Goal: Task Accomplishment & Management: Manage account settings

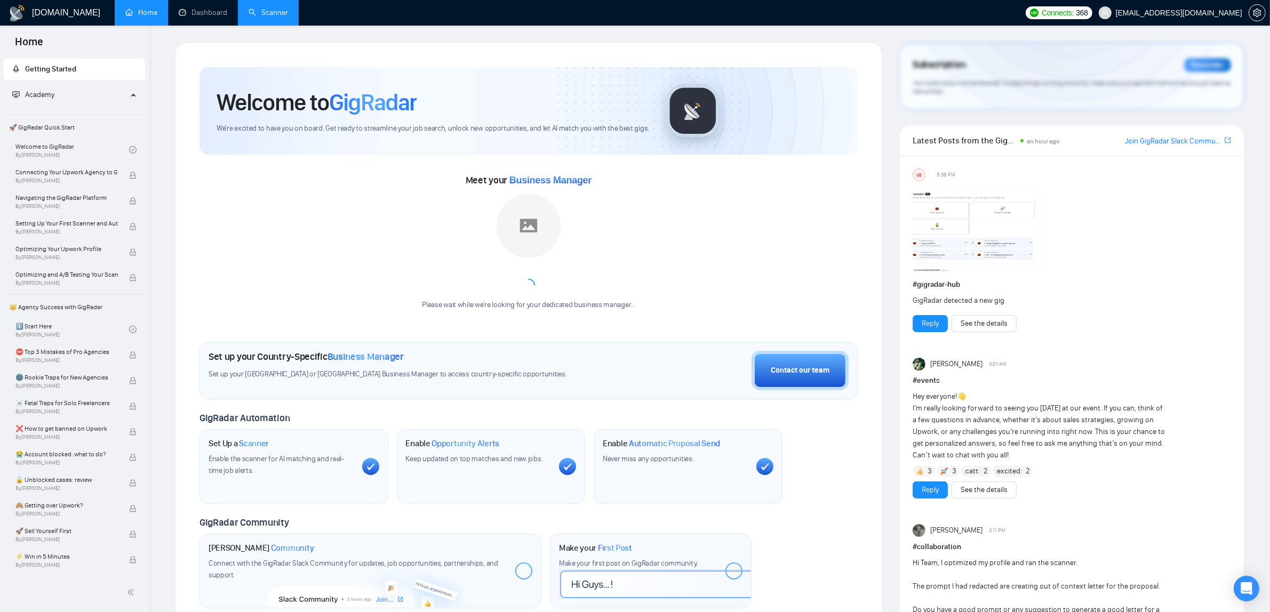
click at [267, 17] on link "Scanner" at bounding box center [268, 12] width 39 height 9
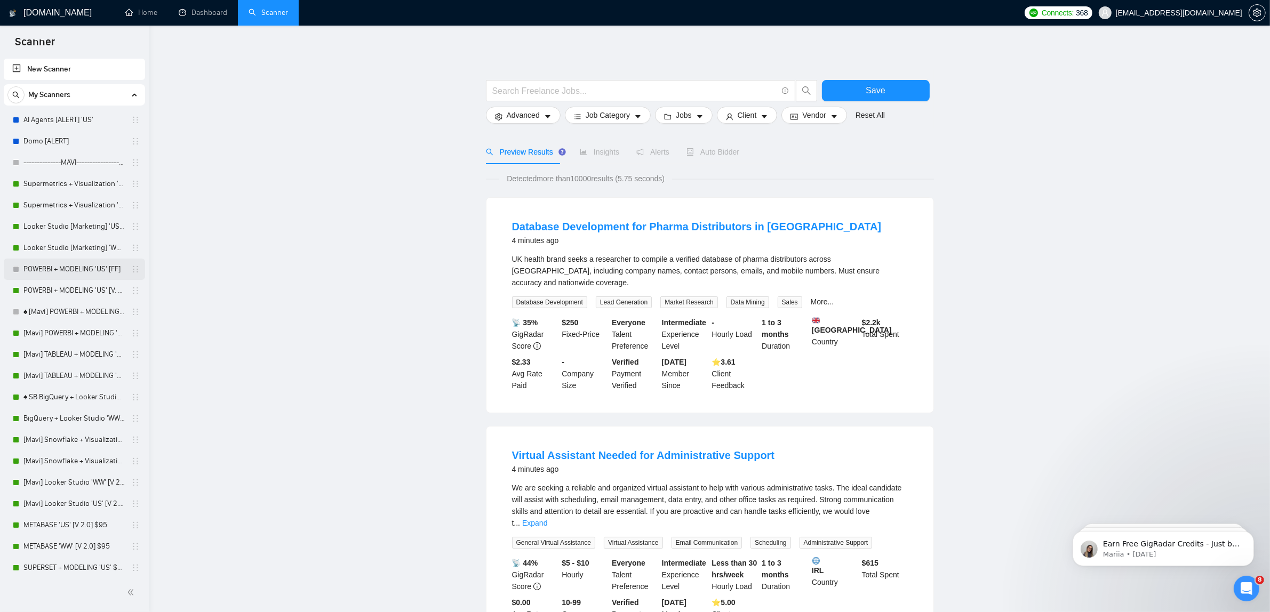
click at [86, 265] on link "POWERBI + MODELING 'US' [FF]" at bounding box center [73, 269] width 101 height 21
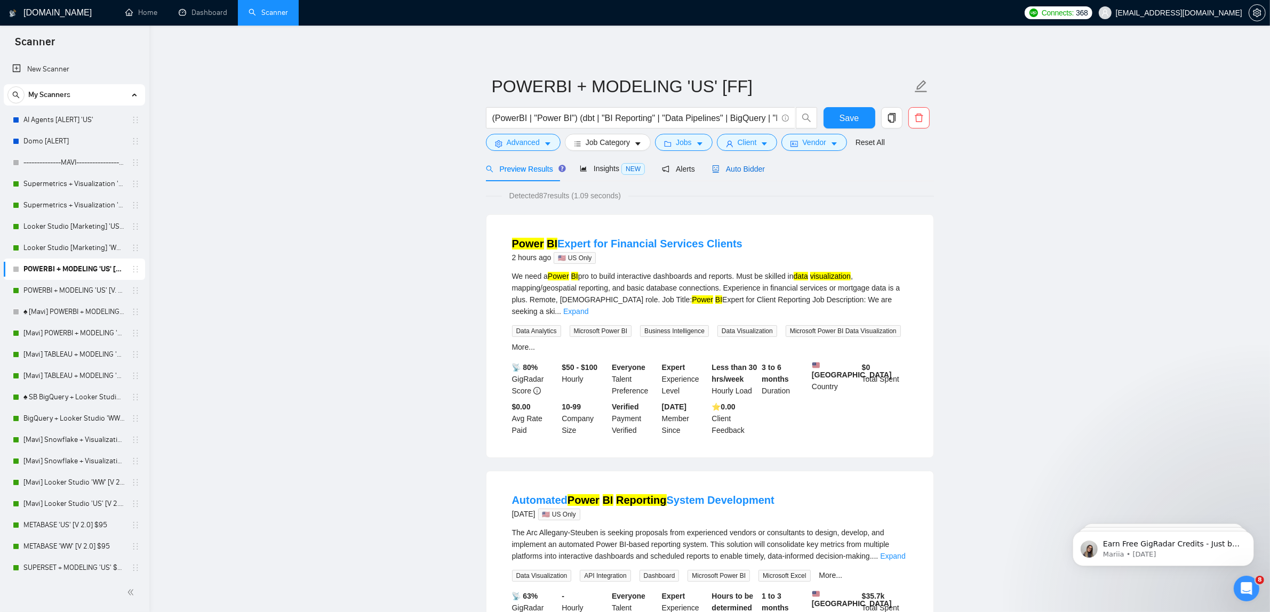
click at [737, 167] on span "Auto Bidder" at bounding box center [738, 169] width 53 height 9
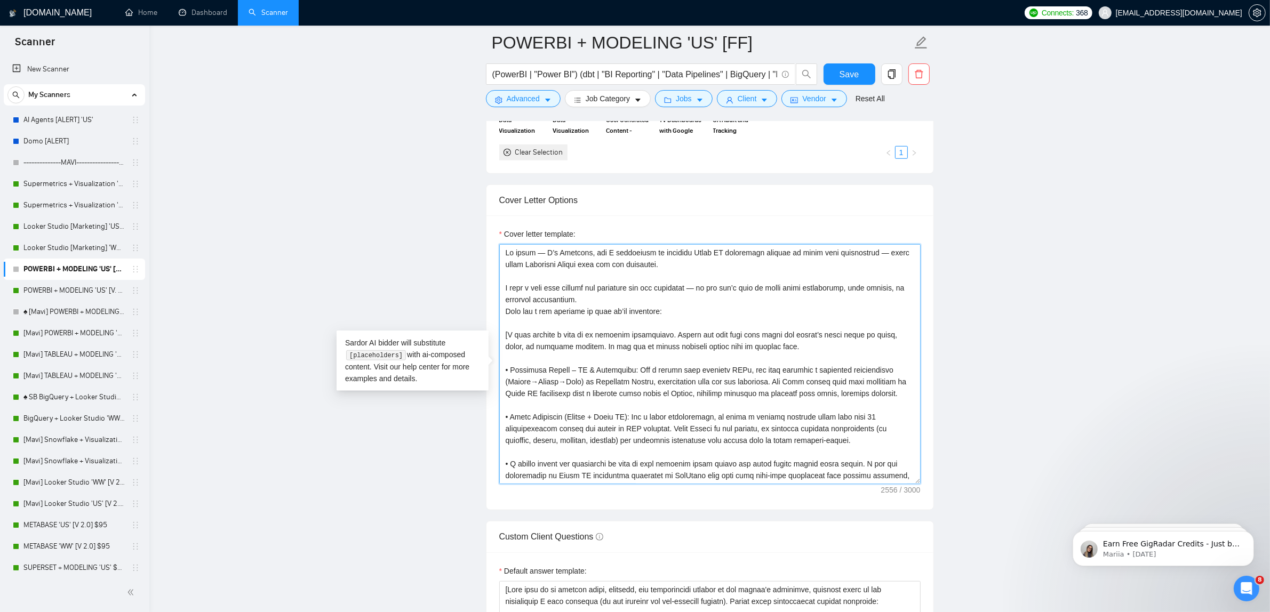
scroll to position [211, 0]
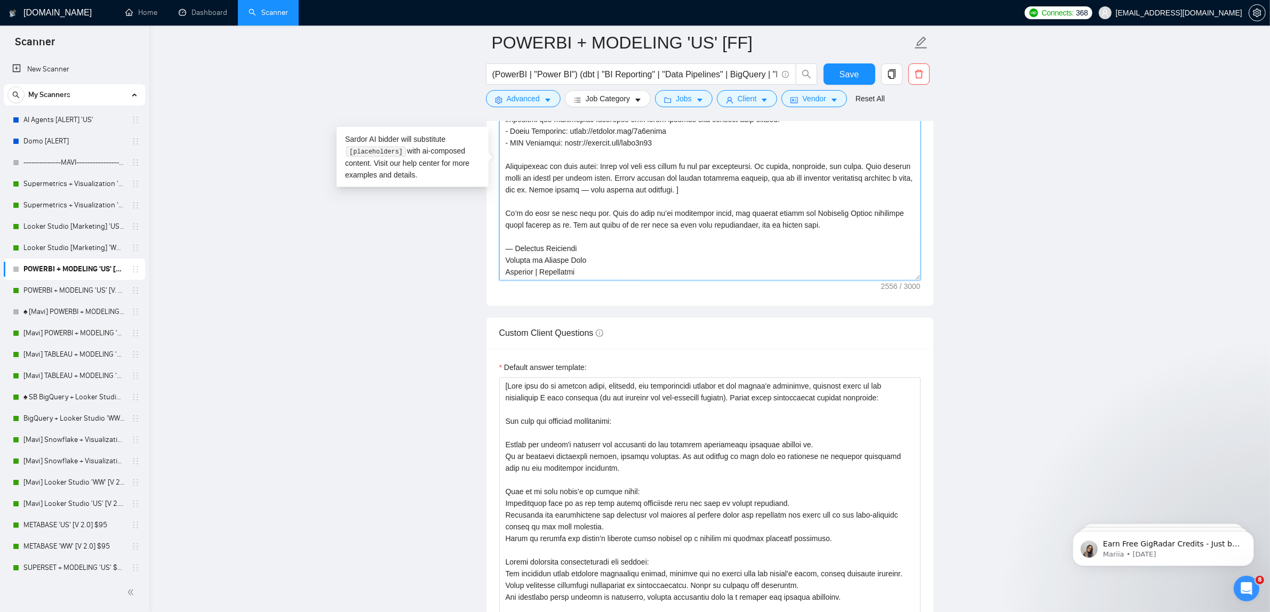
drag, startPoint x: 500, startPoint y: 254, endPoint x: 25, endPoint y: 68, distance: 510.5
click at [1102, 609] on main "POWERBI + MODELING 'US' [FF] (PowerBI | "Power BI") (dbt | "BI Reporting" | "Da…" at bounding box center [709, 284] width 1087 height 3159
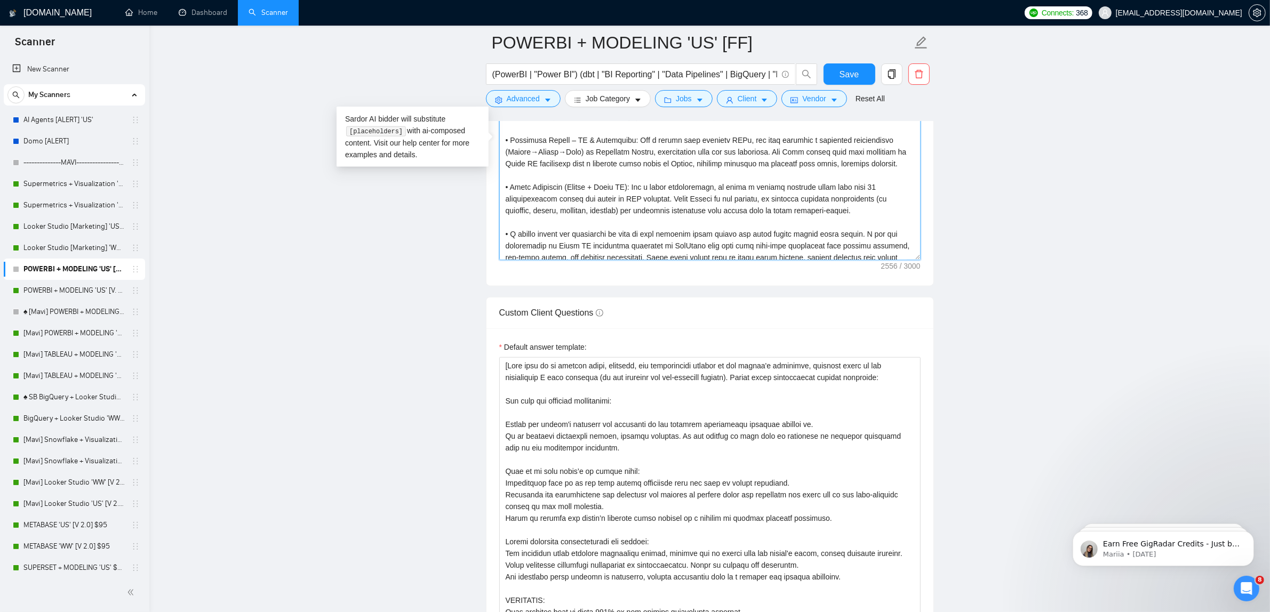
scroll to position [0, 0]
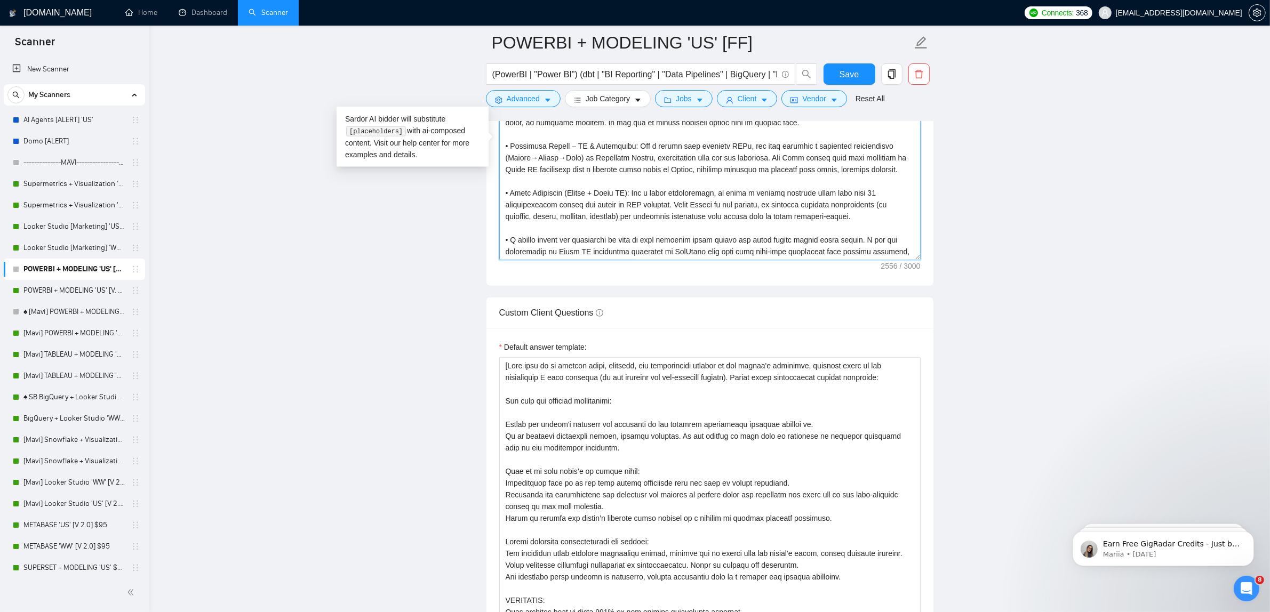
paste textarea "Lor ipsu dolorsitame: co adi’e sedd eius temporinci utla etdo magn. Al enima mi…"
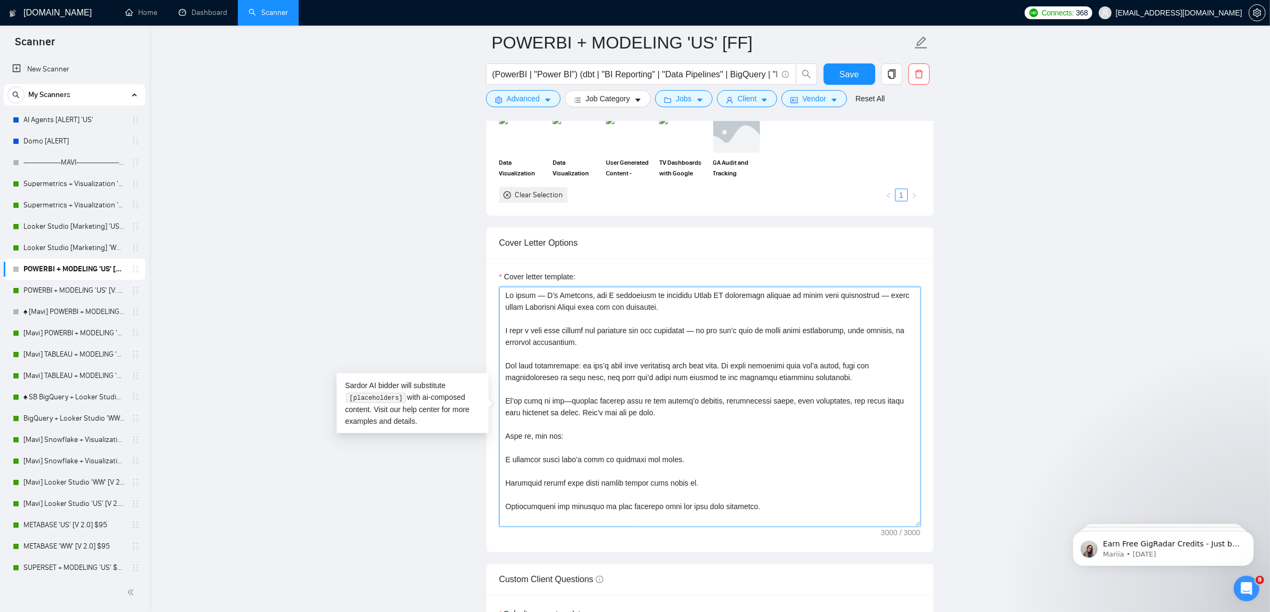
click at [652, 326] on textarea "Cover letter template:" at bounding box center [709, 407] width 421 height 240
click at [555, 357] on textarea "Cover letter template:" at bounding box center [709, 407] width 421 height 240
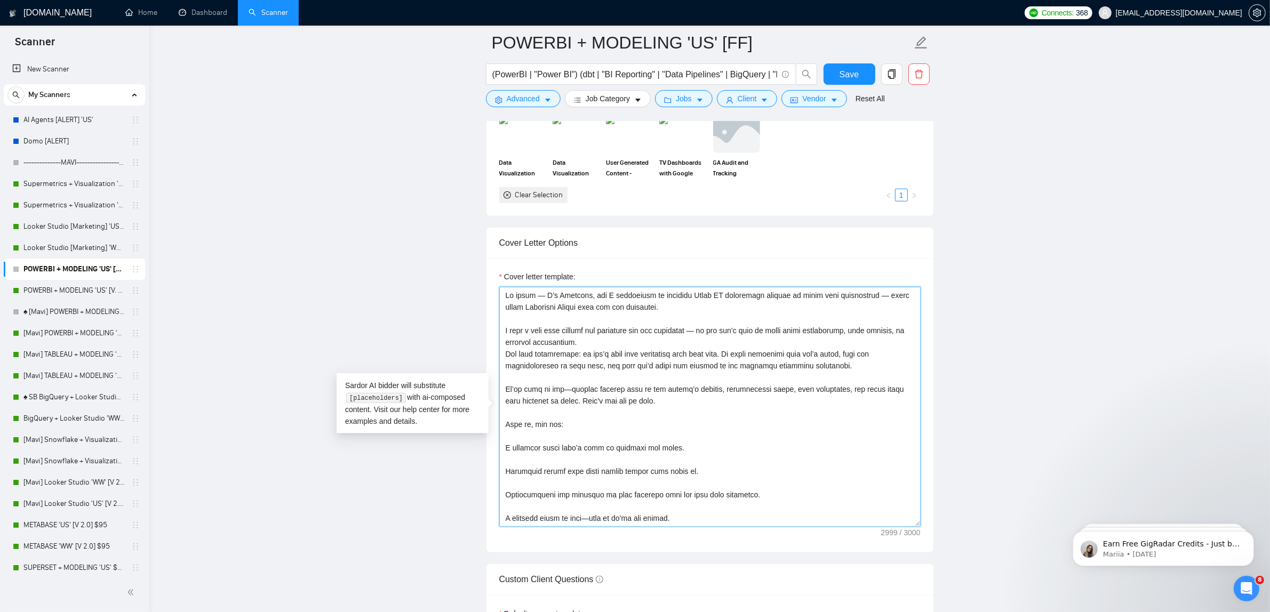
click at [539, 385] on textarea "Cover letter template:" at bounding box center [709, 407] width 421 height 240
click at [520, 418] on textarea "Cover letter template:" at bounding box center [709, 407] width 421 height 240
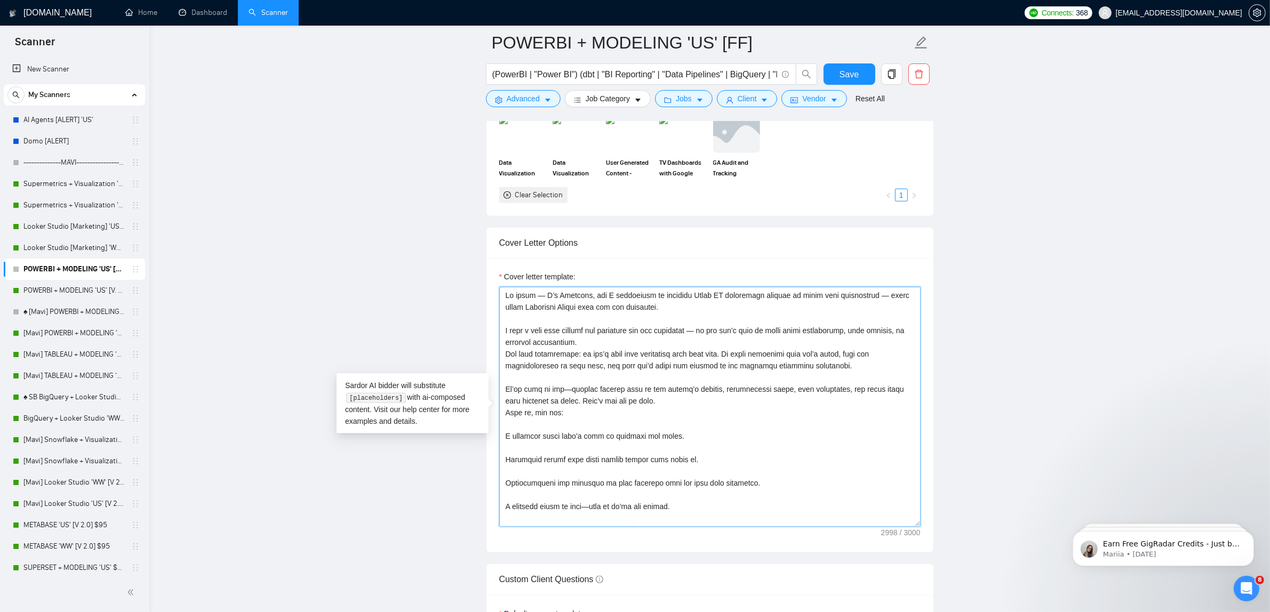
click at [522, 434] on textarea "Cover letter template:" at bounding box center [709, 407] width 421 height 240
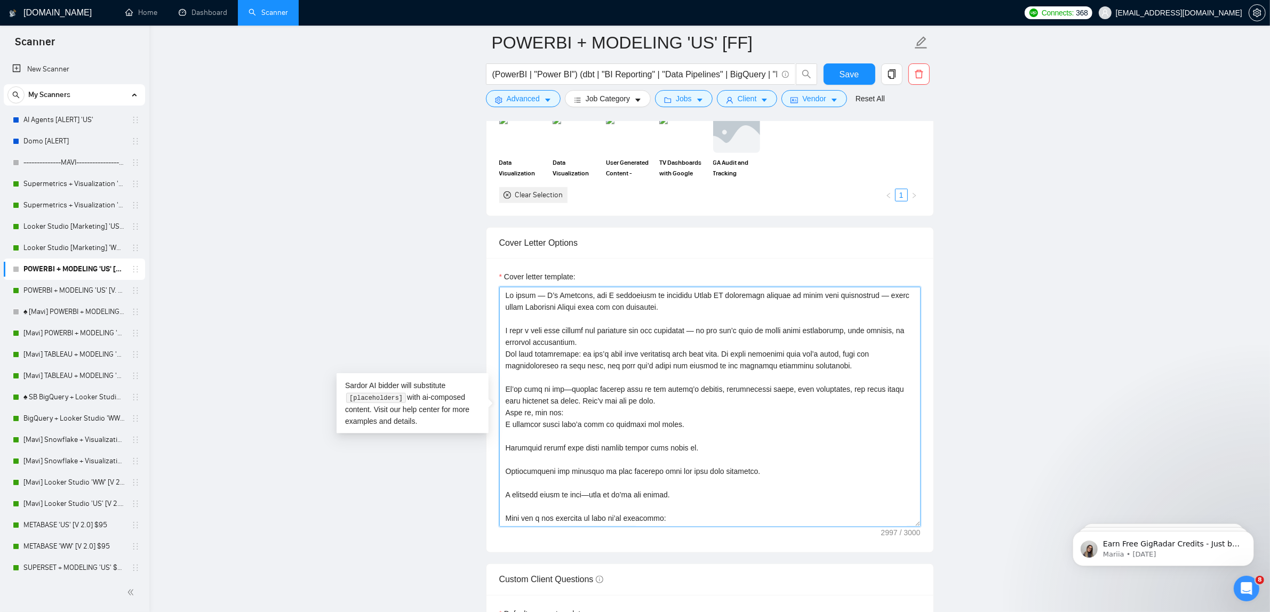
click at [507, 429] on textarea "Cover letter template:" at bounding box center [709, 407] width 421 height 240
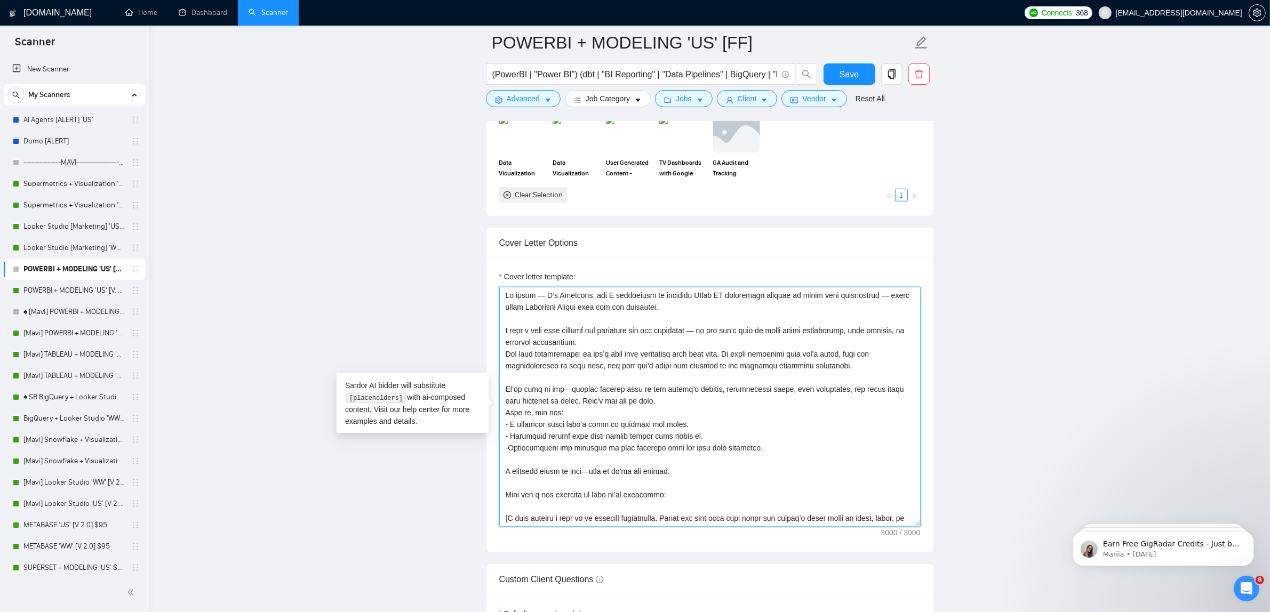
drag, startPoint x: 561, startPoint y: 449, endPoint x: 577, endPoint y: 448, distance: 15.5
click at [577, 448] on textarea "Cover letter template:" at bounding box center [709, 407] width 421 height 240
click at [563, 452] on textarea "Cover letter template:" at bounding box center [709, 407] width 421 height 240
click at [595, 454] on textarea "Cover letter template:" at bounding box center [709, 407] width 421 height 240
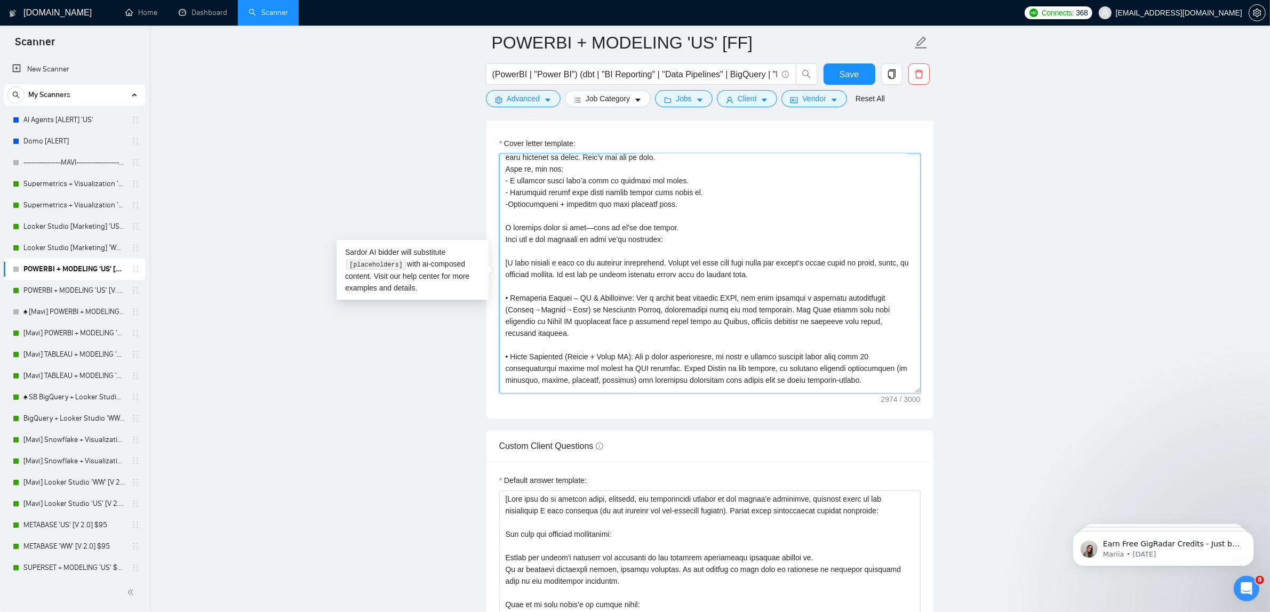
scroll to position [133, 0]
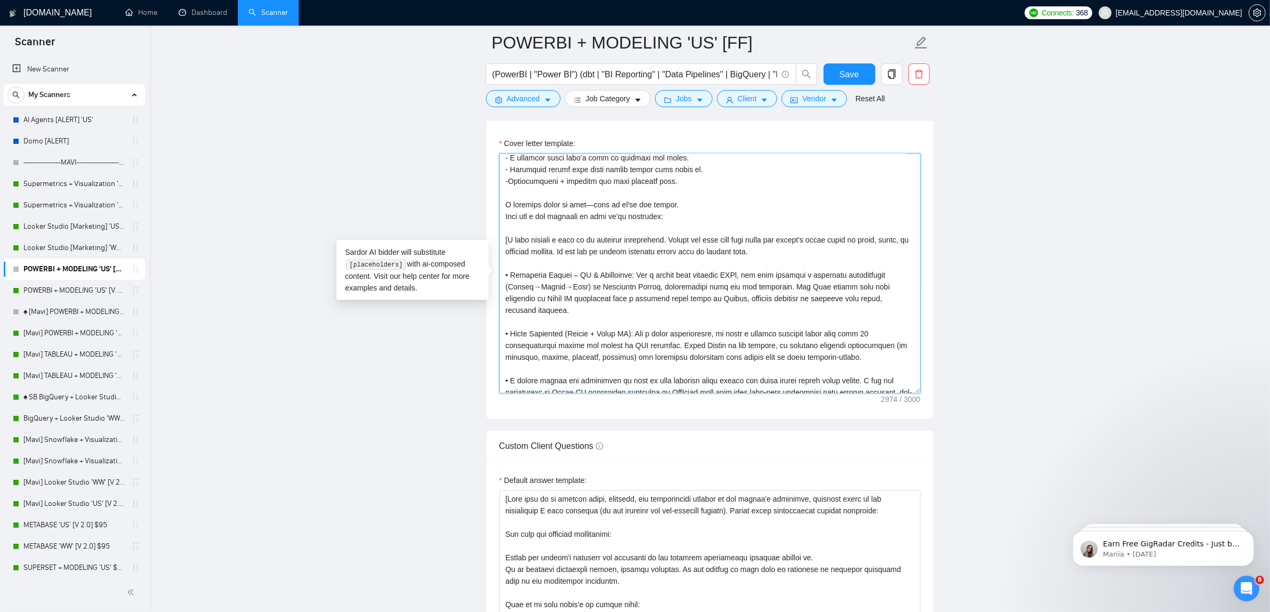
click at [523, 266] on textarea "Cover letter template:" at bounding box center [709, 274] width 421 height 240
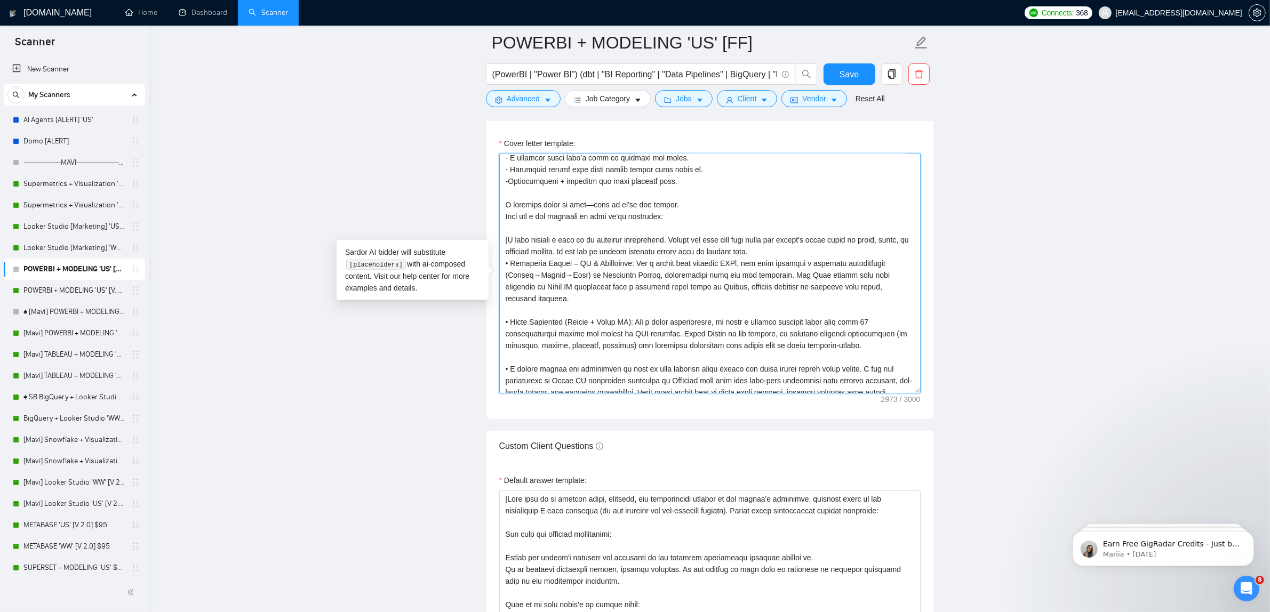
click at [525, 291] on textarea "Cover letter template:" at bounding box center [709, 274] width 421 height 240
click at [522, 304] on textarea "Cover letter template:" at bounding box center [709, 274] width 421 height 240
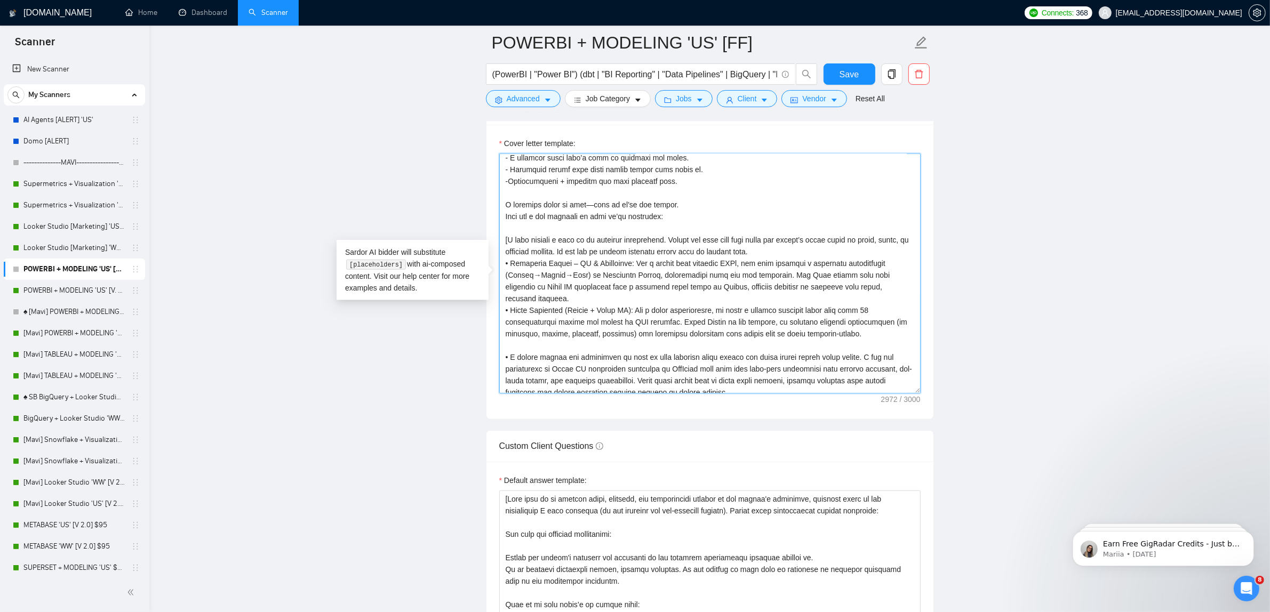
click at [523, 339] on textarea "Cover letter template:" at bounding box center [709, 274] width 421 height 240
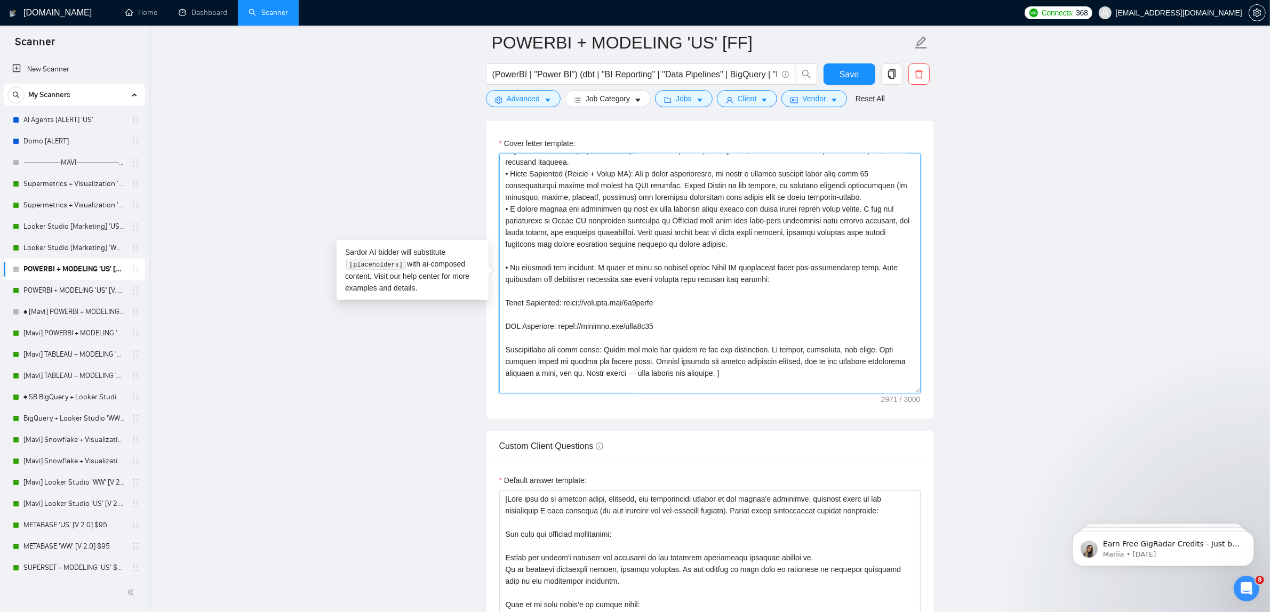
click at [543, 249] on textarea "Cover letter template:" at bounding box center [709, 274] width 421 height 240
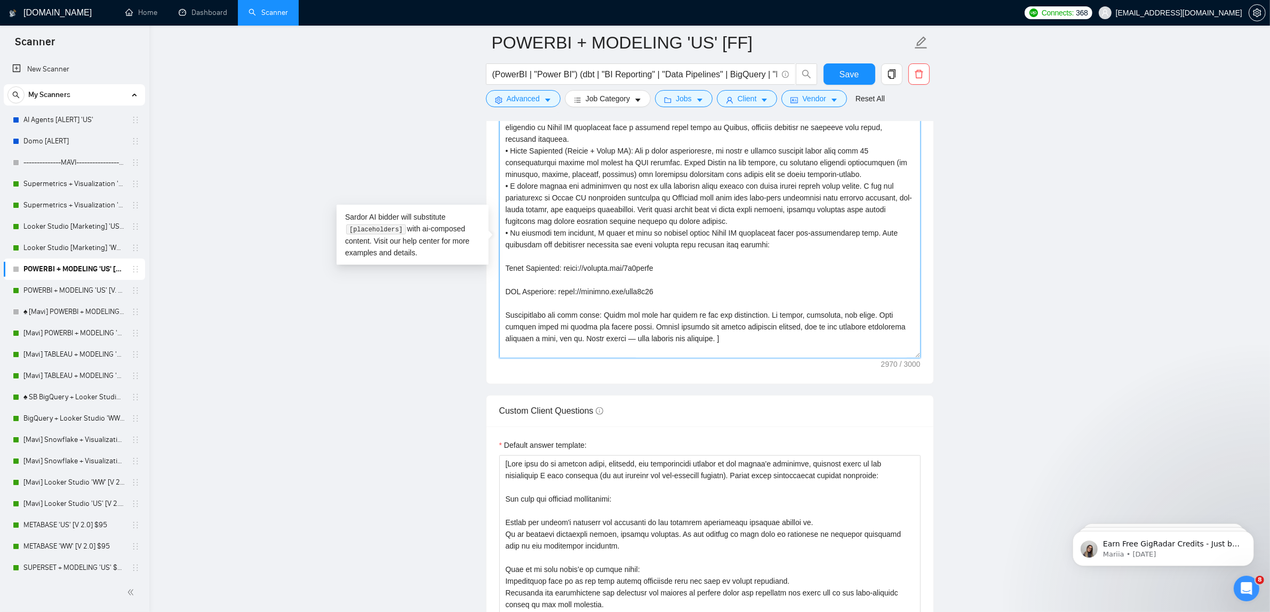
scroll to position [1291, 0]
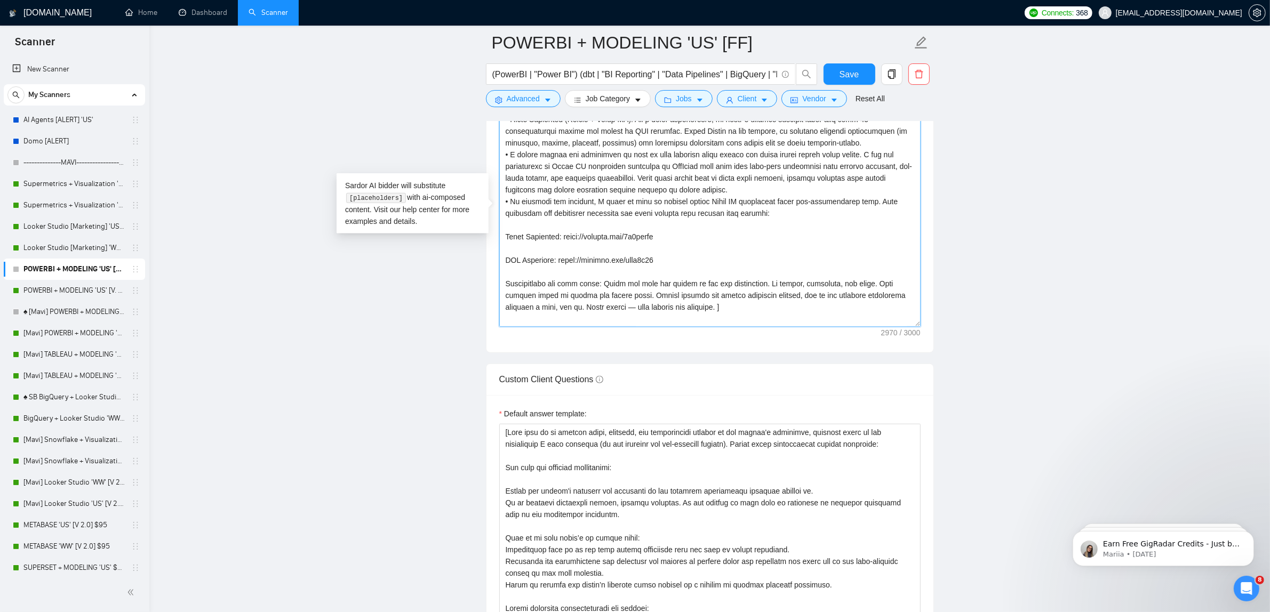
click at [529, 219] on textarea "Cover letter template:" at bounding box center [709, 207] width 421 height 240
click at [510, 241] on textarea "Cover letter template:" at bounding box center [709, 207] width 421 height 240
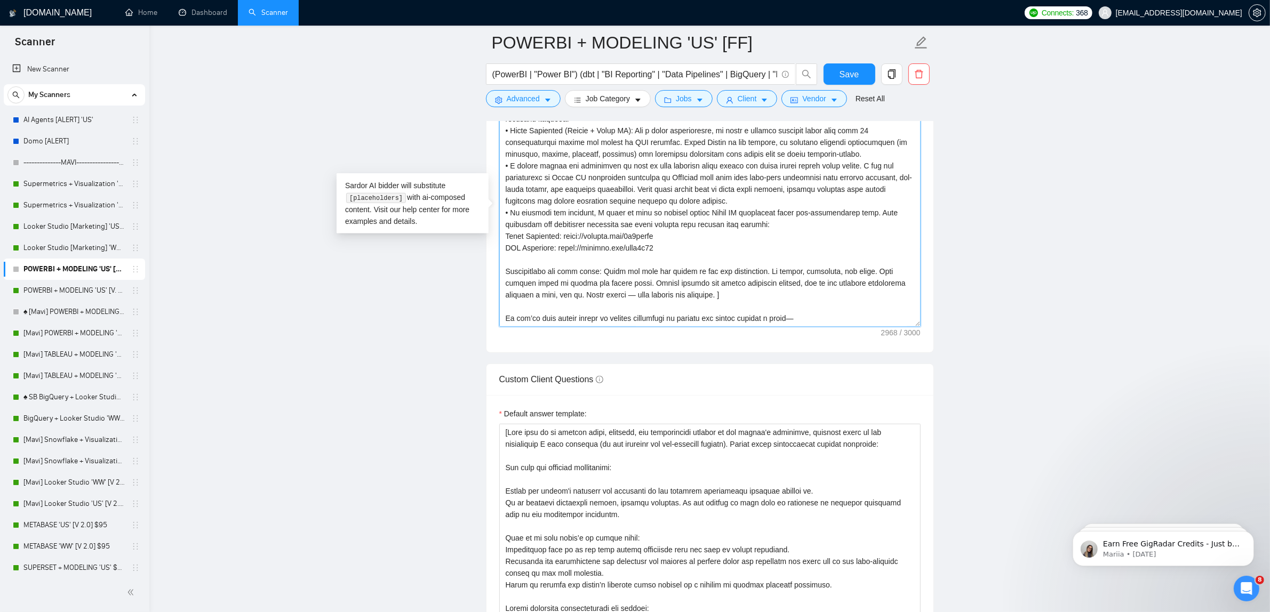
scroll to position [235, 0]
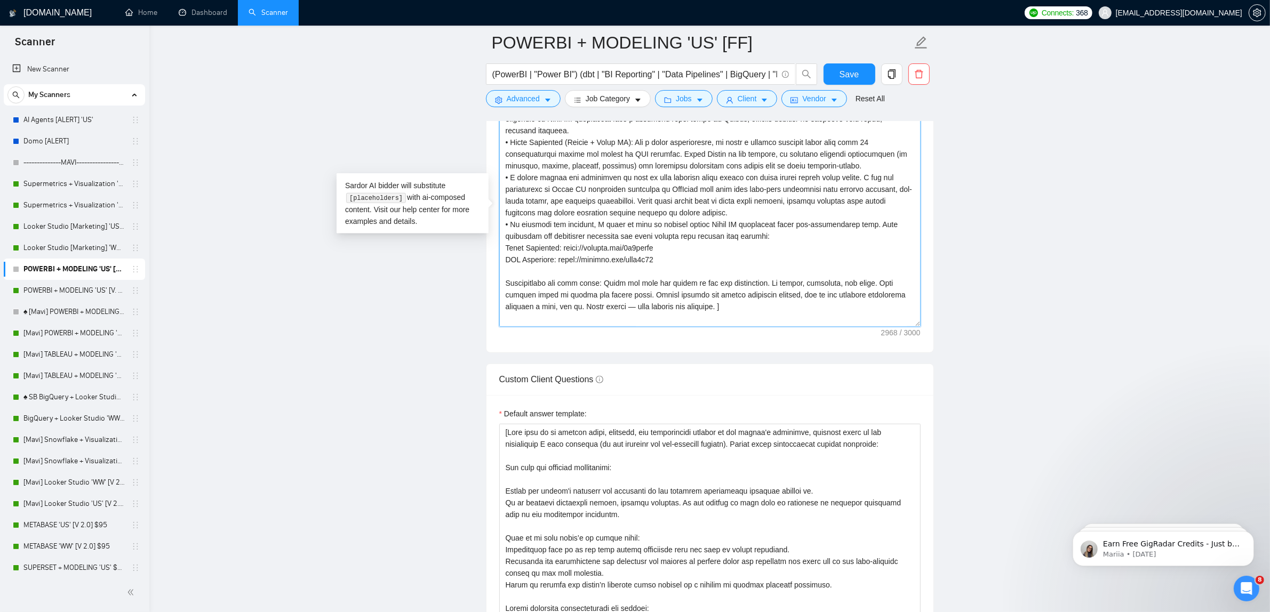
click at [743, 211] on textarea "Cover letter template:" at bounding box center [709, 207] width 421 height 240
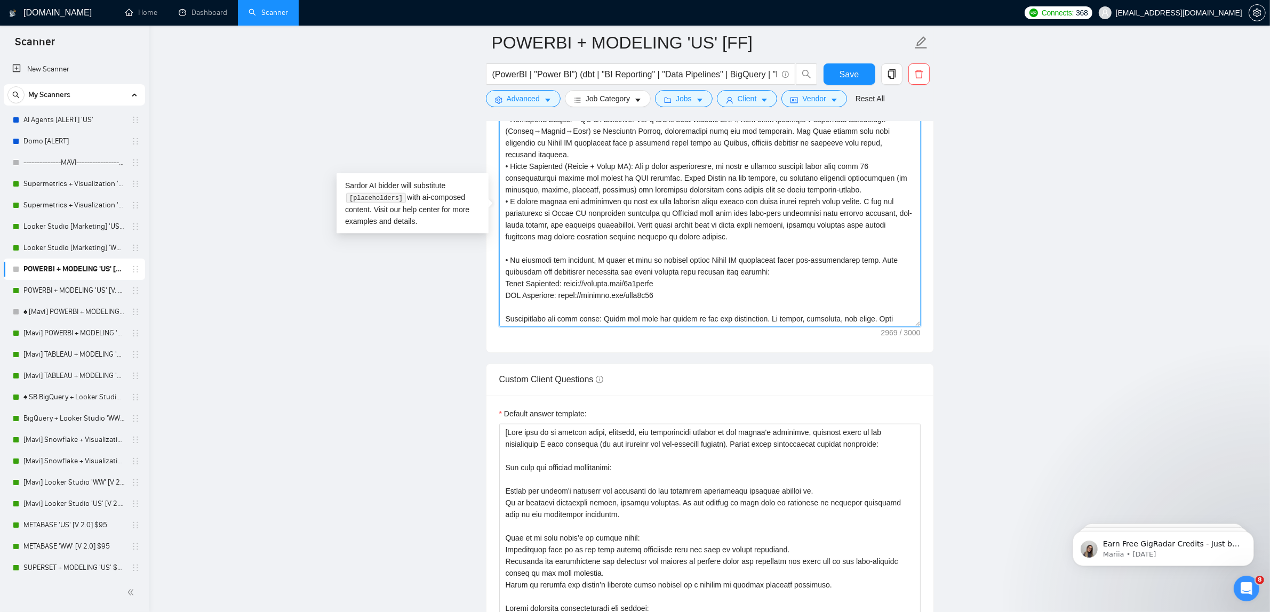
scroll to position [180, 0]
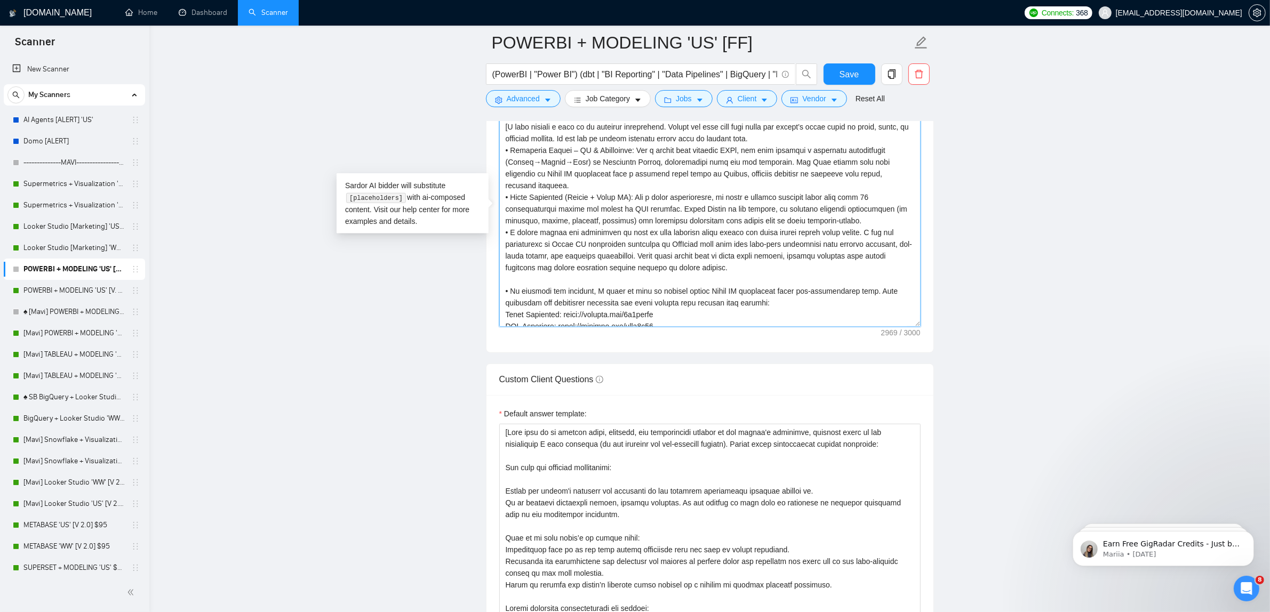
click at [860, 219] on textarea "Cover letter template:" at bounding box center [709, 207] width 421 height 240
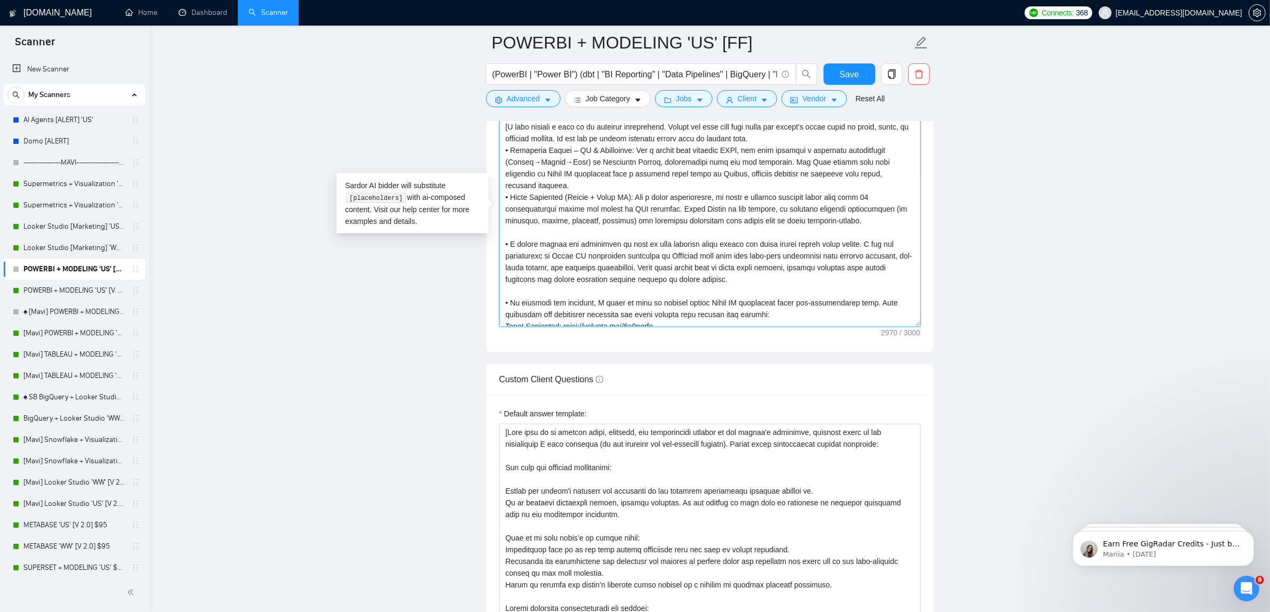
scroll to position [113, 0]
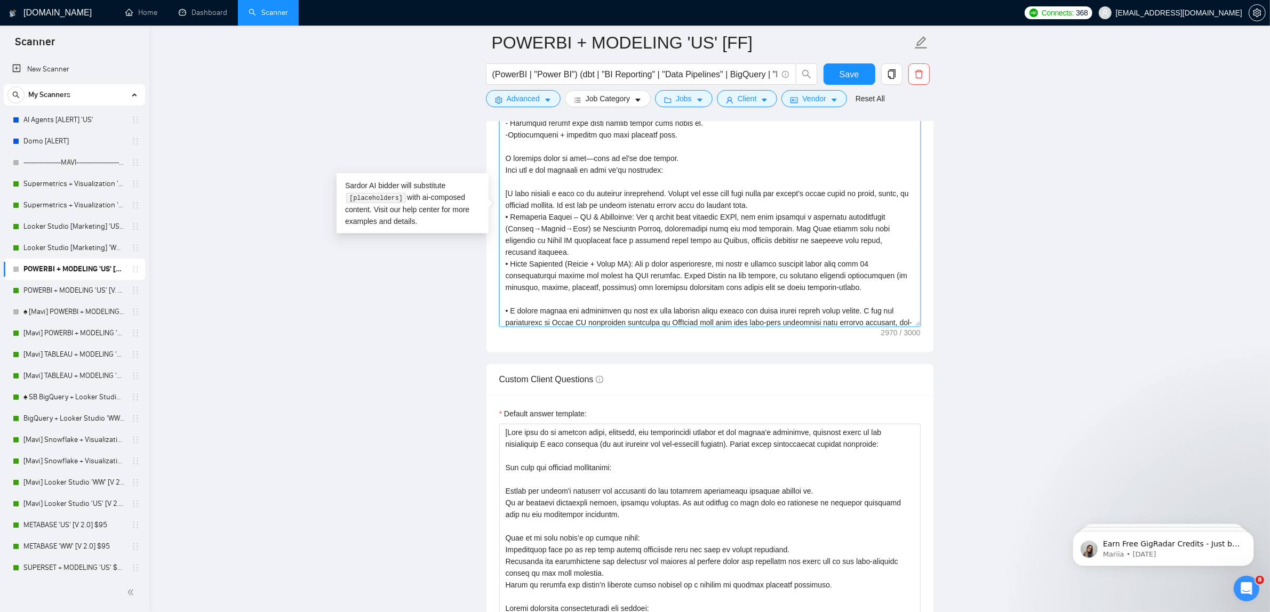
click at [809, 211] on textarea "Cover letter template:" at bounding box center [709, 207] width 421 height 240
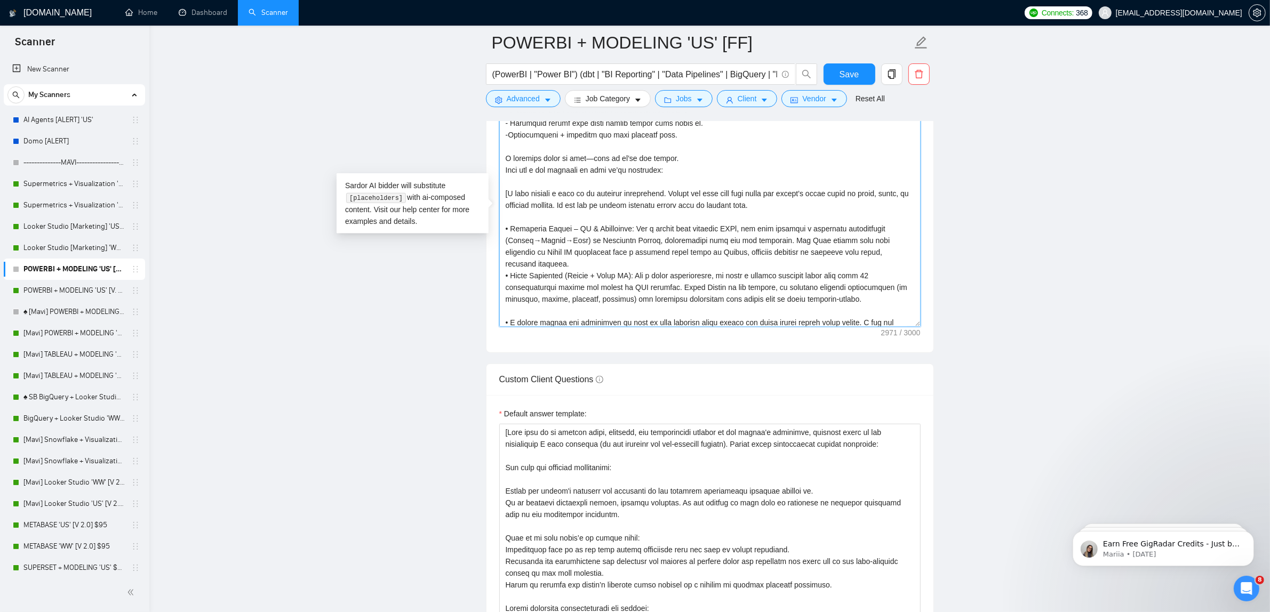
click at [894, 258] on textarea "Cover letter template:" at bounding box center [709, 207] width 421 height 240
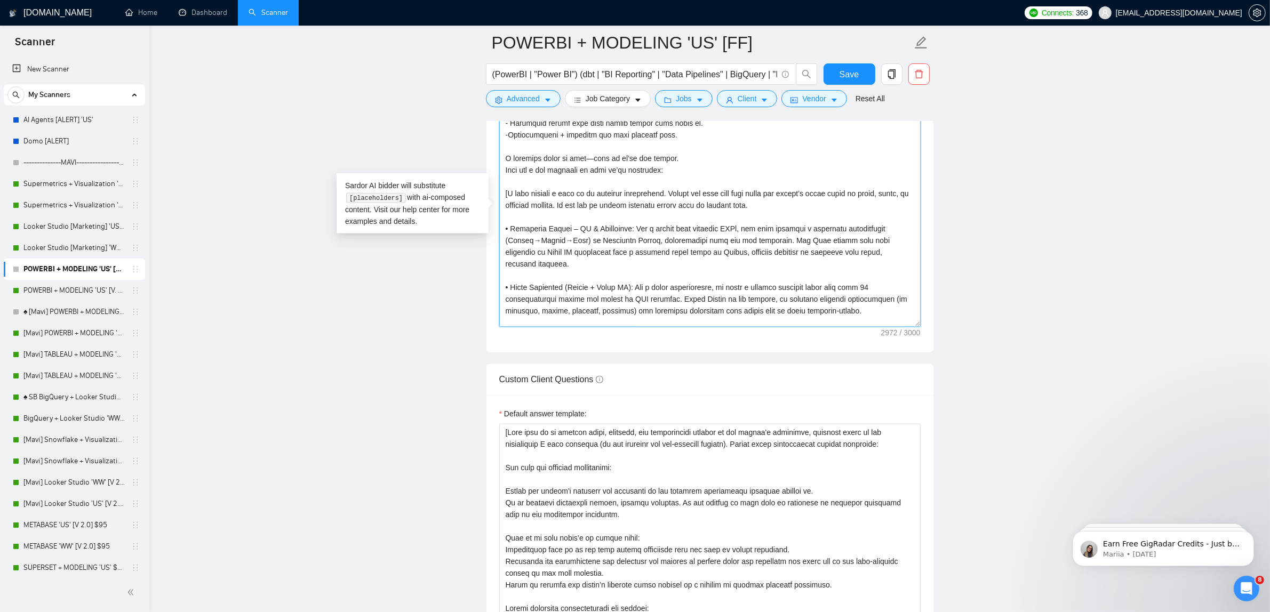
drag, startPoint x: 556, startPoint y: 281, endPoint x: 590, endPoint y: 281, distance: 33.6
click at [590, 281] on textarea "Cover letter template:" at bounding box center [709, 207] width 421 height 240
click at [573, 278] on textarea "Cover letter template:" at bounding box center [709, 207] width 421 height 240
drag, startPoint x: 560, startPoint y: 281, endPoint x: 620, endPoint y: 275, distance: 60.0
click at [620, 275] on textarea "Cover letter template:" at bounding box center [709, 207] width 421 height 240
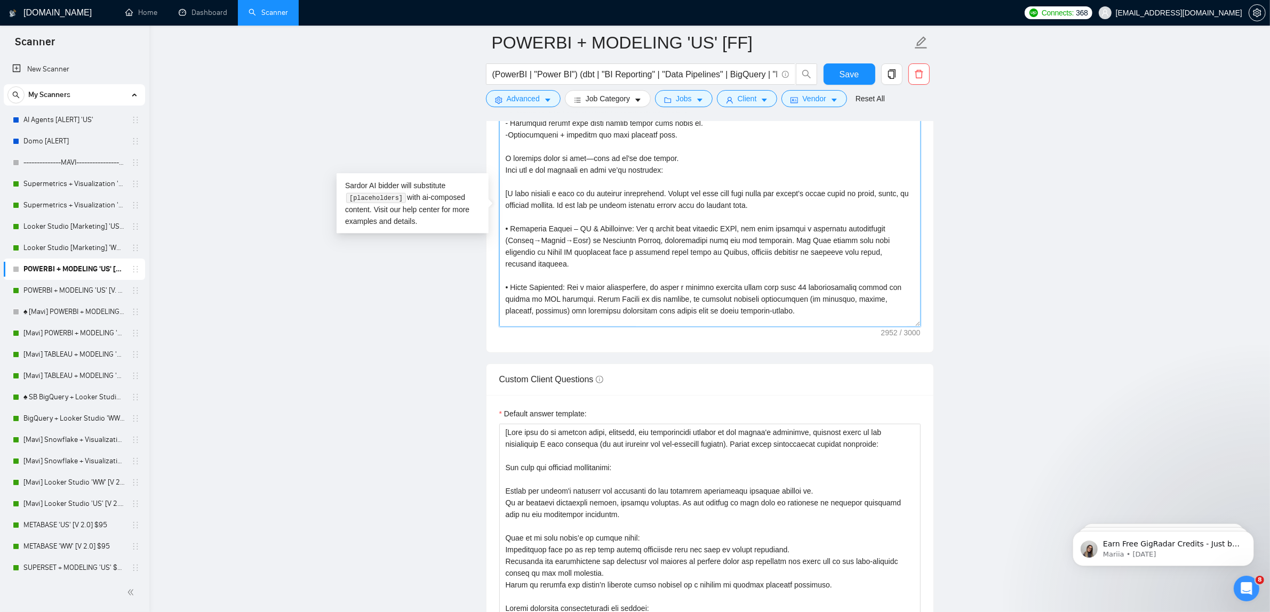
drag, startPoint x: 572, startPoint y: 231, endPoint x: 513, endPoint y: 234, distance: 58.7
click at [513, 234] on textarea "Cover letter template:" at bounding box center [709, 207] width 421 height 240
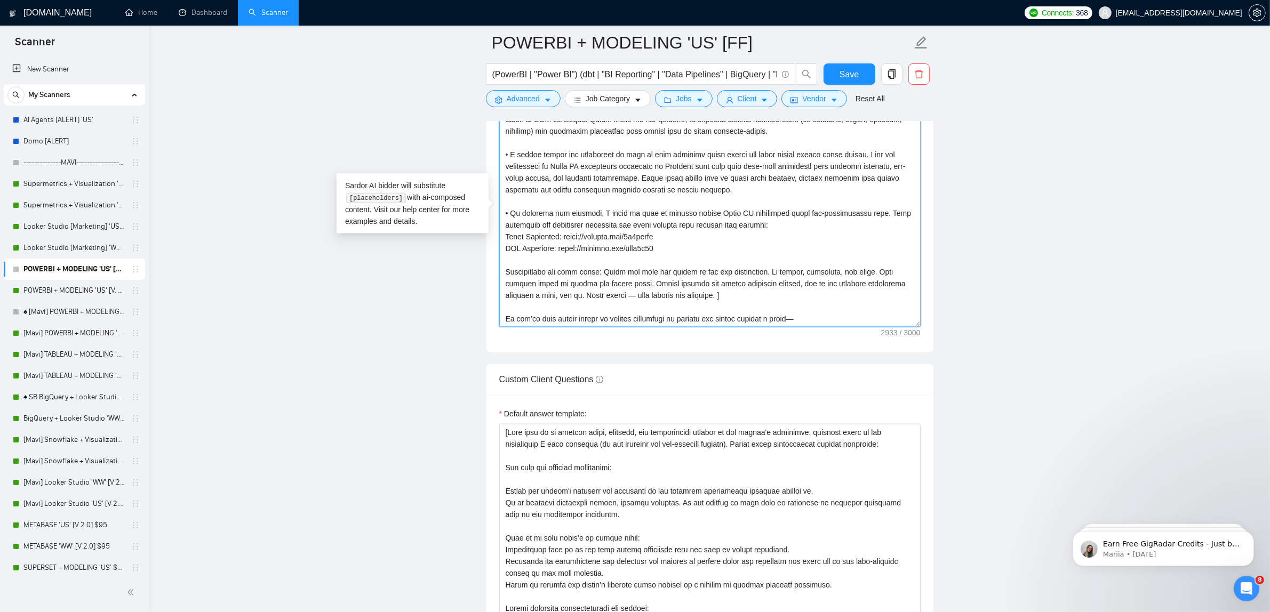
scroll to position [1358, 0]
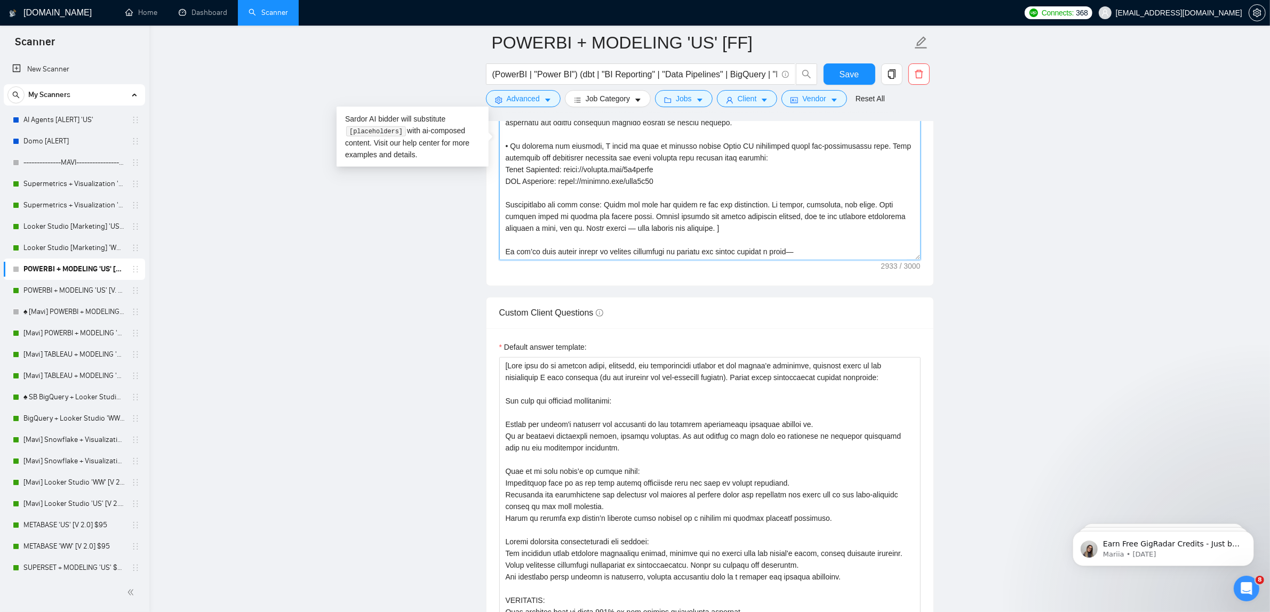
drag, startPoint x: 502, startPoint y: 212, endPoint x: 920, endPoint y: 254, distance: 420.3
click at [920, 254] on textarea "Cover letter template:" at bounding box center [709, 140] width 421 height 240
paste textarea "we get it. We build differently. Let us show you how we’d approach"
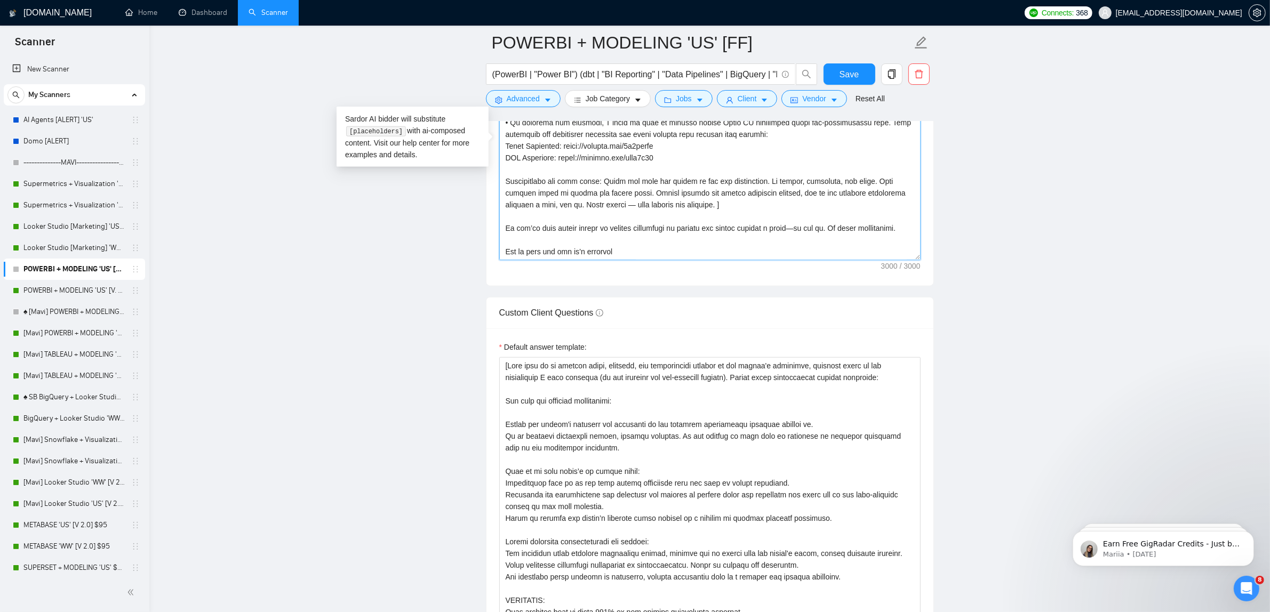
drag, startPoint x: 580, startPoint y: 239, endPoint x: 459, endPoint y: 207, distance: 125.3
click at [459, 207] on main "POWERBI + MODELING 'US' [FF] (PowerBI | "Power BI") (dbt | "BI Reporting" | "Da…" at bounding box center [709, 264] width 1087 height 3159
click at [631, 238] on textarea "Cover letter template:" at bounding box center [709, 140] width 421 height 240
drag, startPoint x: 547, startPoint y: 232, endPoint x: 485, endPoint y: 219, distance: 62.7
click at [486, 219] on div "Cover Letter Options Cover letter template:" at bounding box center [710, 124] width 448 height 326
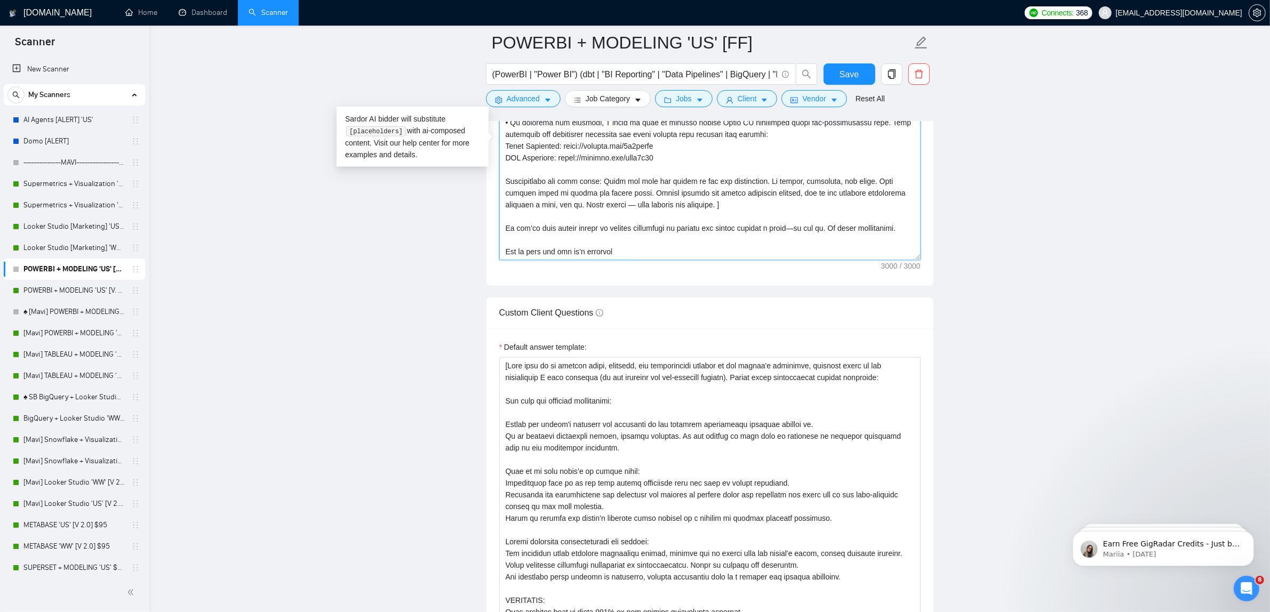
paste textarea
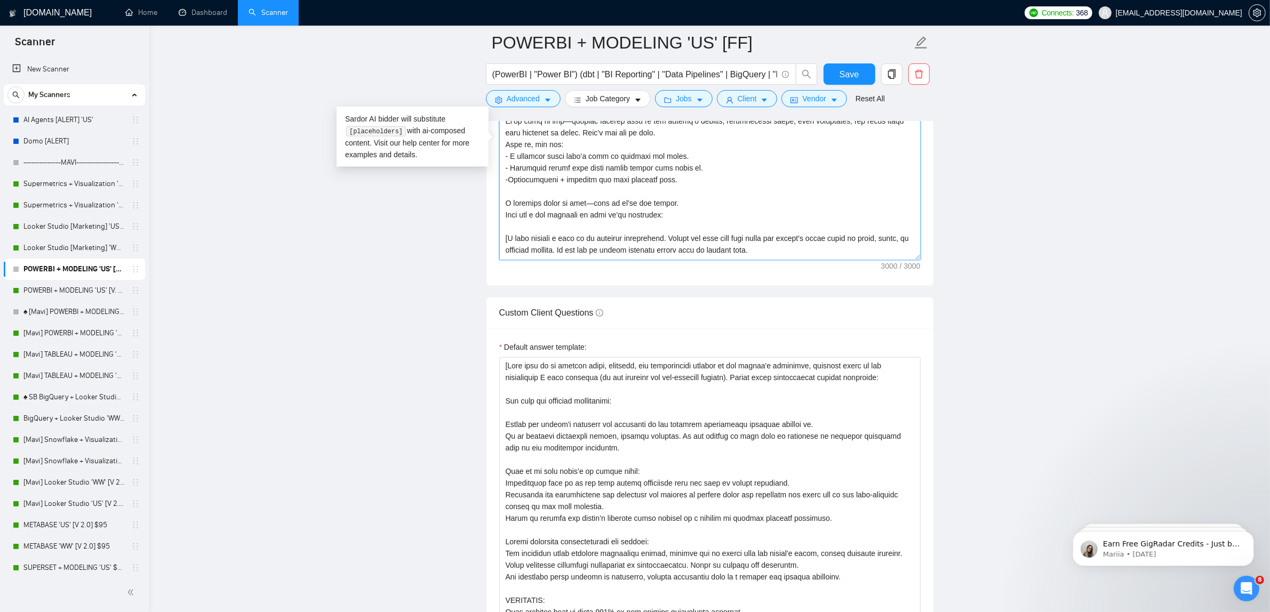
scroll to position [0, 0]
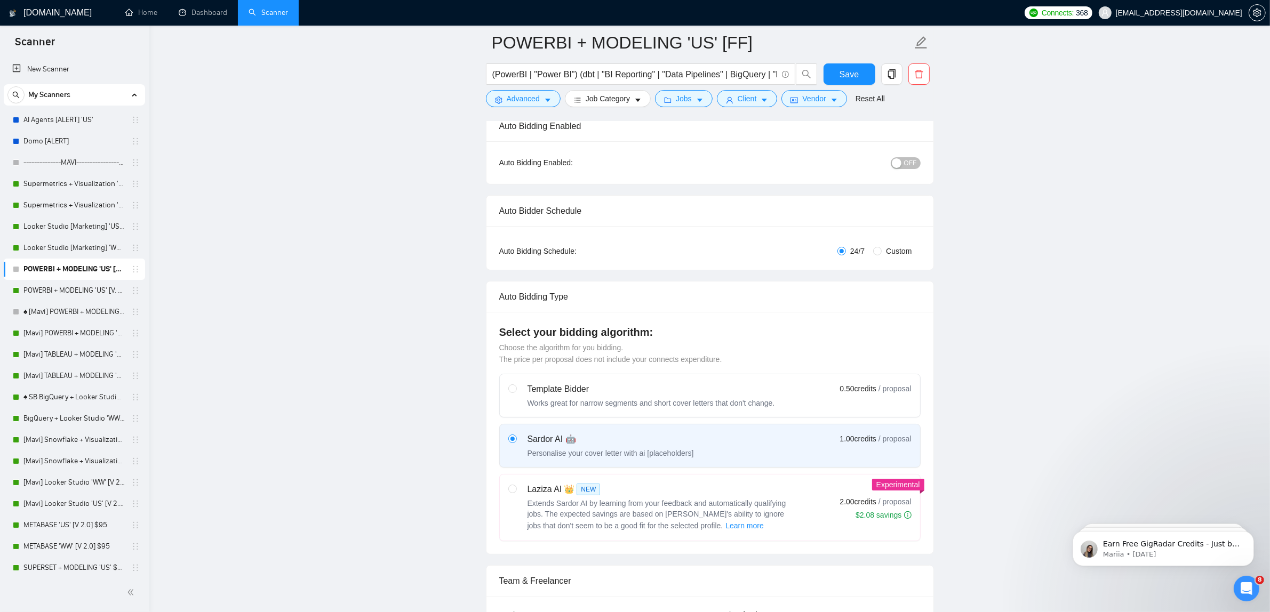
drag, startPoint x: 663, startPoint y: 255, endPoint x: 173, endPoint y: -47, distance: 575.6
click at [173, 0] on html "Scanner New Scanner My Scanners AI Agents [ALERT] 'US' Domo [ALERT] -----------…" at bounding box center [635, 215] width 1270 height 612
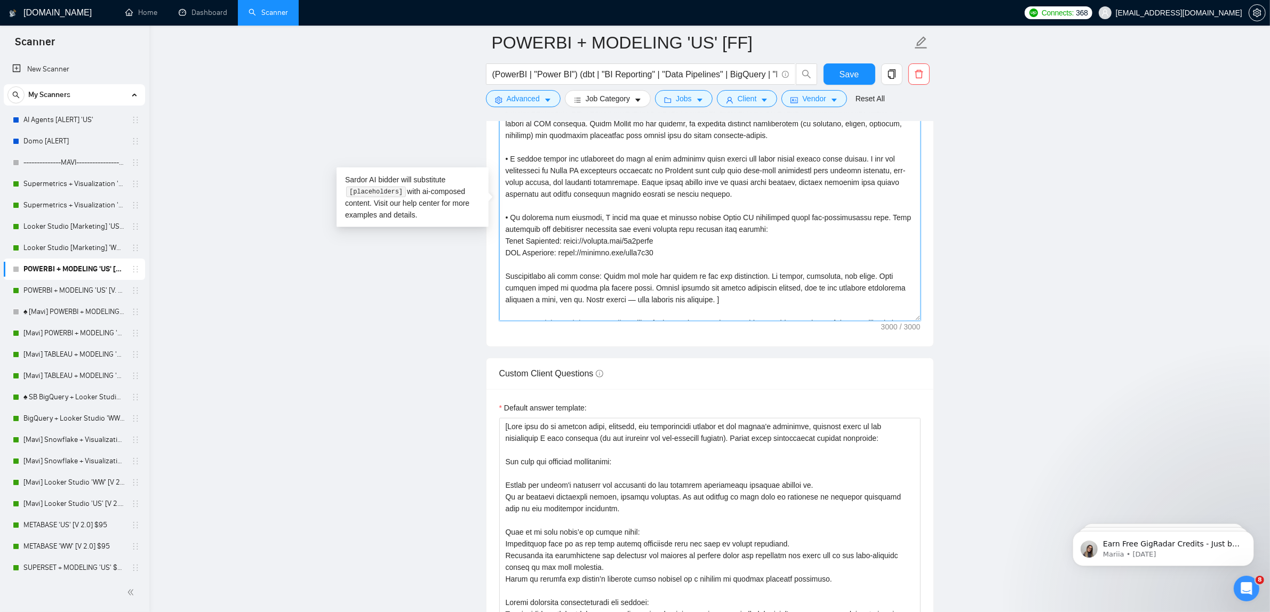
scroll to position [316, 0]
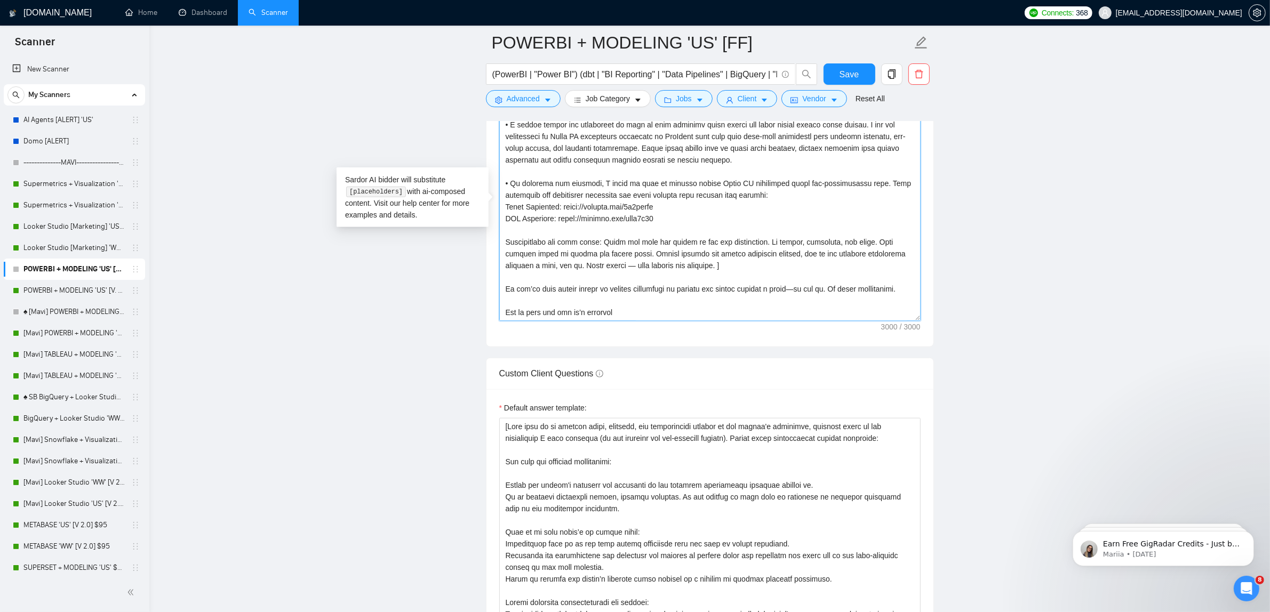
click at [616, 233] on textarea "Cover letter template:" at bounding box center [709, 201] width 421 height 240
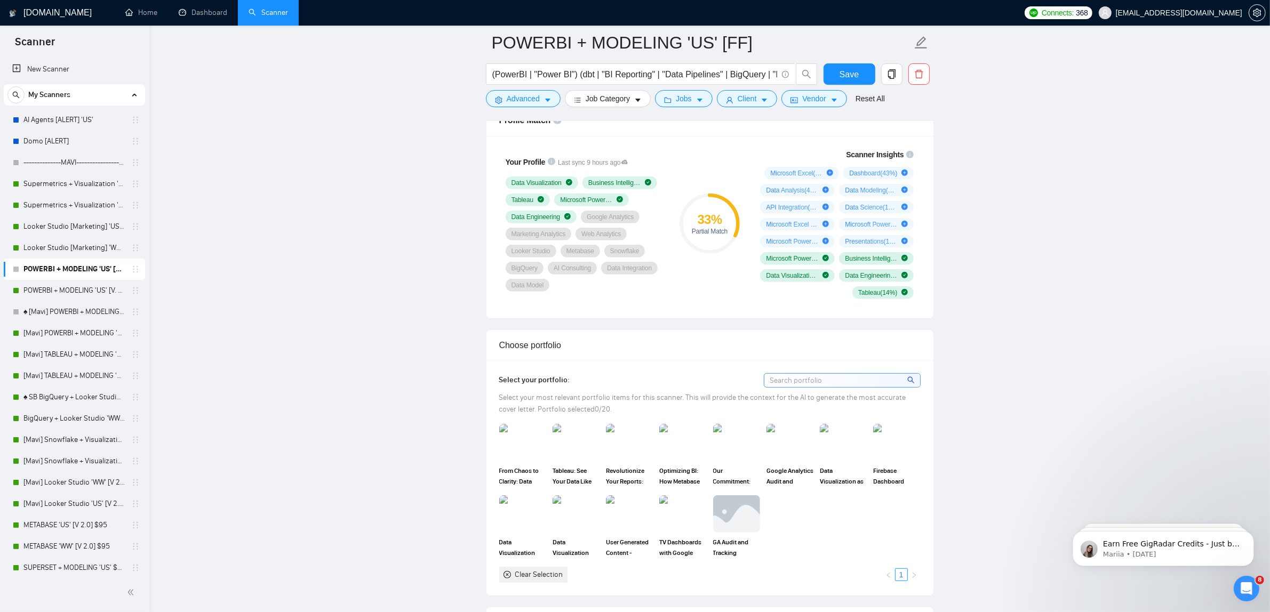
scroll to position [53, 0]
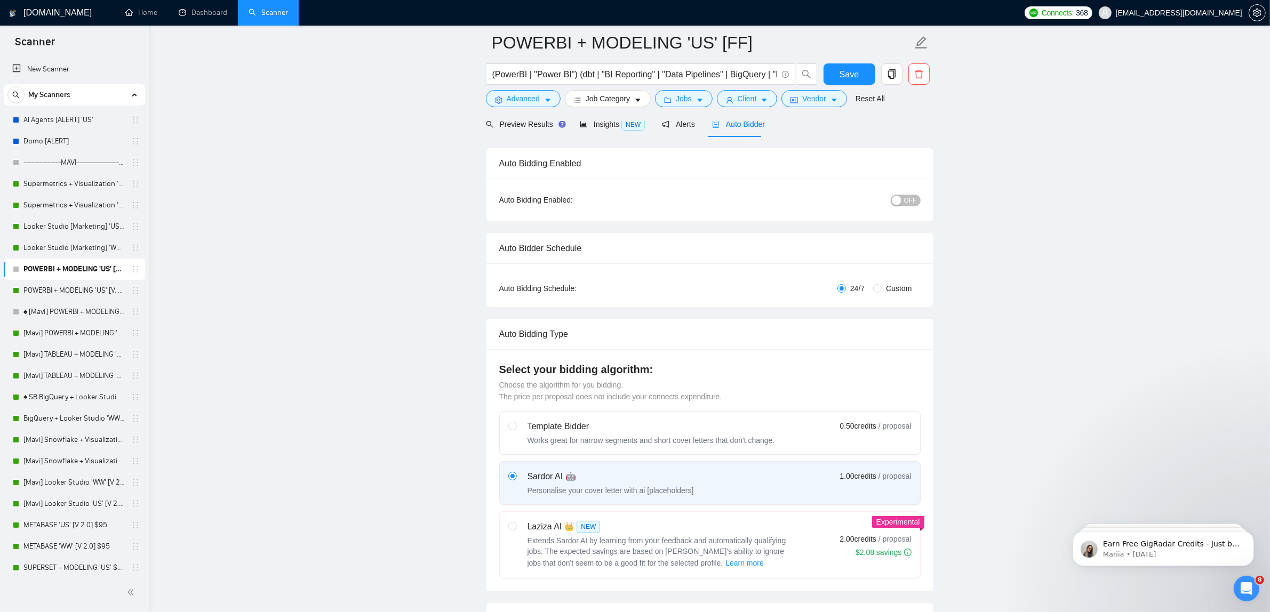
drag, startPoint x: 747, startPoint y: 154, endPoint x: 145, endPoint y: -81, distance: 646.9
click at [145, 0] on html "Scanner New Scanner My Scanners AI Agents [ALERT] 'US' Domo [ALERT] -----------…" at bounding box center [635, 253] width 1270 height 612
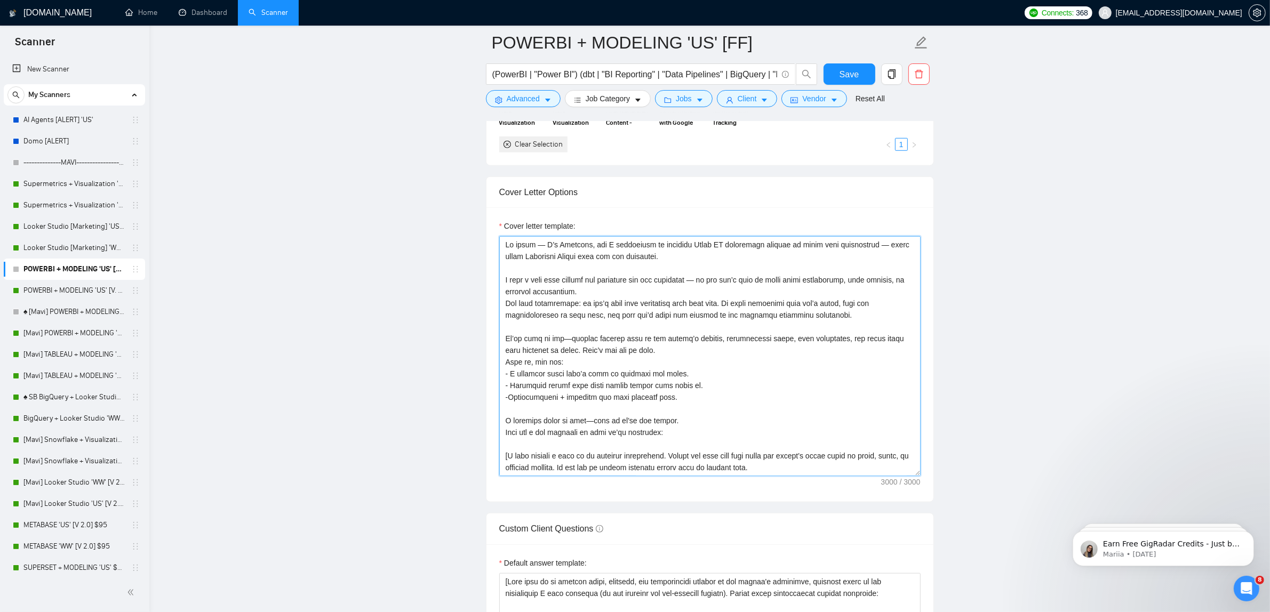
scroll to position [1267, 0]
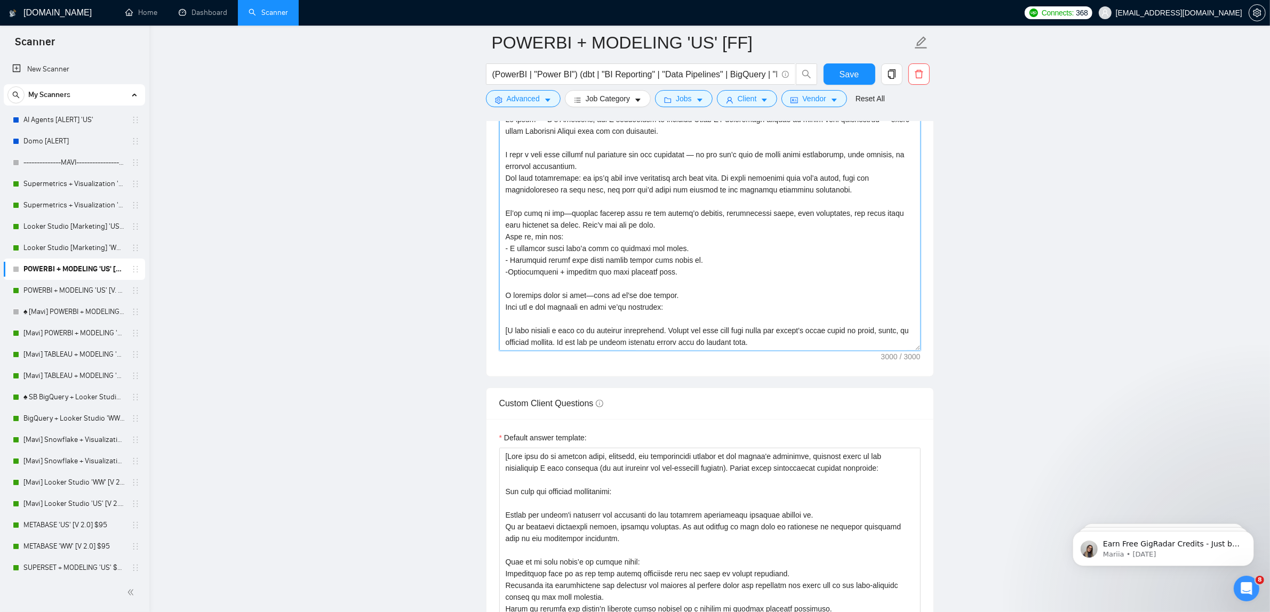
paste textarea "Lore ipsumdolor sita’c adipis. Eli sedd eiusmodte inci utlab’e dolor, magna’a e…"
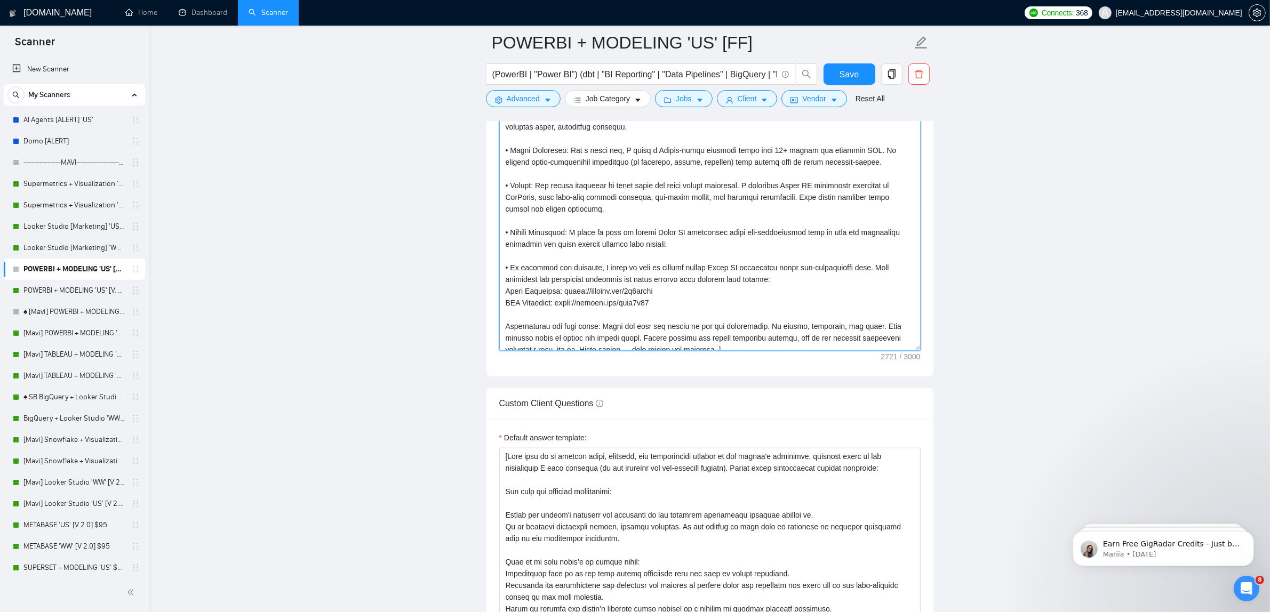
scroll to position [333, 0]
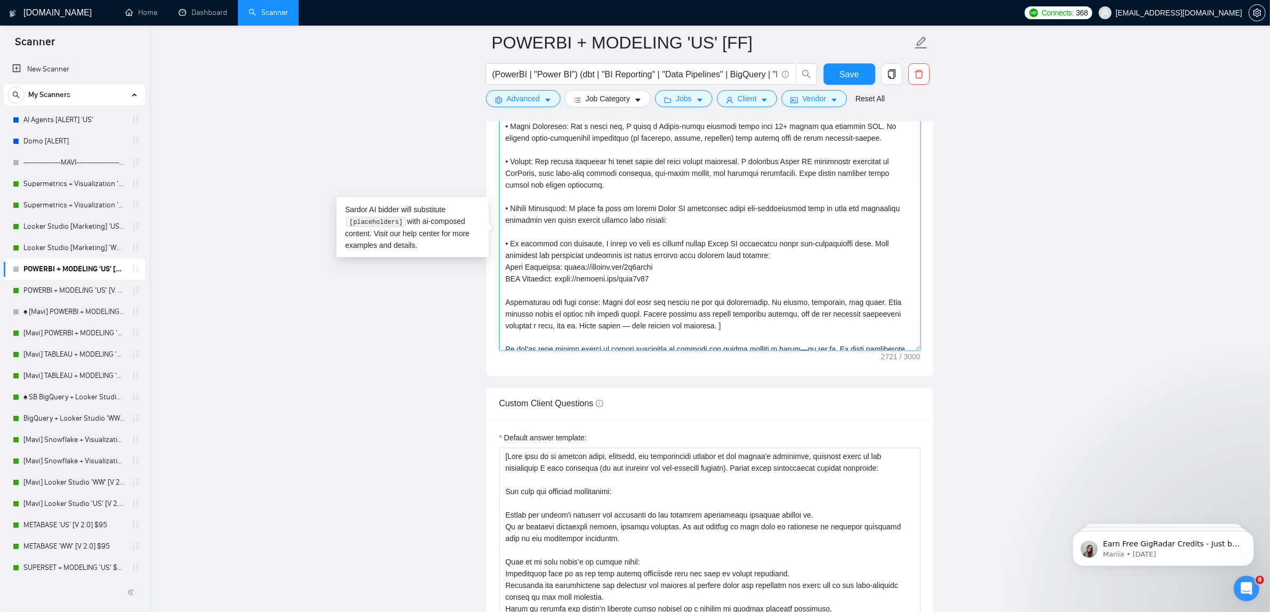
drag, startPoint x: 758, startPoint y: 259, endPoint x: 484, endPoint y: 255, distance: 274.2
click at [766, 269] on textarea "Cover letter template:" at bounding box center [709, 231] width 421 height 240
drag, startPoint x: 776, startPoint y: 266, endPoint x: 466, endPoint y: 249, distance: 310.9
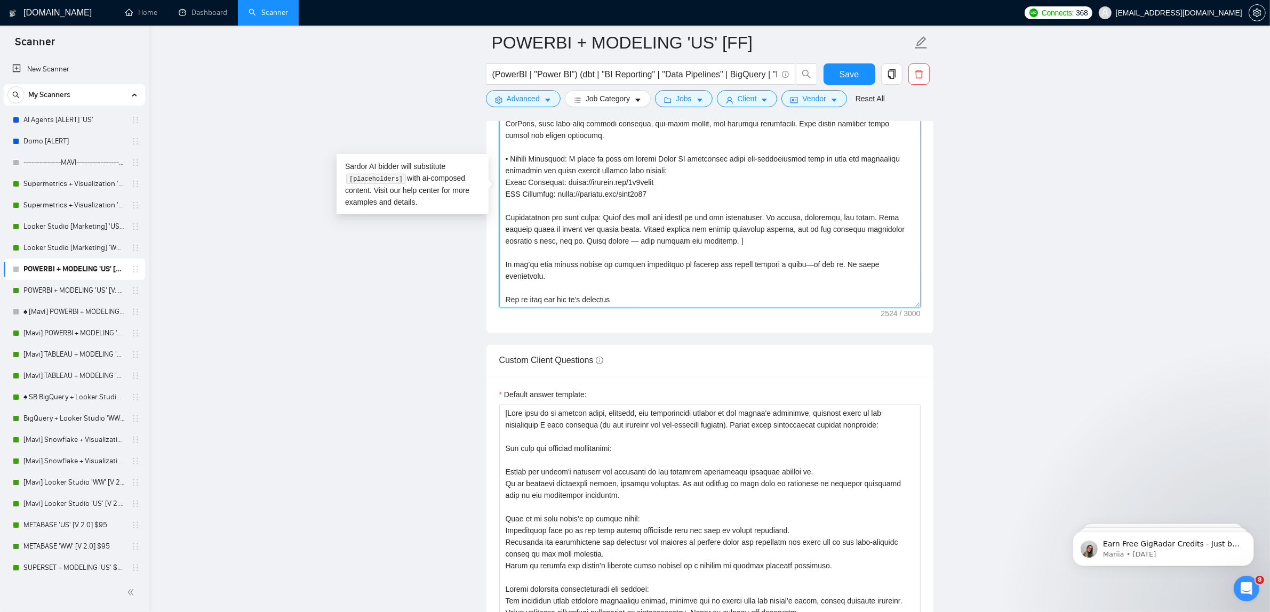
scroll to position [1334, 0]
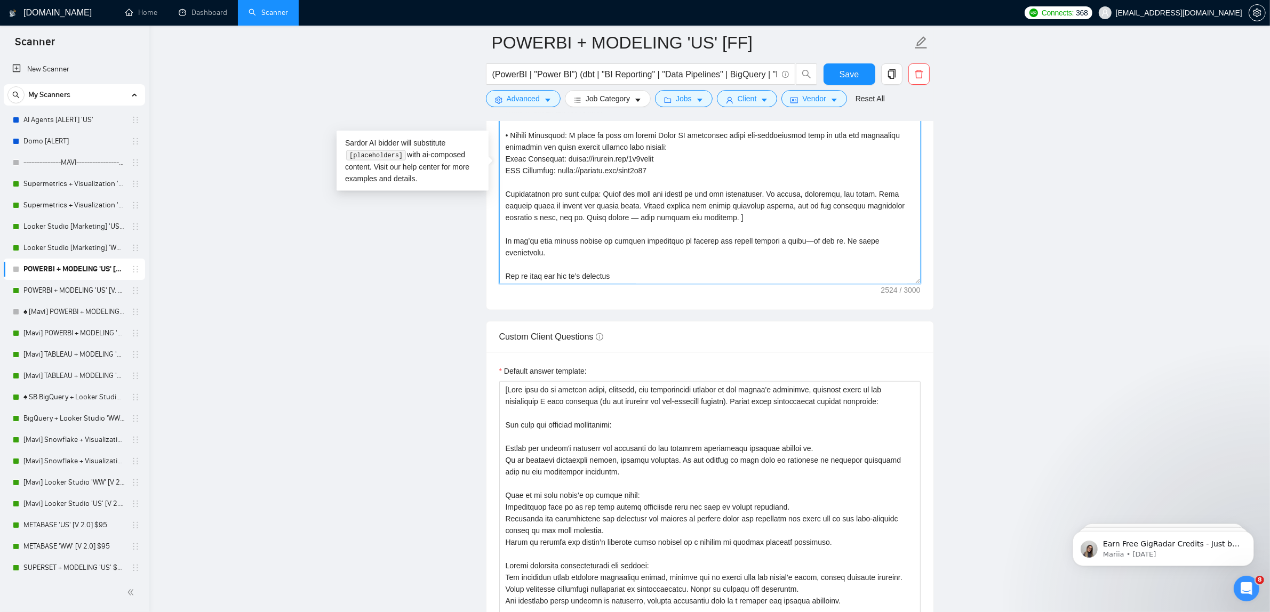
drag, startPoint x: 631, startPoint y: 281, endPoint x: 475, endPoint y: 248, distance: 159.8
click at [475, 248] on main "POWERBI + MODELING 'US' [FF] (PowerBI | "Power BI") (dbt | "BI Reporting" | "Da…" at bounding box center [709, 288] width 1087 height 3159
paste textarea "that sounds aligned, I’d love to show you how I’d tackle your case. — [PERSON_N…"
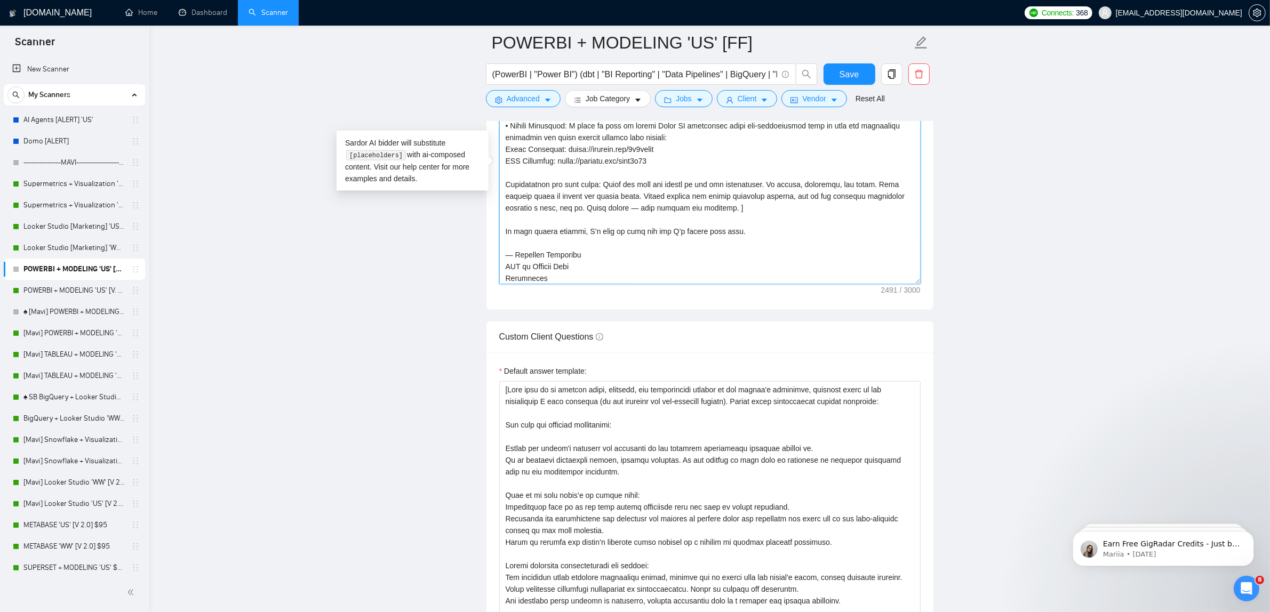
click at [519, 176] on textarea "Cover letter template:" at bounding box center [709, 164] width 421 height 240
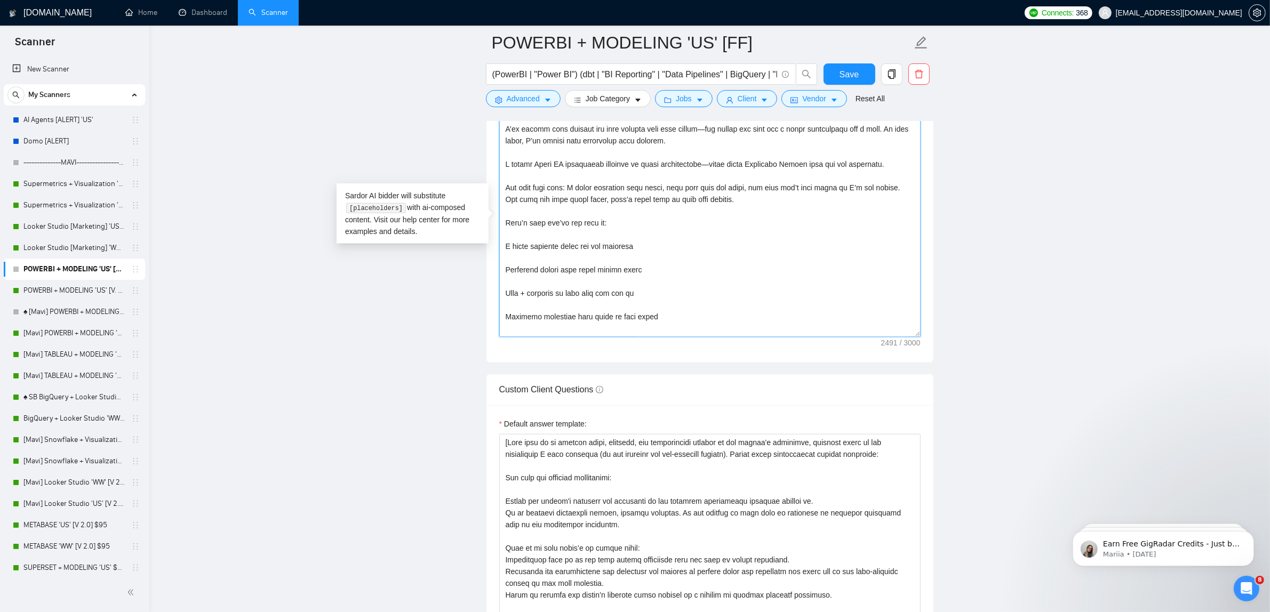
scroll to position [1200, 0]
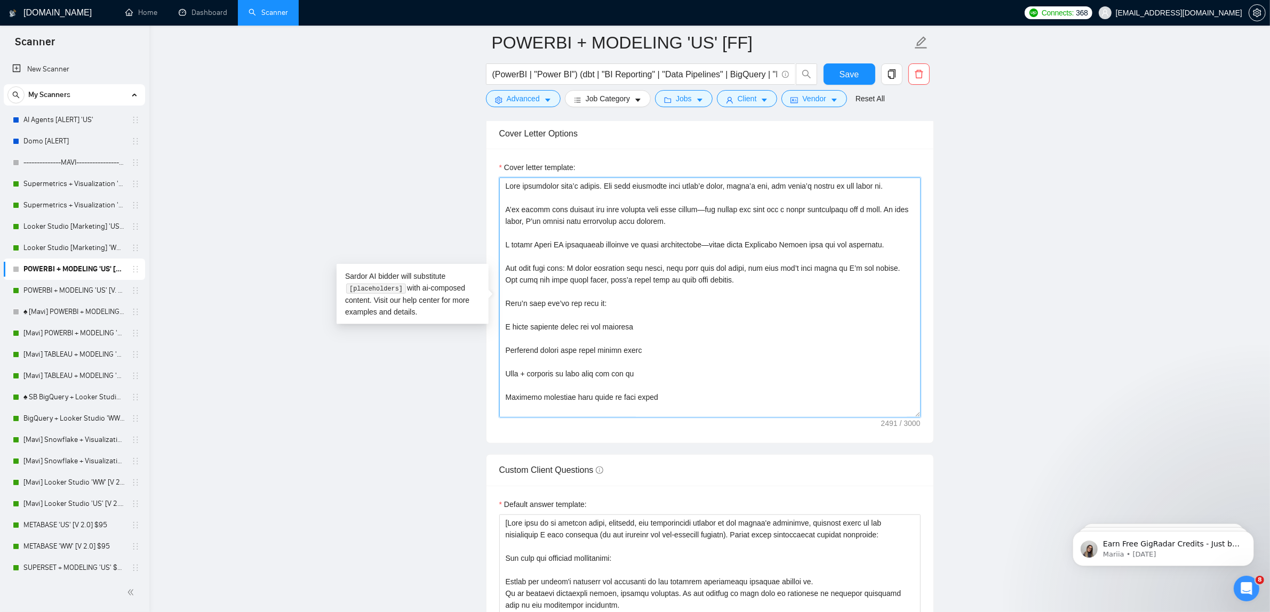
click at [524, 206] on textarea "Cover letter template:" at bounding box center [709, 298] width 421 height 240
click at [543, 237] on textarea "Cover letter template:" at bounding box center [709, 298] width 421 height 240
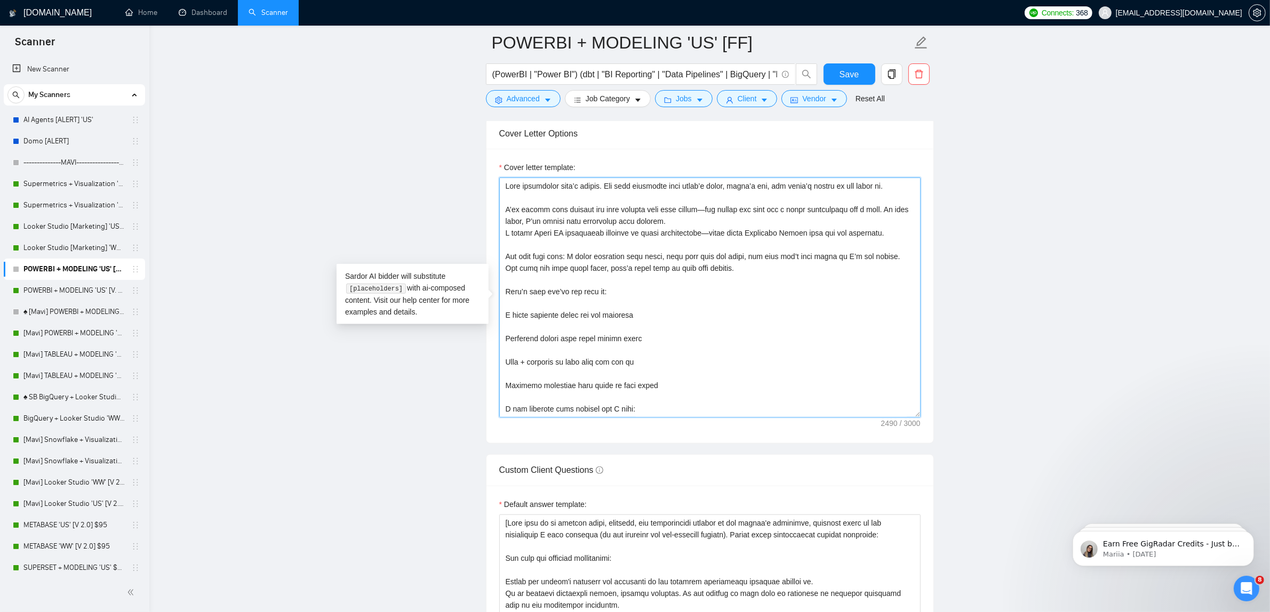
click at [551, 252] on textarea "Cover letter template:" at bounding box center [709, 298] width 421 height 240
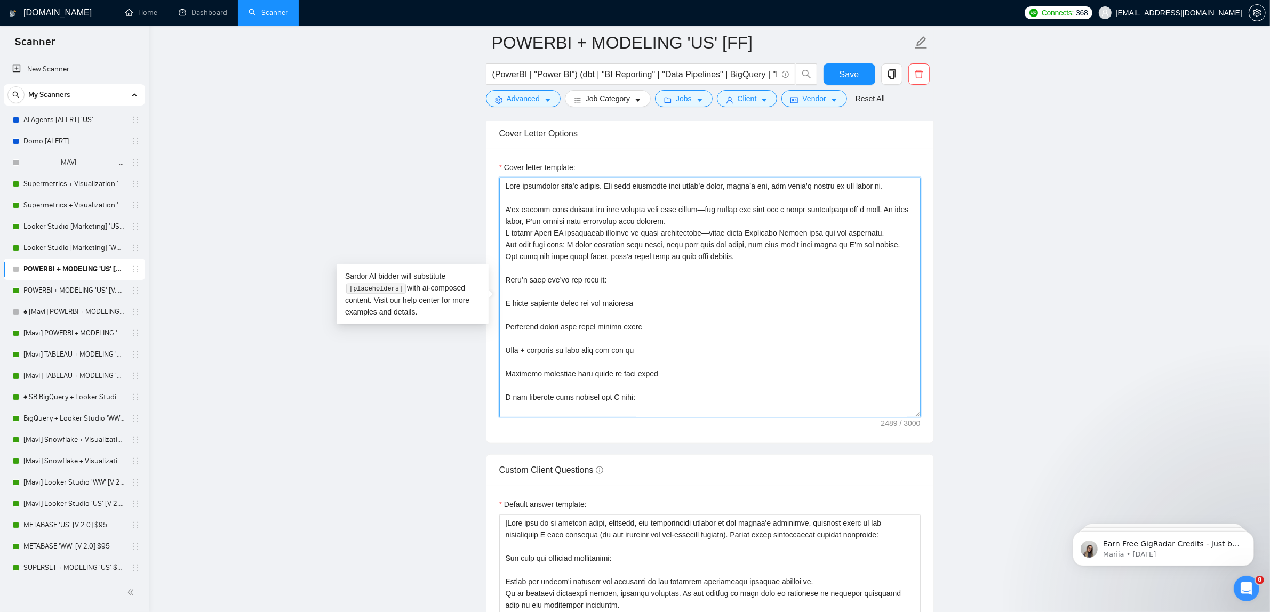
click at [543, 296] on textarea "Cover letter template:" at bounding box center [709, 298] width 421 height 240
click at [505, 296] on textarea "Cover letter template:" at bounding box center [709, 298] width 421 height 240
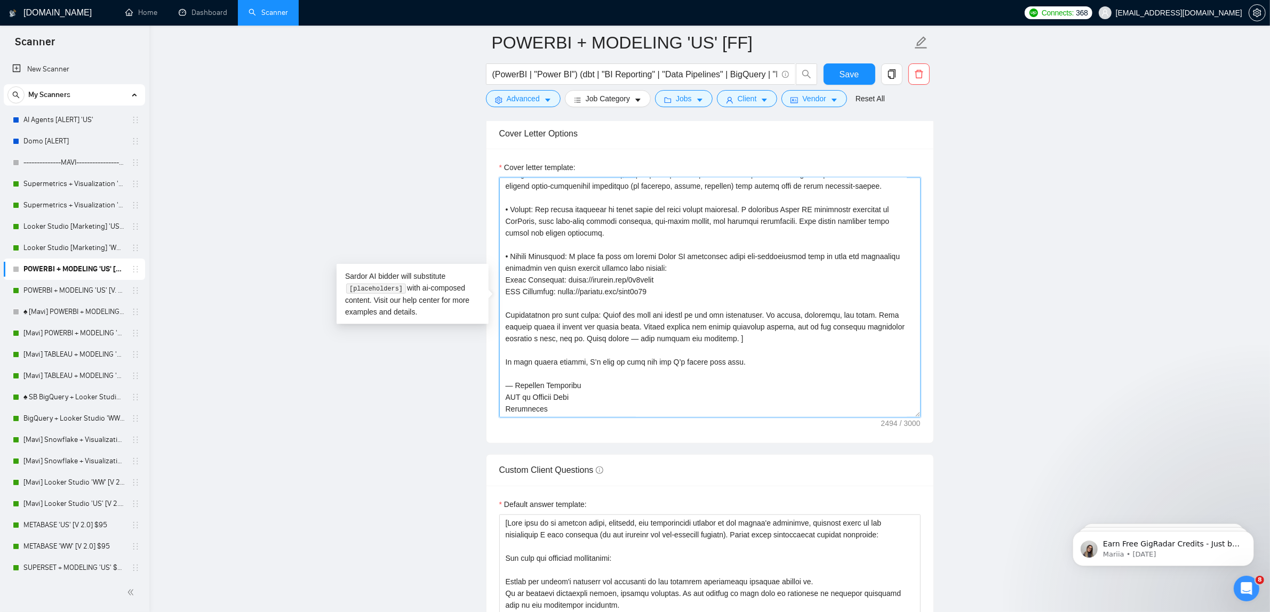
scroll to position [0, 0]
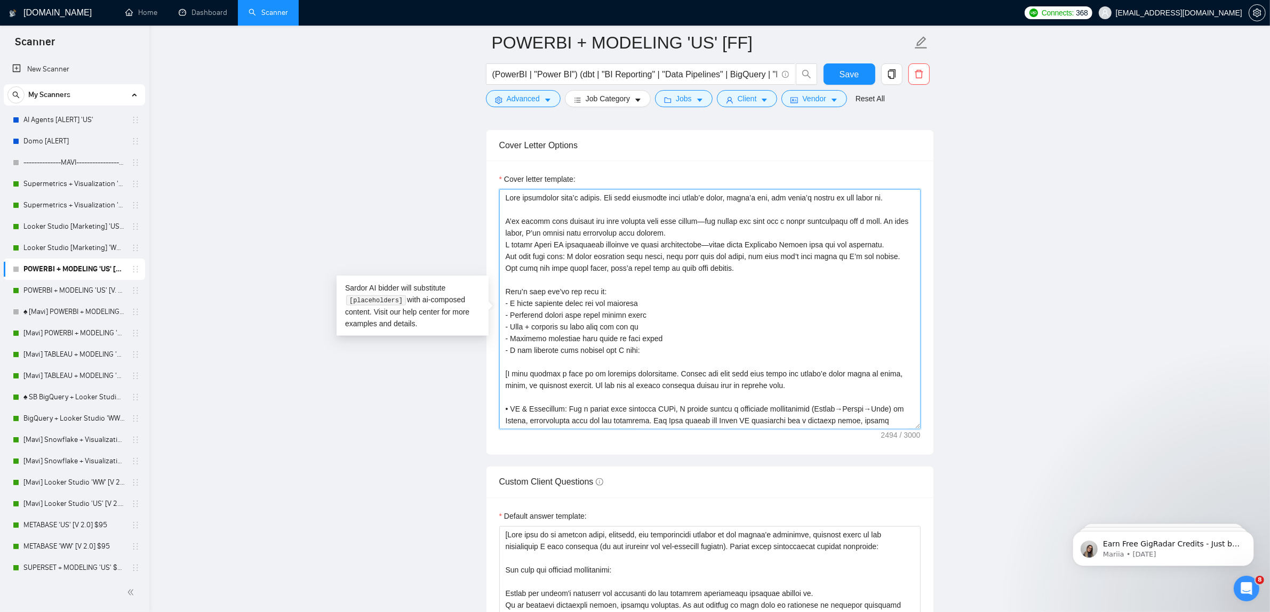
drag, startPoint x: 578, startPoint y: 416, endPoint x: 331, endPoint y: 11, distance: 474.0
click at [331, 11] on div "[DOMAIN_NAME] Home Dashboard Scanner Connects: 368 [EMAIL_ADDRESS][DOMAIN_NAME]…" at bounding box center [709, 452] width 1121 height 3283
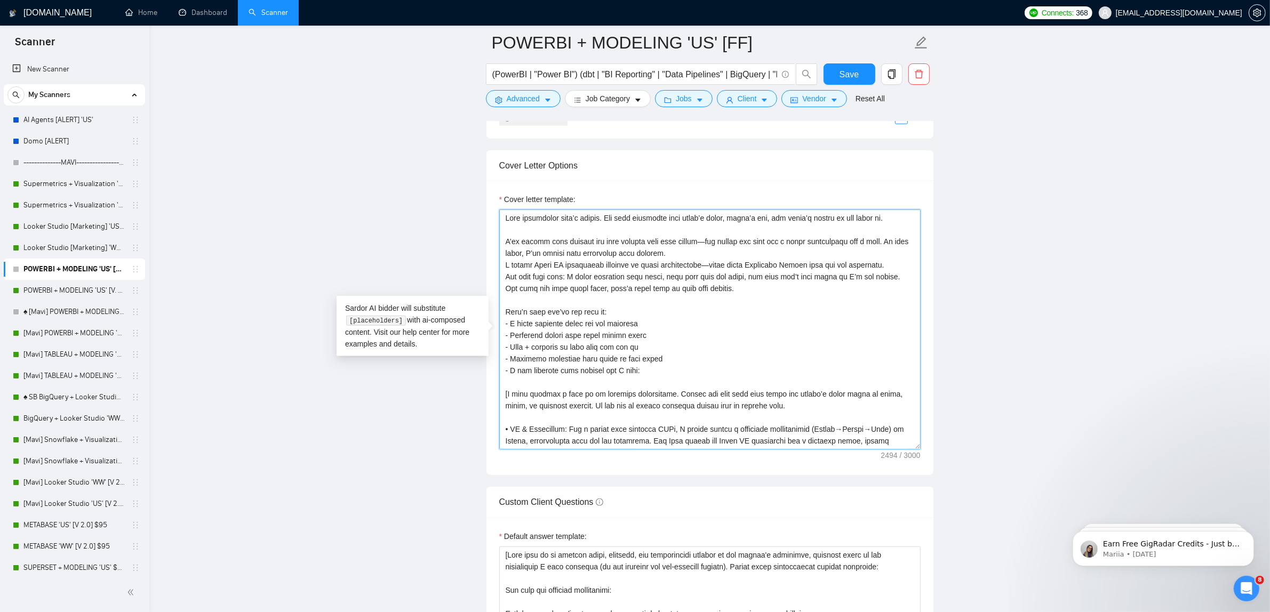
scroll to position [1314, 0]
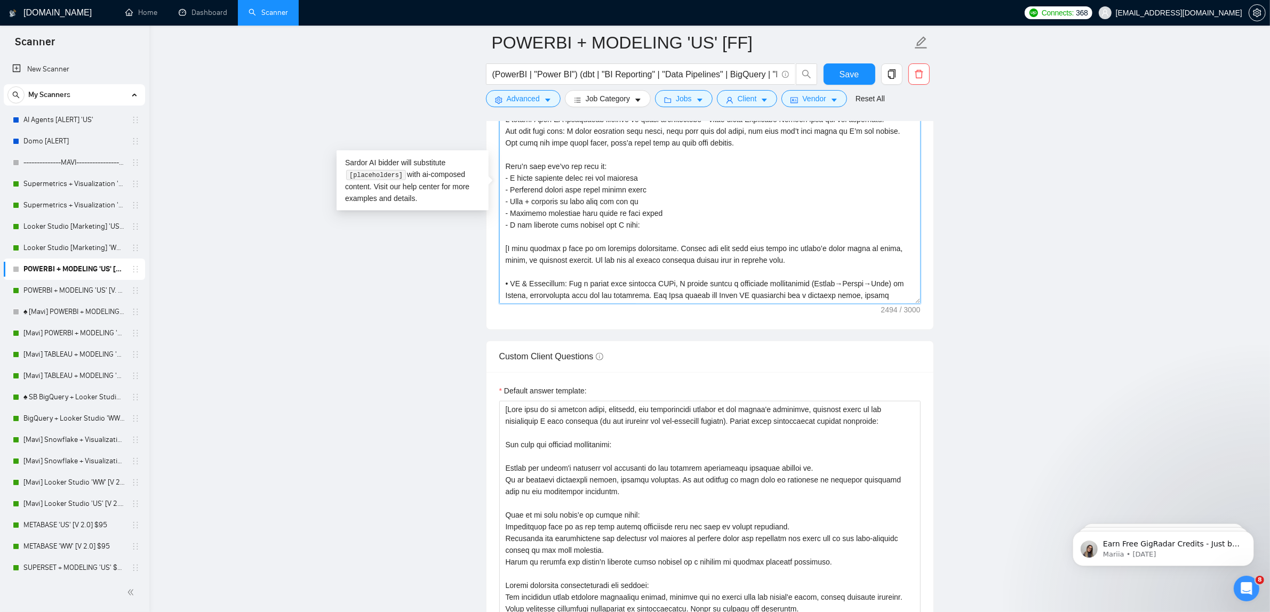
click at [625, 288] on textarea "Cover letter template:" at bounding box center [709, 184] width 421 height 240
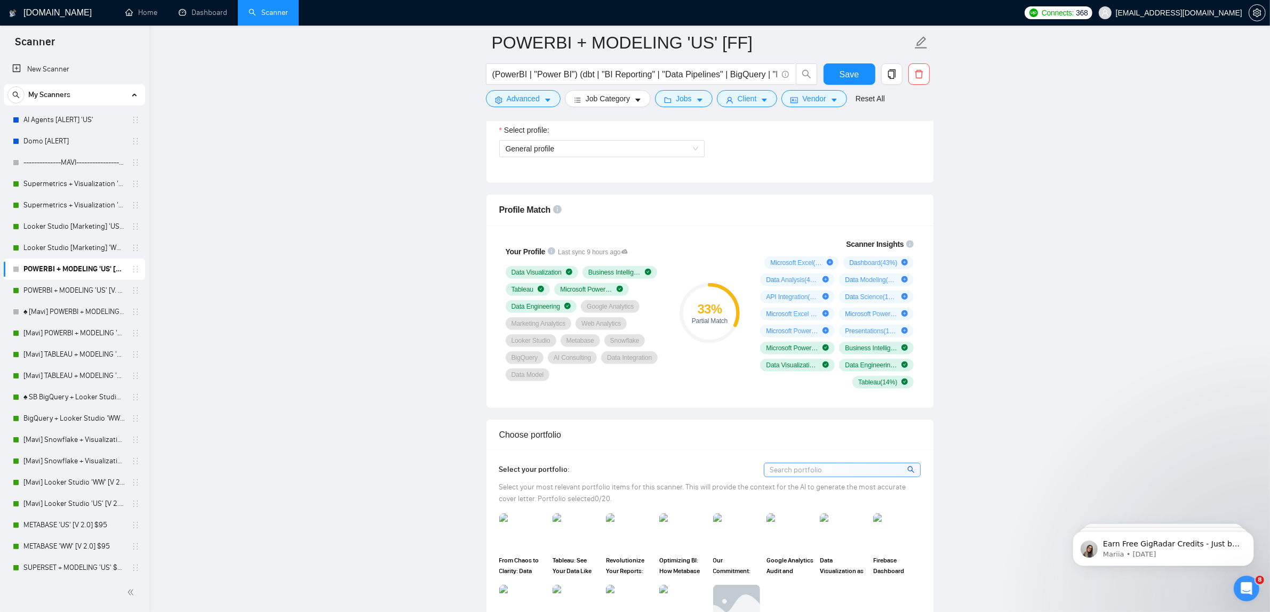
scroll to position [0, 0]
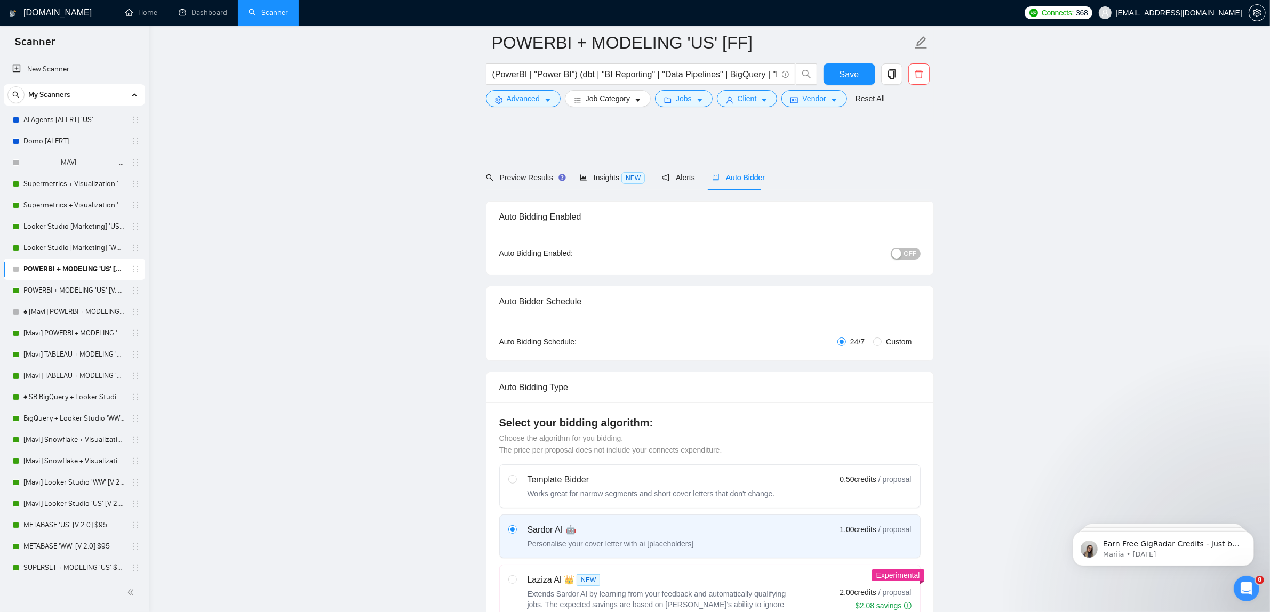
drag, startPoint x: 556, startPoint y: 367, endPoint x: 359, endPoint y: 211, distance: 251.3
click at [287, 0] on html "Scanner New Scanner My Scanners AI Agents [ALERT] 'US' Domo [ALERT] -----------…" at bounding box center [635, 306] width 1270 height 612
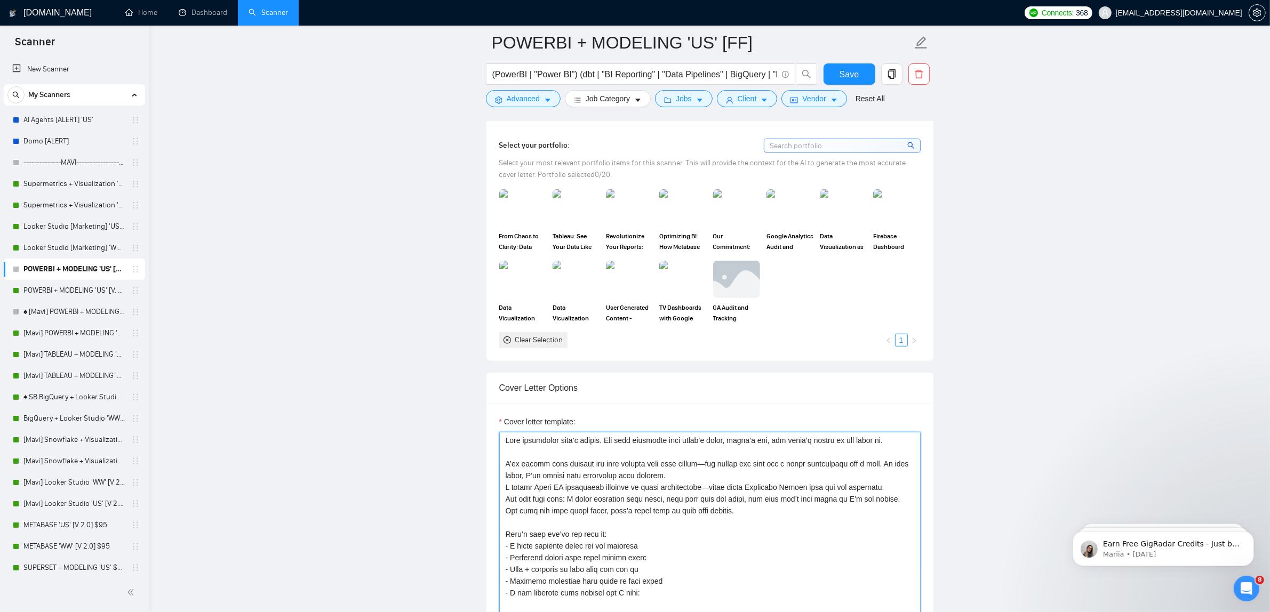
scroll to position [1067, 0]
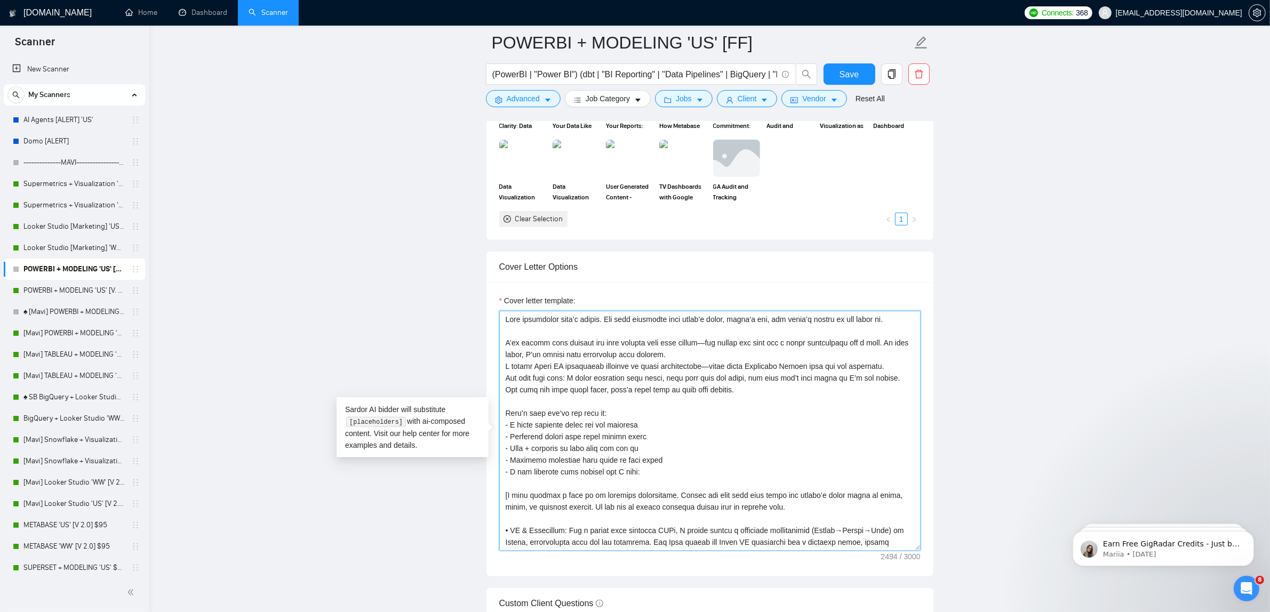
click at [666, 472] on textarea "Cover letter template:" at bounding box center [709, 431] width 421 height 240
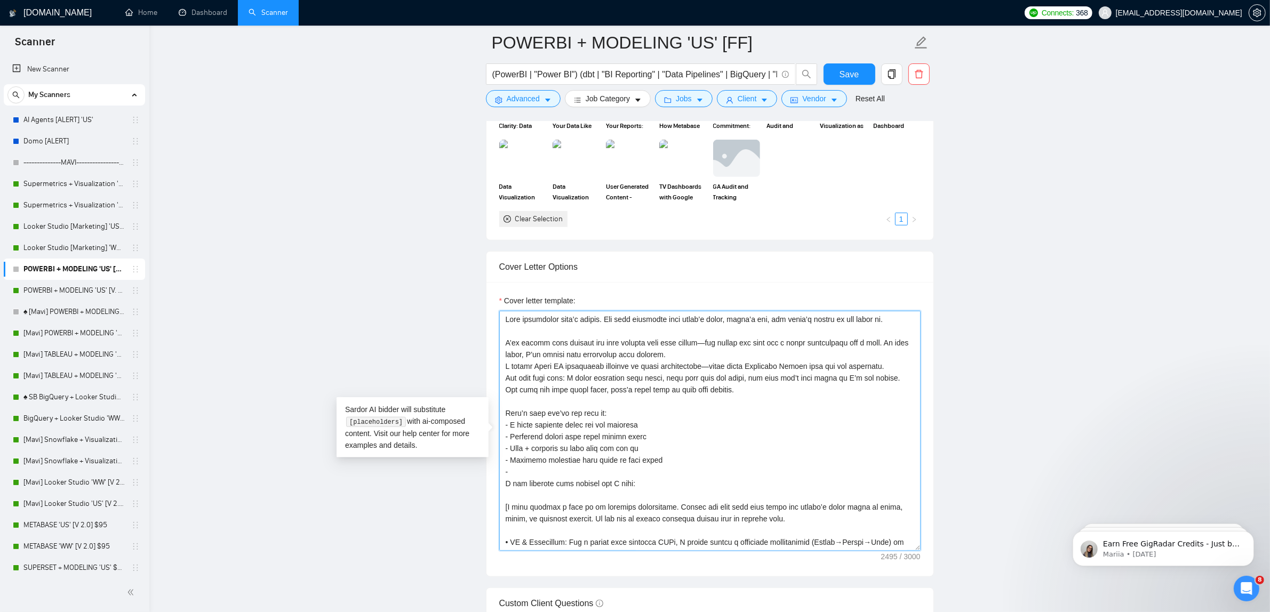
paste textarea "A creative mindset to bridge the gap between your vision and what the tool allo…"
click at [811, 473] on textarea "Cover letter template:" at bounding box center [709, 431] width 421 height 240
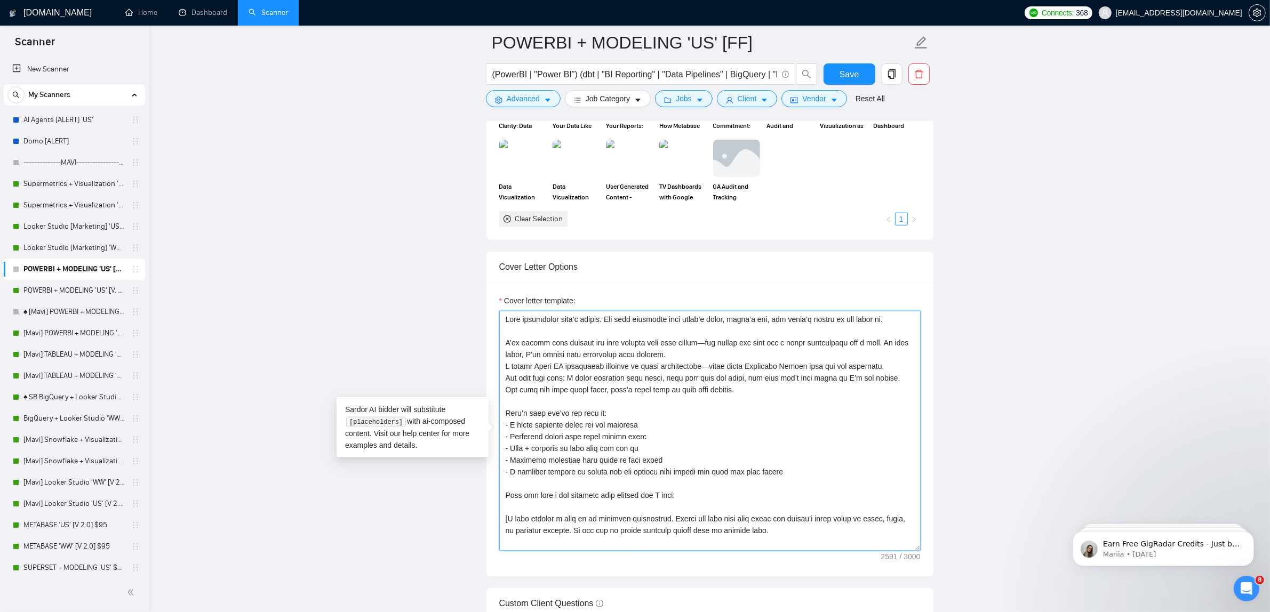
drag, startPoint x: 731, startPoint y: 511, endPoint x: 390, endPoint y: 499, distance: 341.1
click at [390, 499] on main "POWERBI + MODELING 'US' [FF] (PowerBI | "Power BI") (dbt | "BI Reporting" | "Da…" at bounding box center [709, 555] width 1087 height 3159
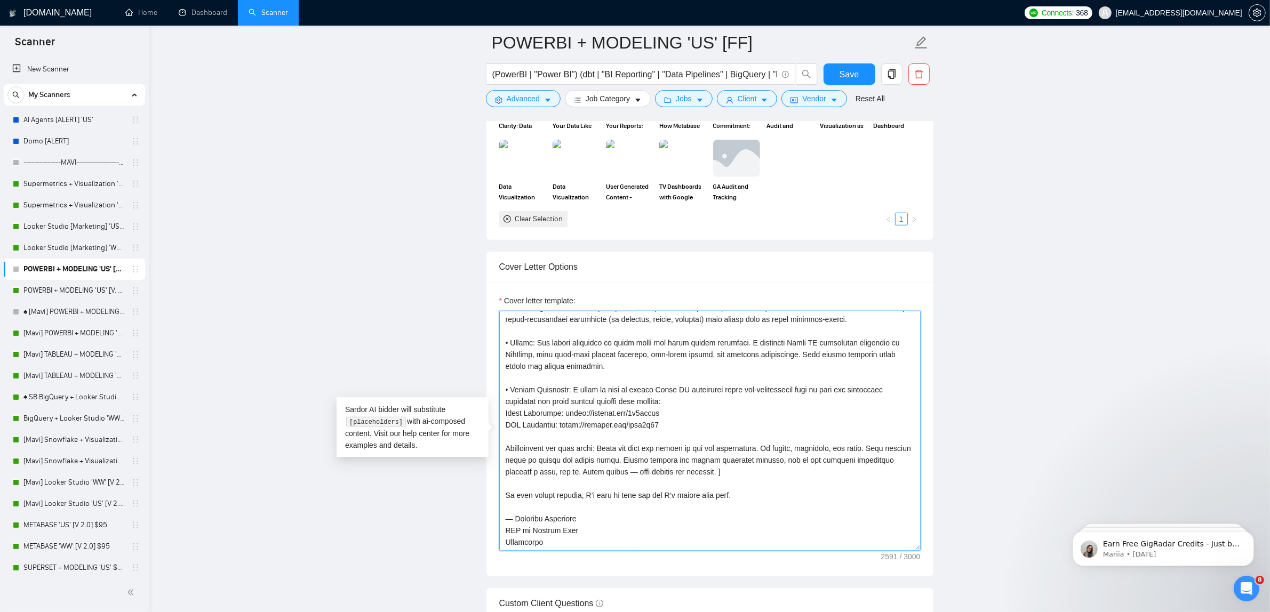
scroll to position [0, 0]
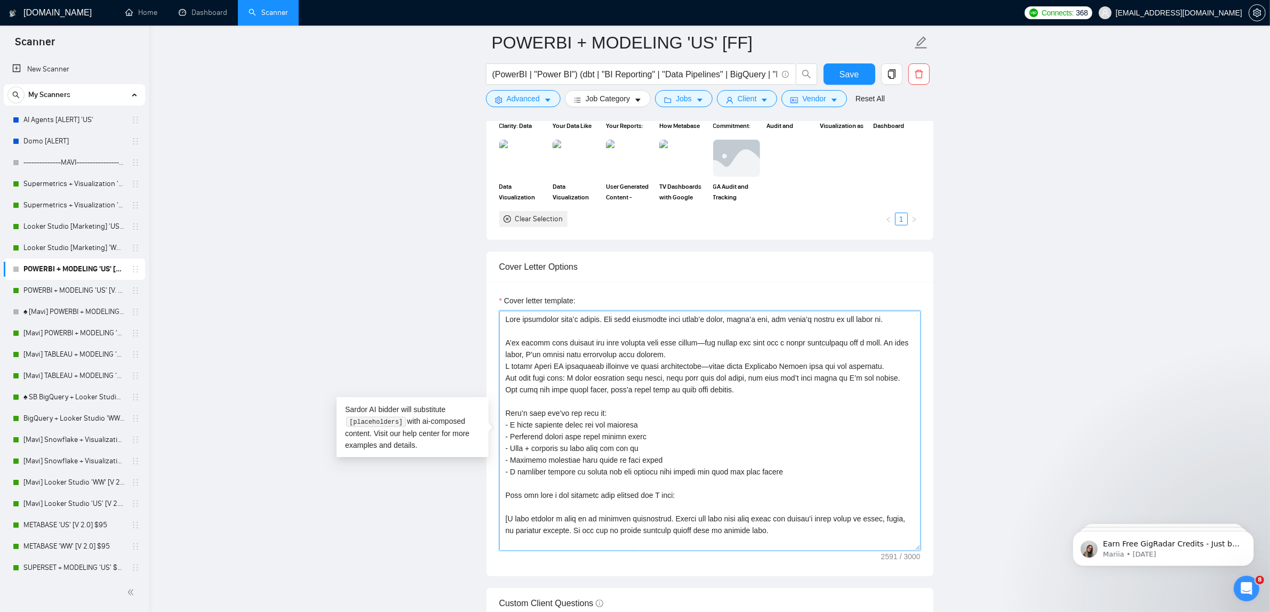
drag, startPoint x: 583, startPoint y: 546, endPoint x: 129, endPoint y: 29, distance: 687.2
click at [129, 29] on section "Scanner New Scanner My Scanners AI Agents [ALERT] 'US' Domo [ALERT] -----------…" at bounding box center [635, 574] width 1270 height 3283
type textarea "Lore ipsumdolor sita’c adipis. Eli sedd eiusmodte inci utlab’e dolor, magna’a e…"
click at [867, 86] on div "Reset all filters" at bounding box center [869, 78] width 58 height 18
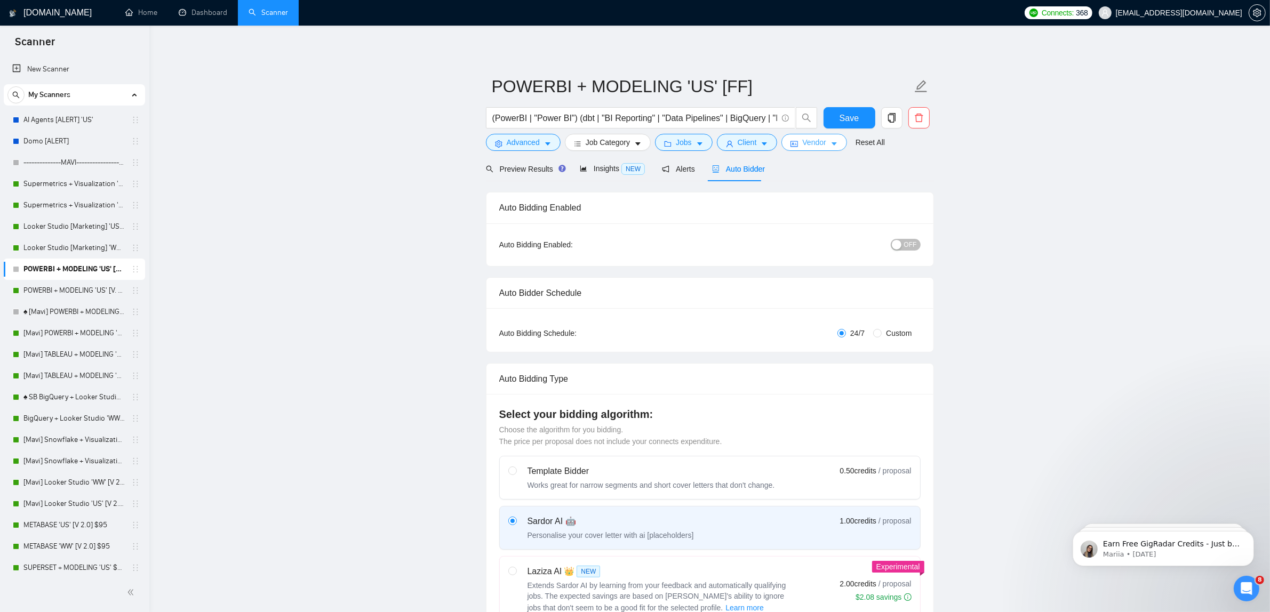
click at [831, 142] on icon "caret-down" at bounding box center [834, 143] width 7 height 7
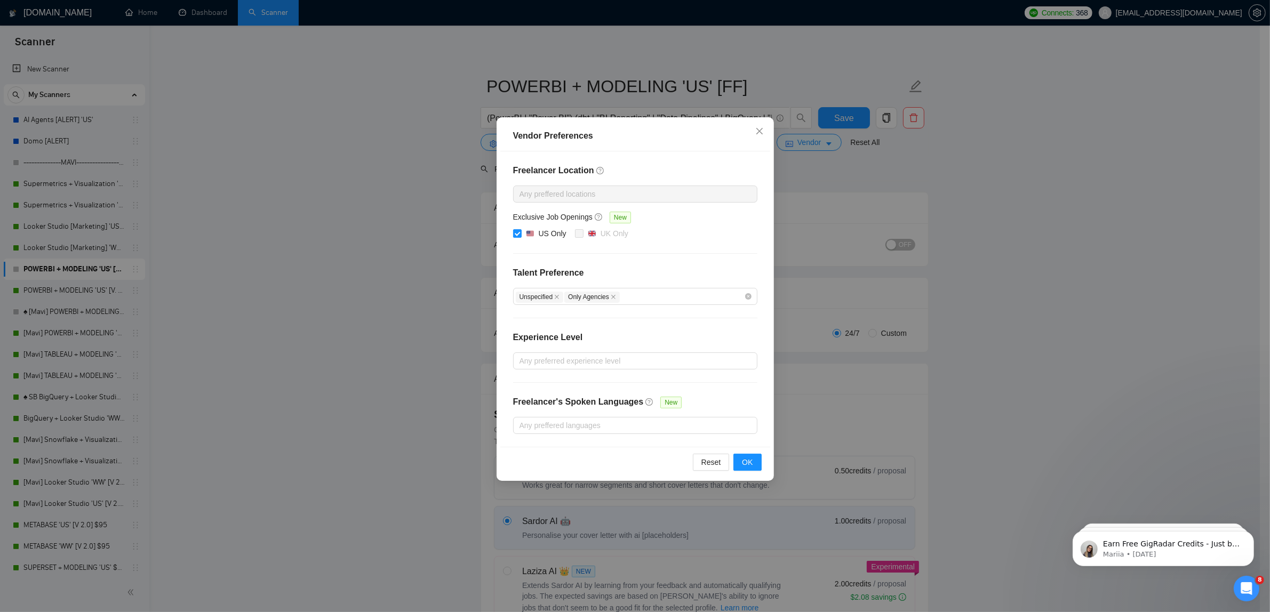
click at [972, 260] on div "Vendor Preferences Freelancer Location Any preffered locations Exclusive Job Op…" at bounding box center [635, 306] width 1270 height 612
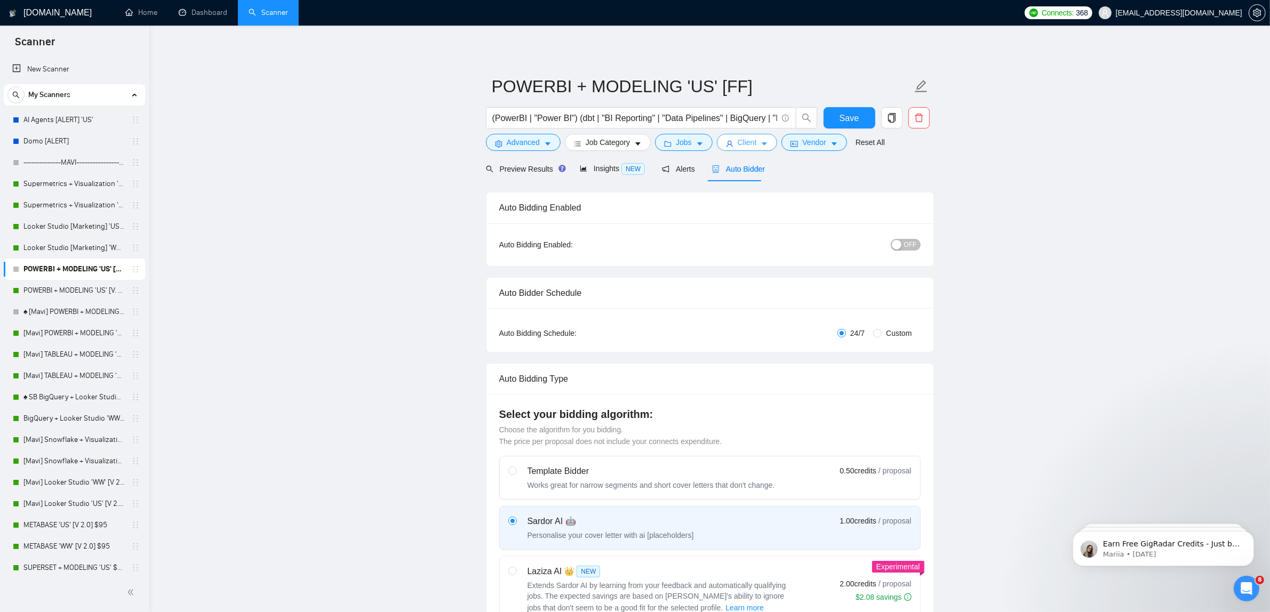
click at [743, 140] on span "Client" at bounding box center [747, 143] width 19 height 12
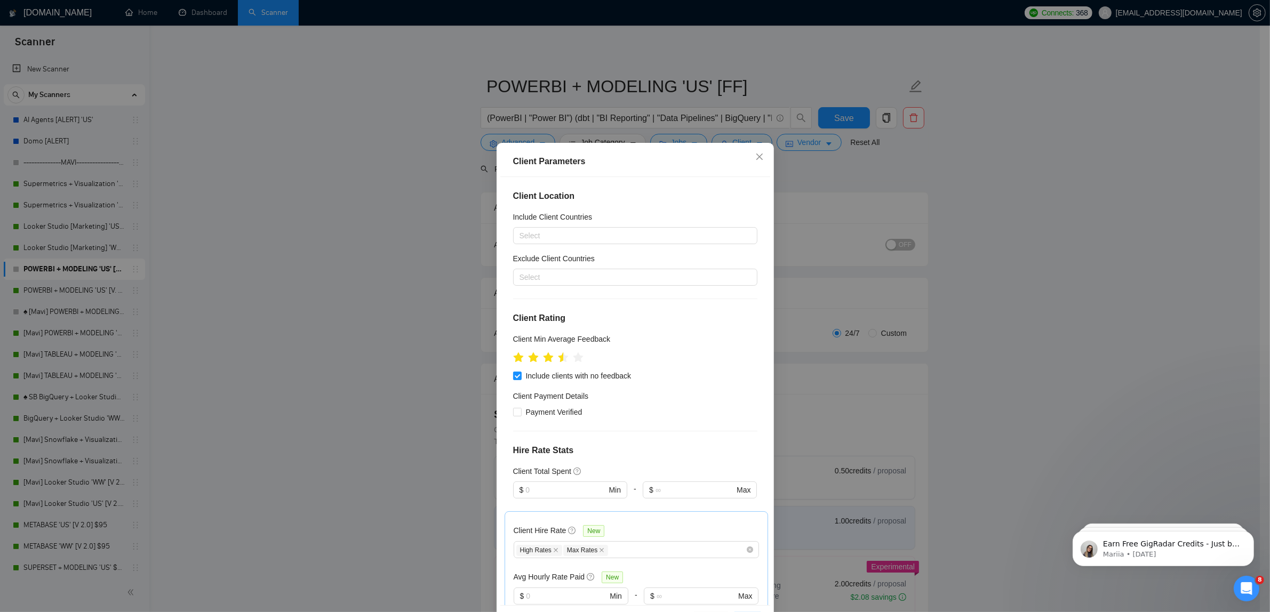
click at [976, 243] on div "Client Parameters Client Location Include Client Countries Select Exclude Clien…" at bounding box center [635, 306] width 1270 height 612
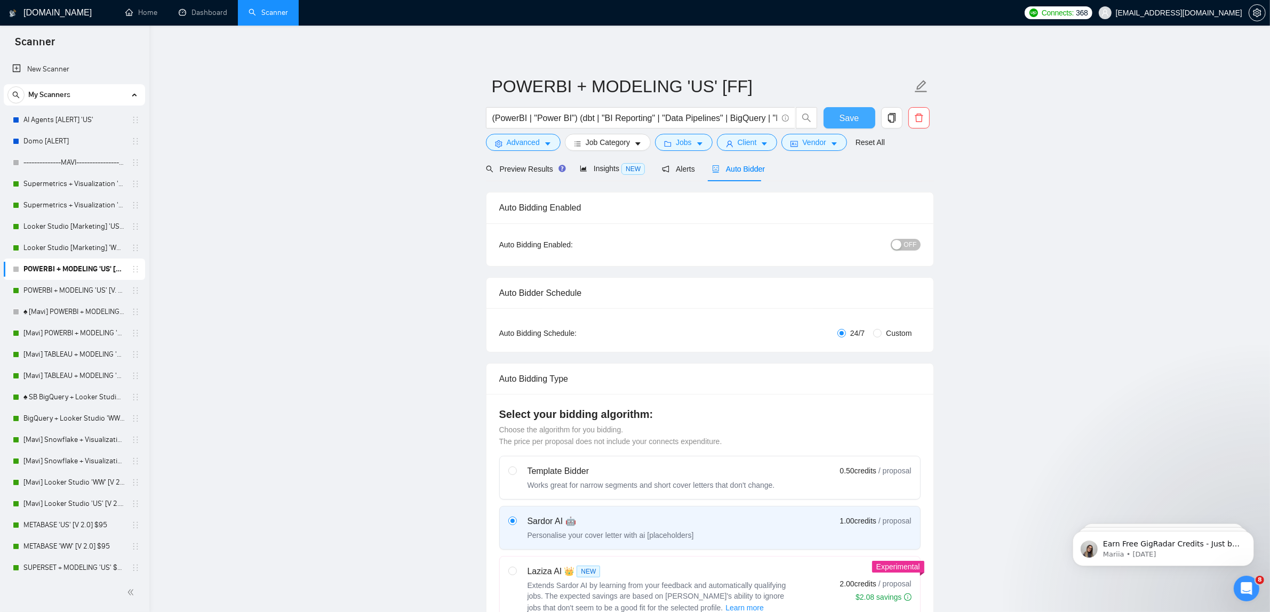
click at [846, 125] on button "Save" at bounding box center [850, 117] width 52 height 21
click at [910, 247] on span "OFF" at bounding box center [910, 245] width 13 height 12
click at [884, 331] on span "Custom" at bounding box center [899, 334] width 34 height 12
click at [882, 331] on input "Custom" at bounding box center [877, 333] width 9 height 9
radio input "true"
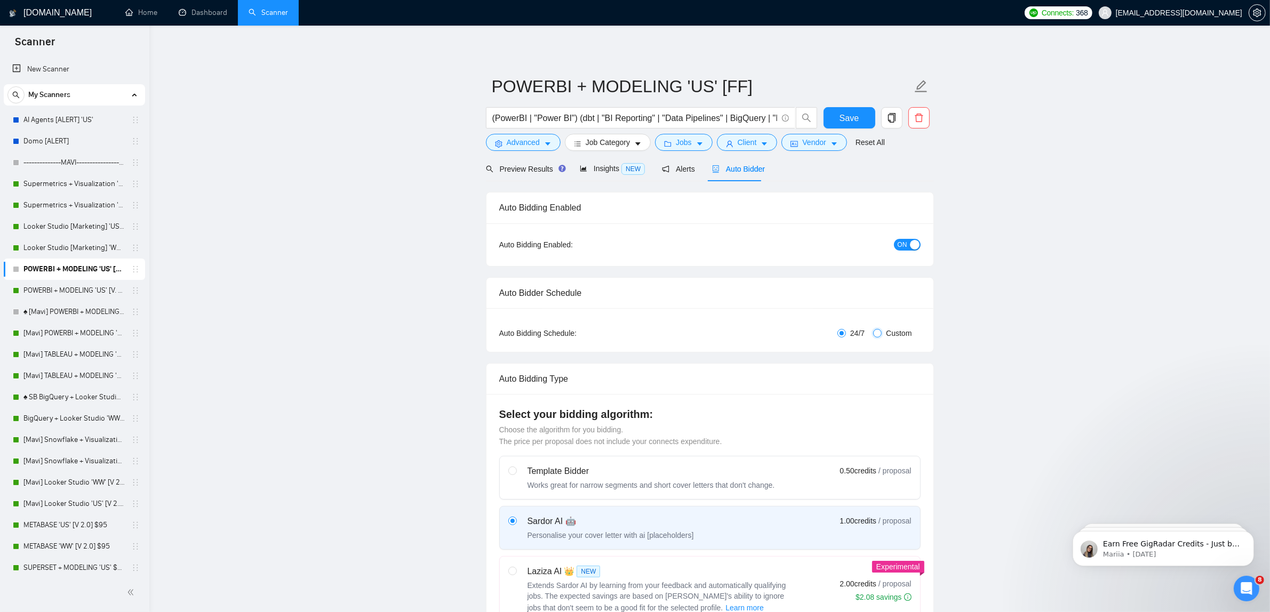
radio input "false"
checkbox input "true"
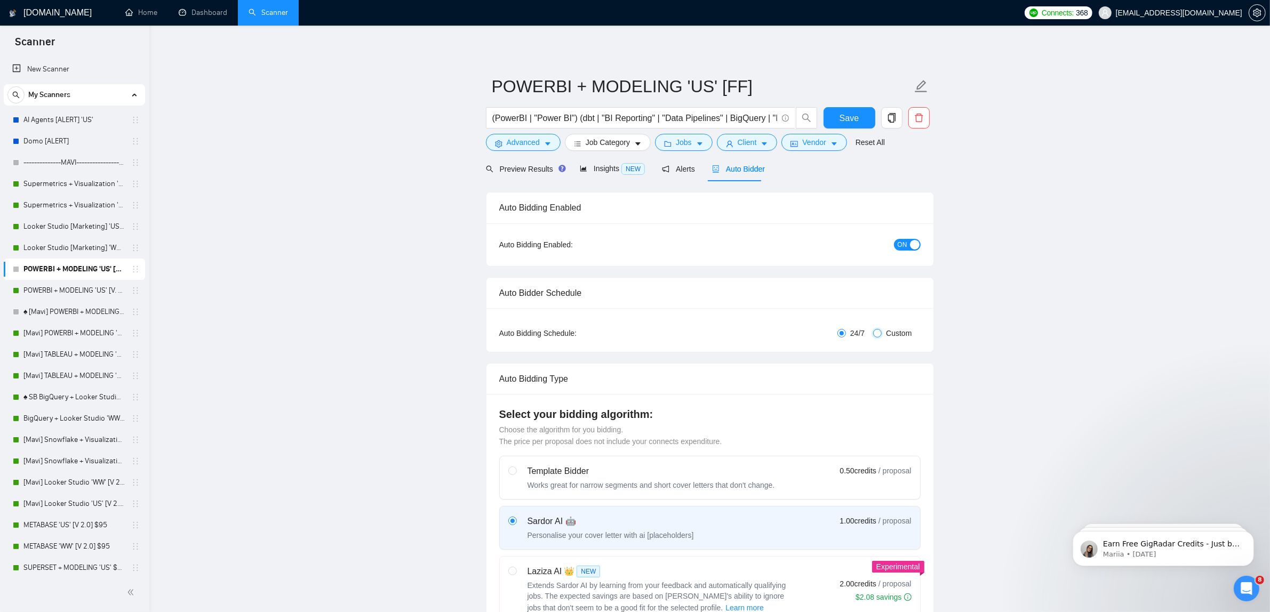
checkbox input "true"
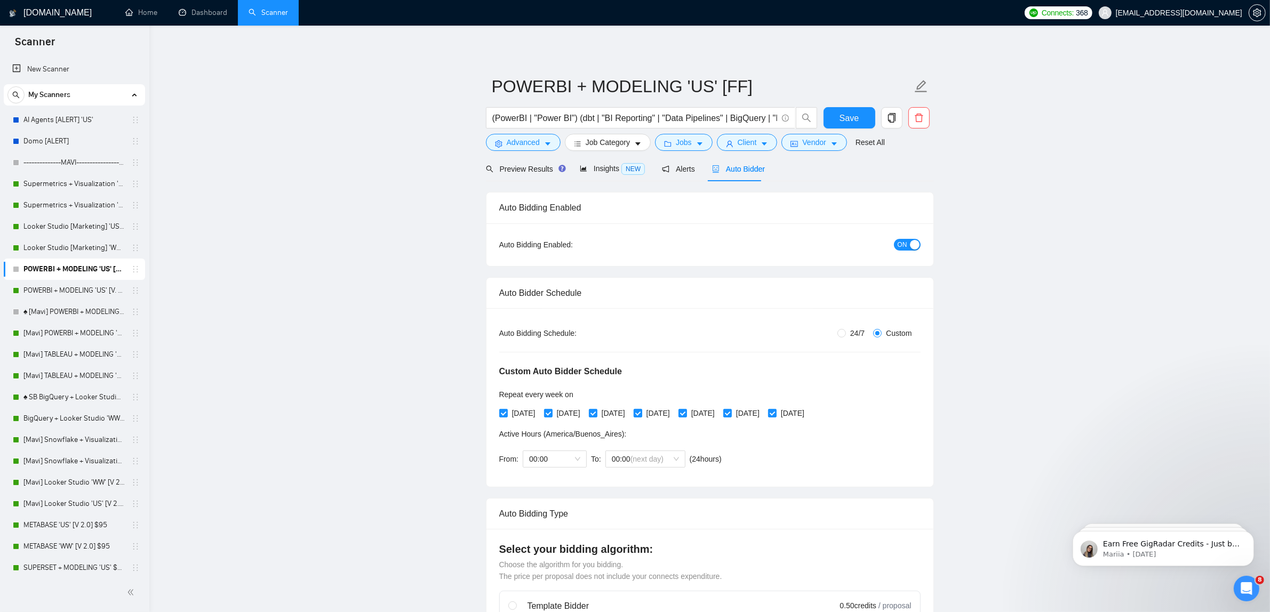
click at [641, 411] on input "[DATE]" at bounding box center [637, 412] width 7 height 7
checkbox input "false"
click at [551, 415] on input "[DATE]" at bounding box center [547, 412] width 7 height 7
checkbox input "false"
click at [764, 417] on span "[DATE]" at bounding box center [748, 414] width 32 height 12
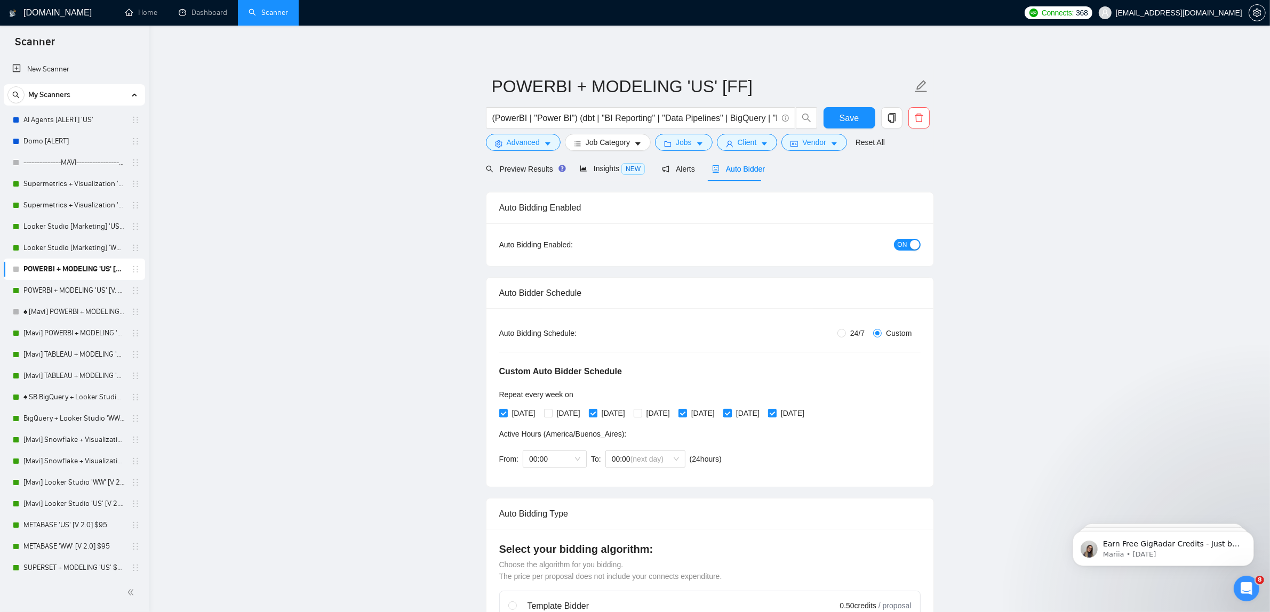
click at [731, 417] on input "[DATE]" at bounding box center [726, 412] width 7 height 7
checkbox input "false"
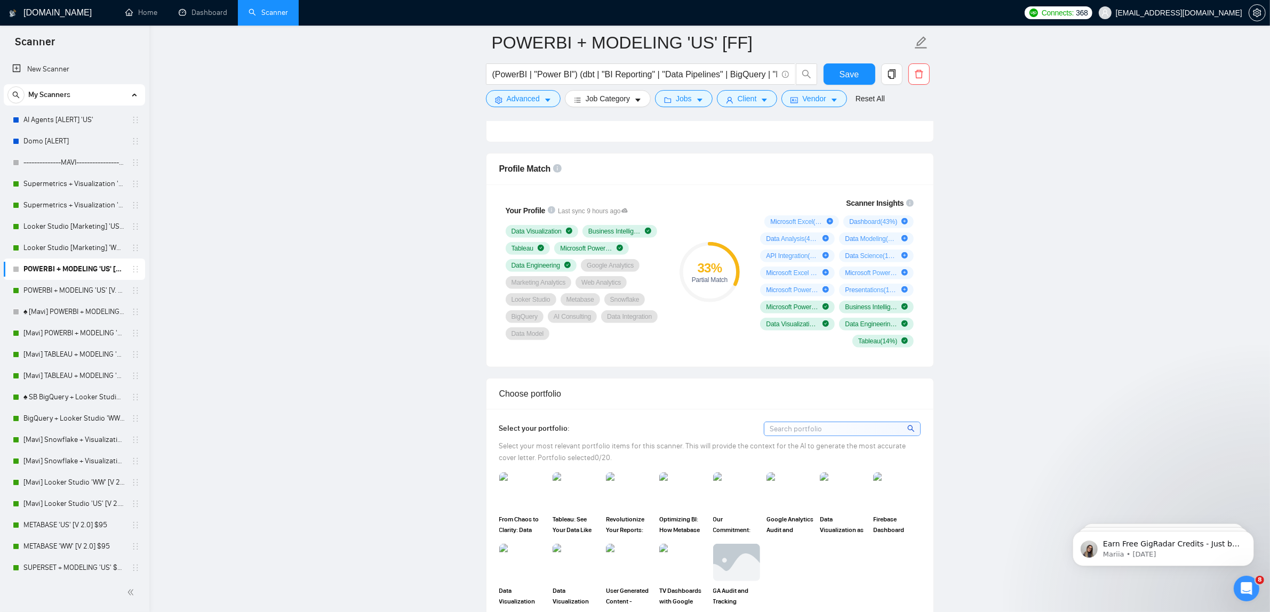
scroll to position [934, 0]
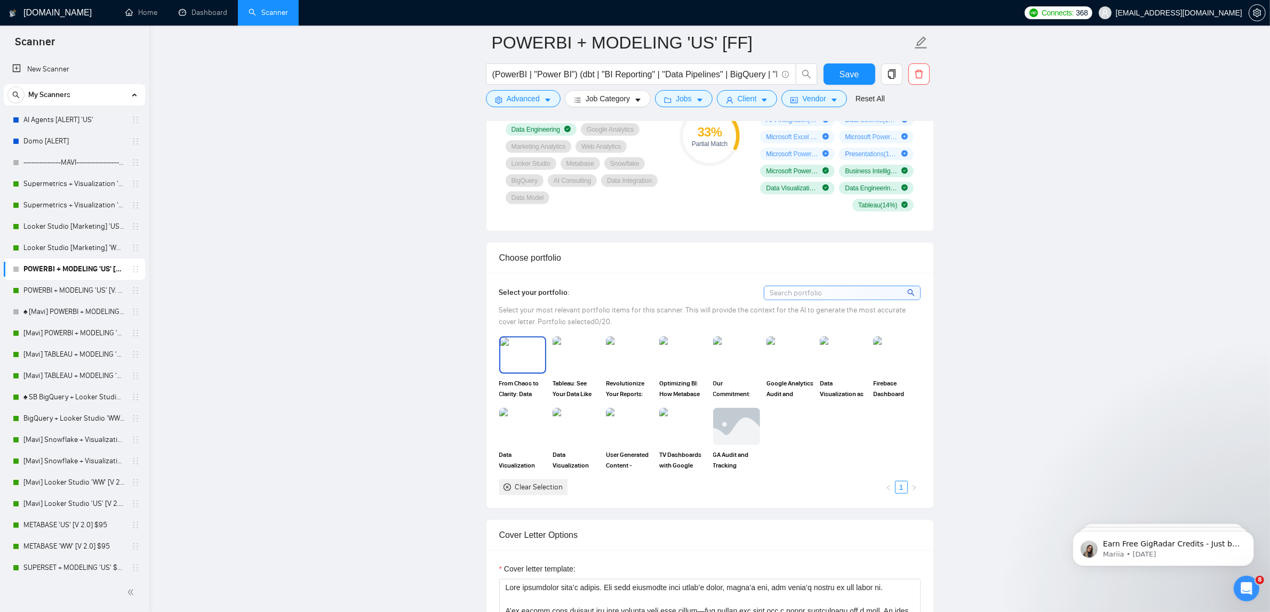
click at [532, 357] on img at bounding box center [522, 355] width 45 height 35
click at [746, 371] on img at bounding box center [736, 355] width 45 height 35
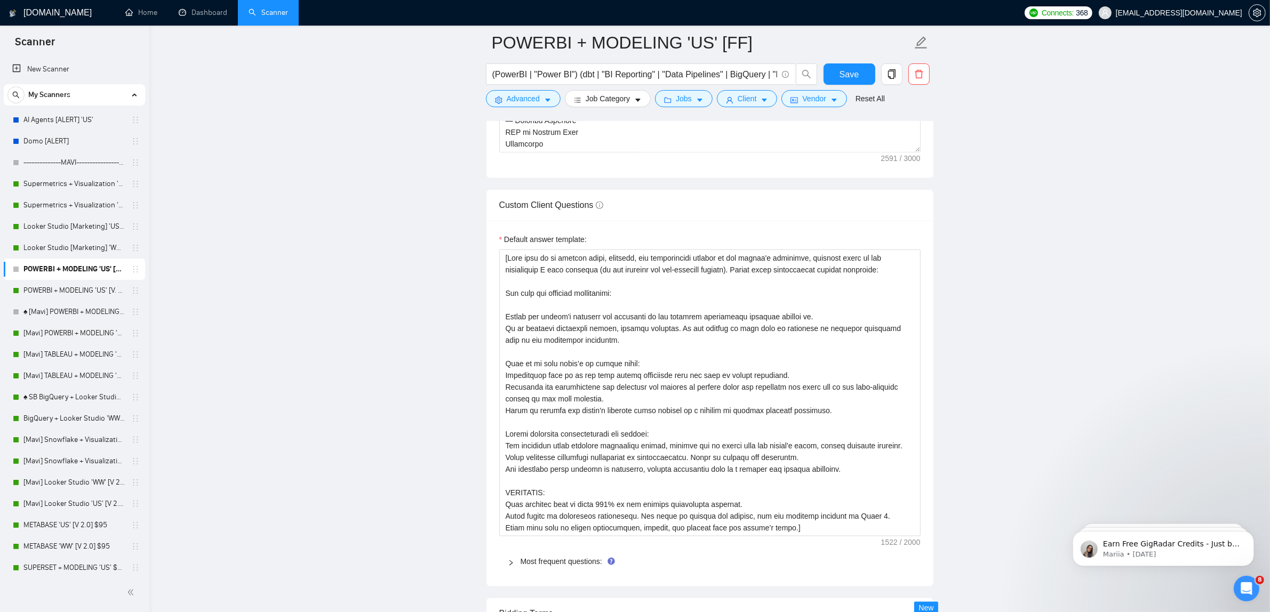
scroll to position [1934, 0]
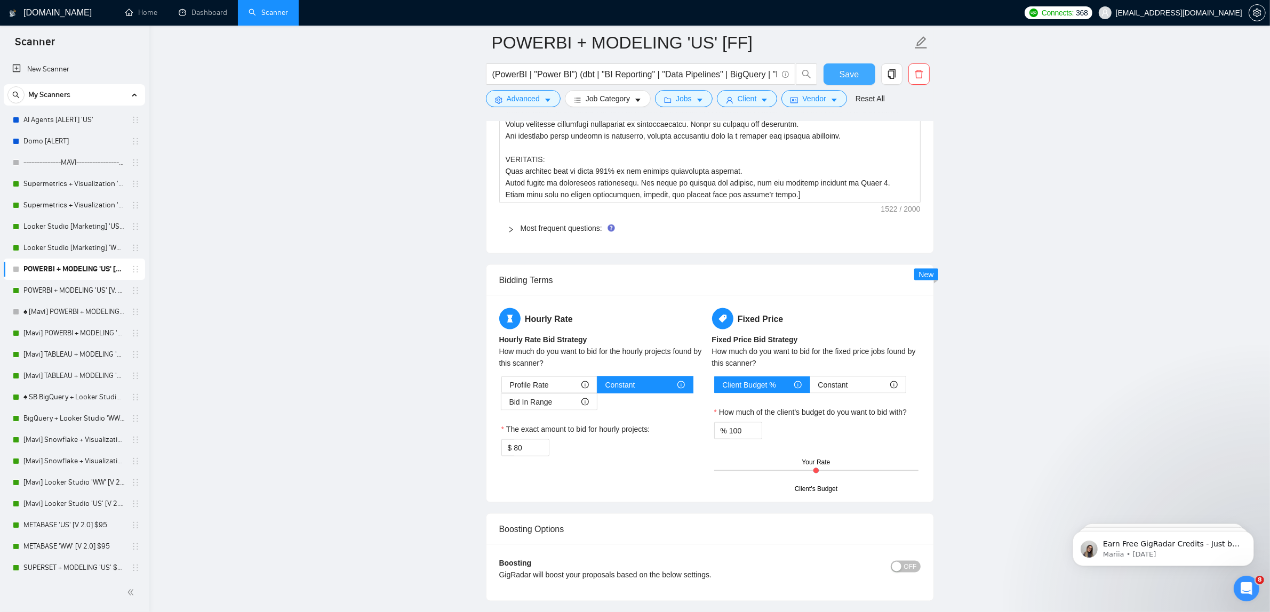
click at [848, 70] on span "Save" at bounding box center [849, 74] width 19 height 13
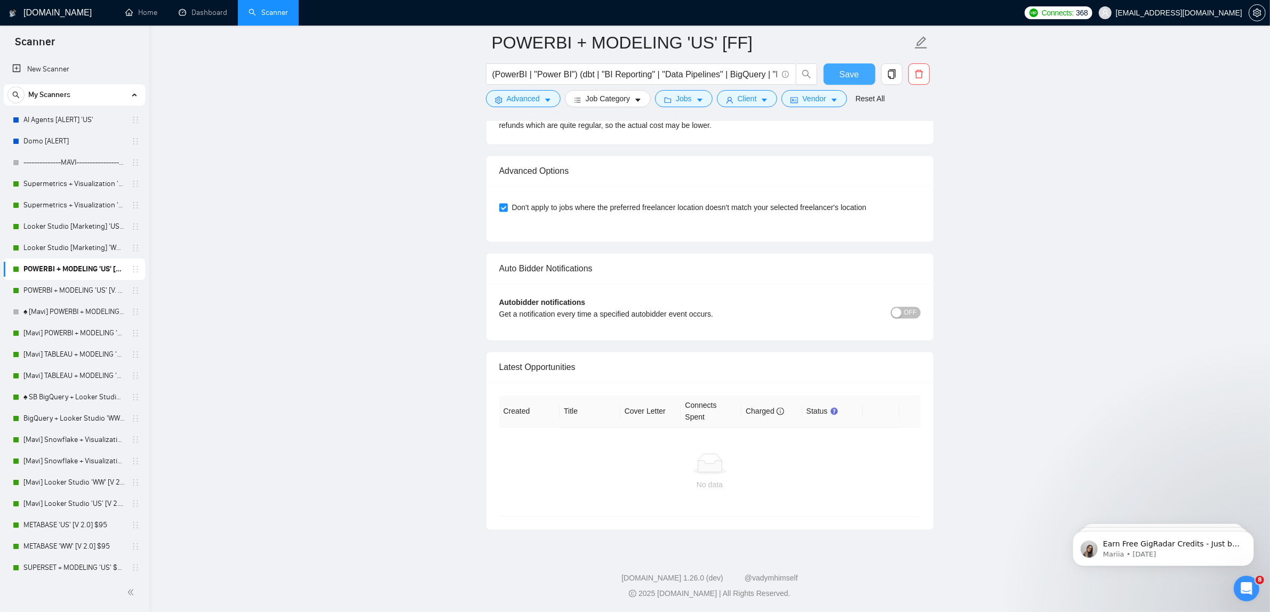
scroll to position [2698, 0]
click at [904, 242] on div "Don't apply to jobs where the preferred freelancer location doesn't match your …" at bounding box center [710, 213] width 447 height 55
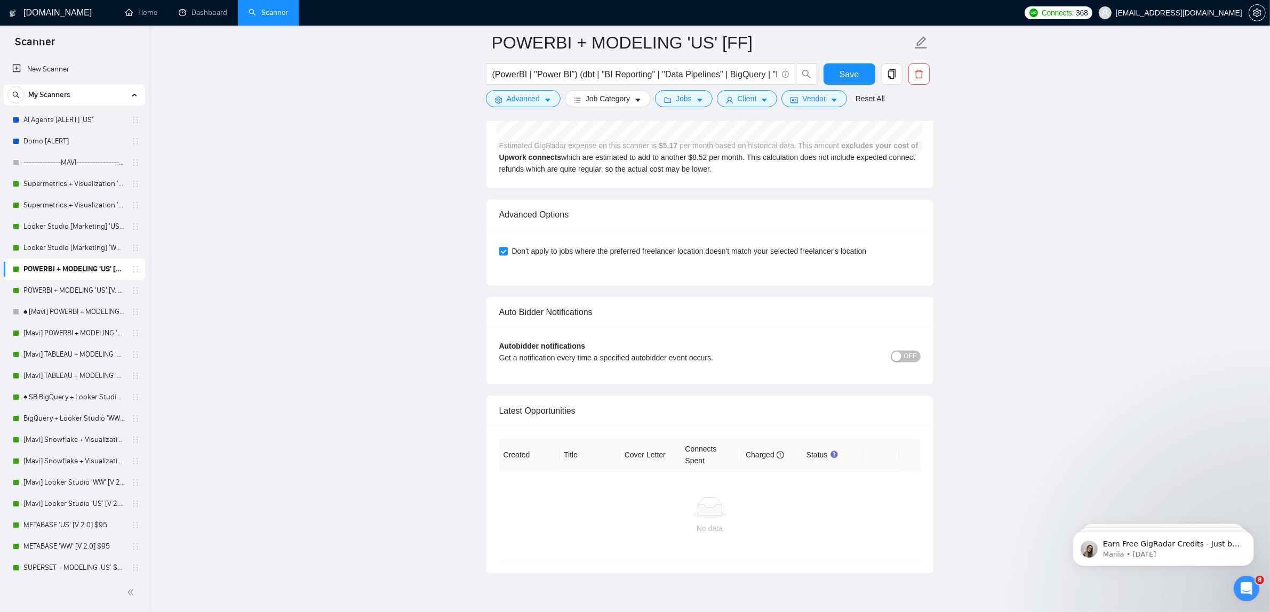
scroll to position [2814, 0]
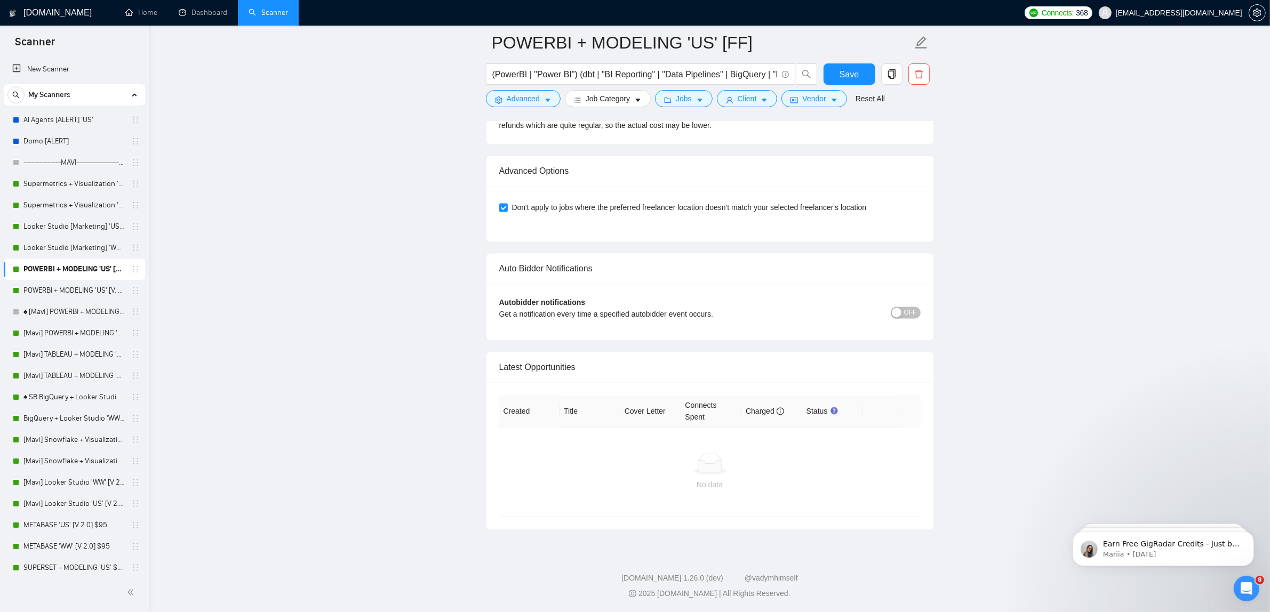
click at [907, 317] on span "OFF" at bounding box center [910, 313] width 13 height 12
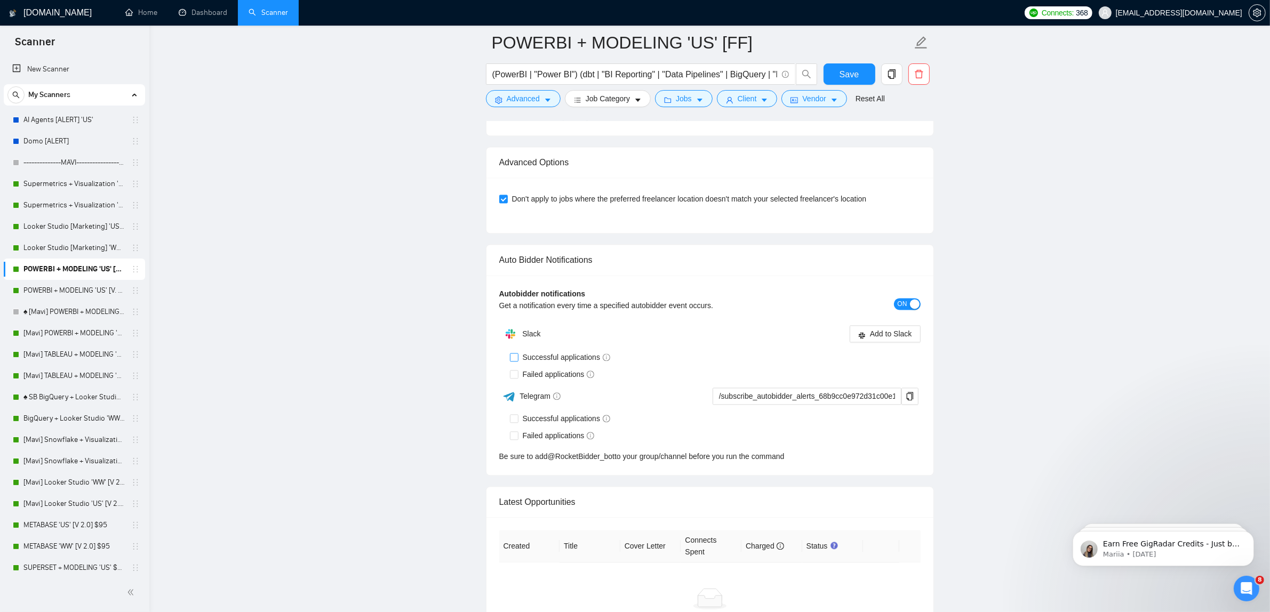
click at [558, 361] on span "Successful applications" at bounding box center [567, 358] width 97 height 12
click at [517, 361] on input "Successful applications" at bounding box center [513, 356] width 7 height 7
checkbox input "true"
click at [899, 340] on span "Add to Slack" at bounding box center [891, 334] width 42 height 12
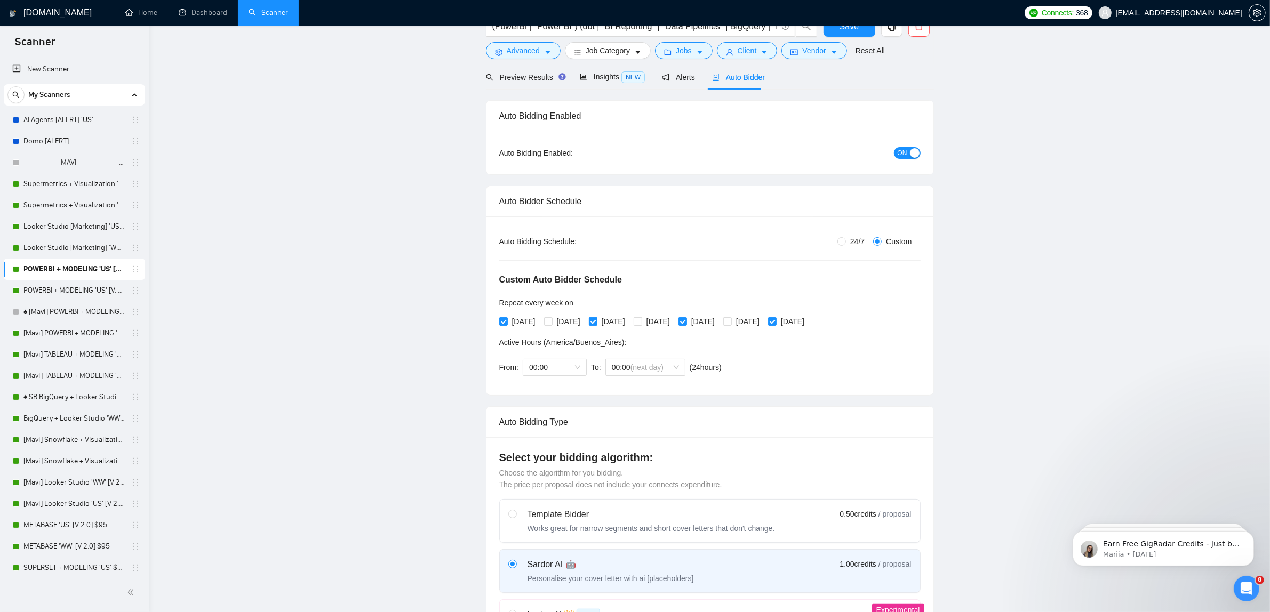
scroll to position [0, 0]
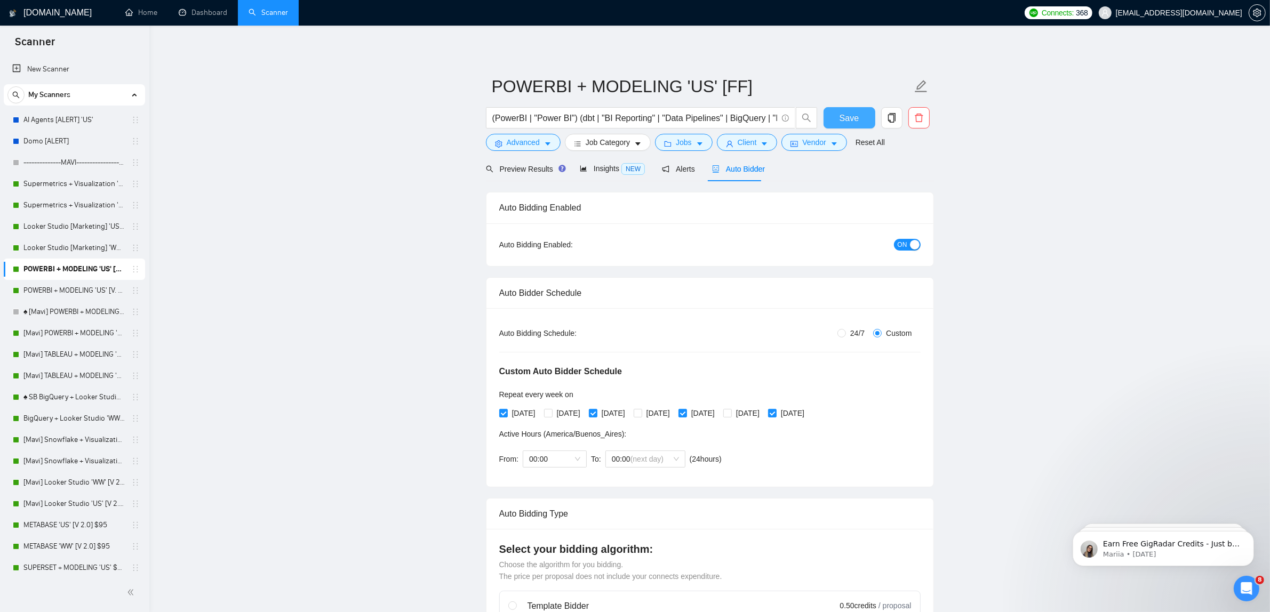
click at [836, 113] on button "Save" at bounding box center [850, 117] width 52 height 21
checkbox input "true"
click at [91, 284] on link "POWERBI + MODELING 'US' [V. 2.2]" at bounding box center [73, 290] width 101 height 21
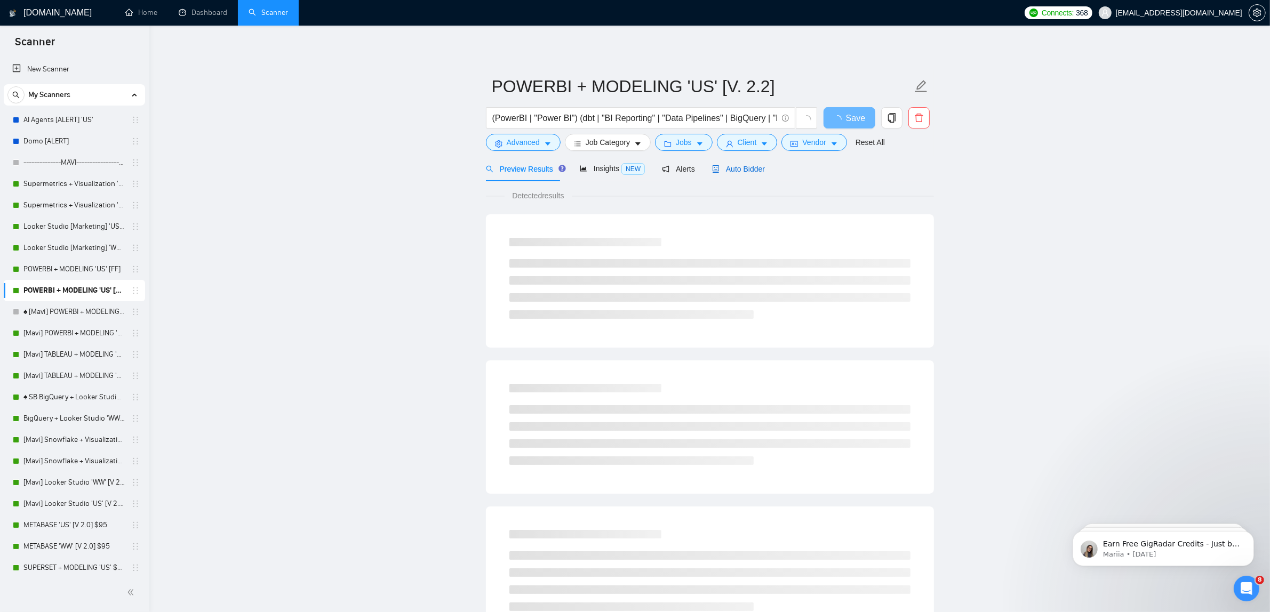
click at [734, 172] on span "Auto Bidder" at bounding box center [738, 169] width 53 height 9
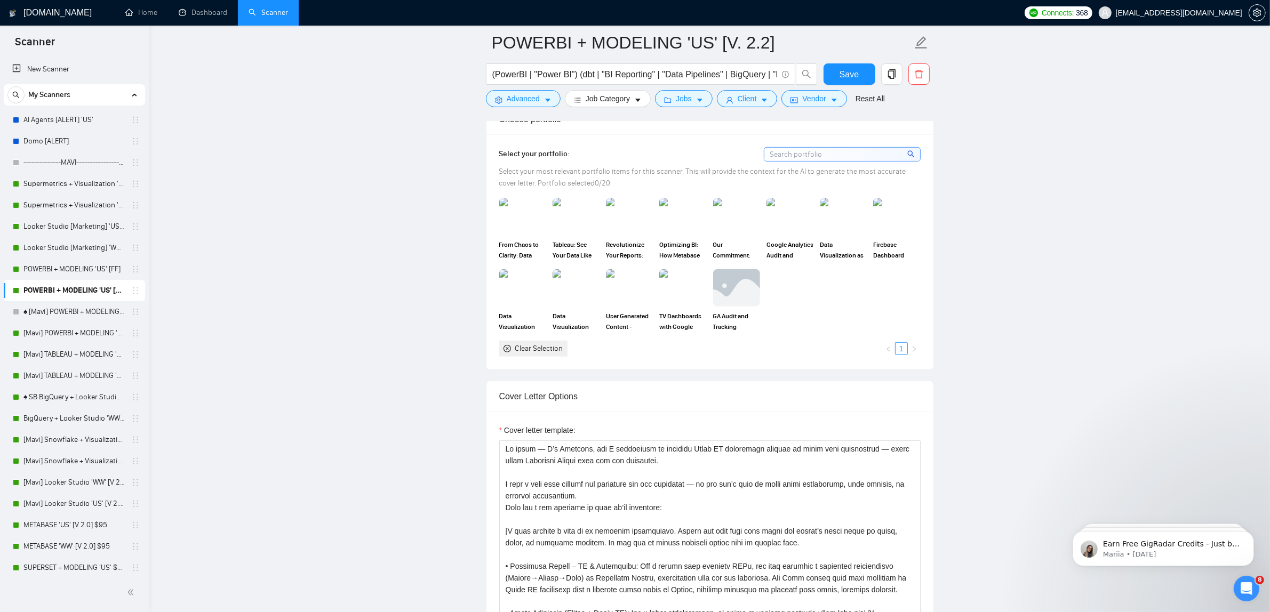
scroll to position [934, 0]
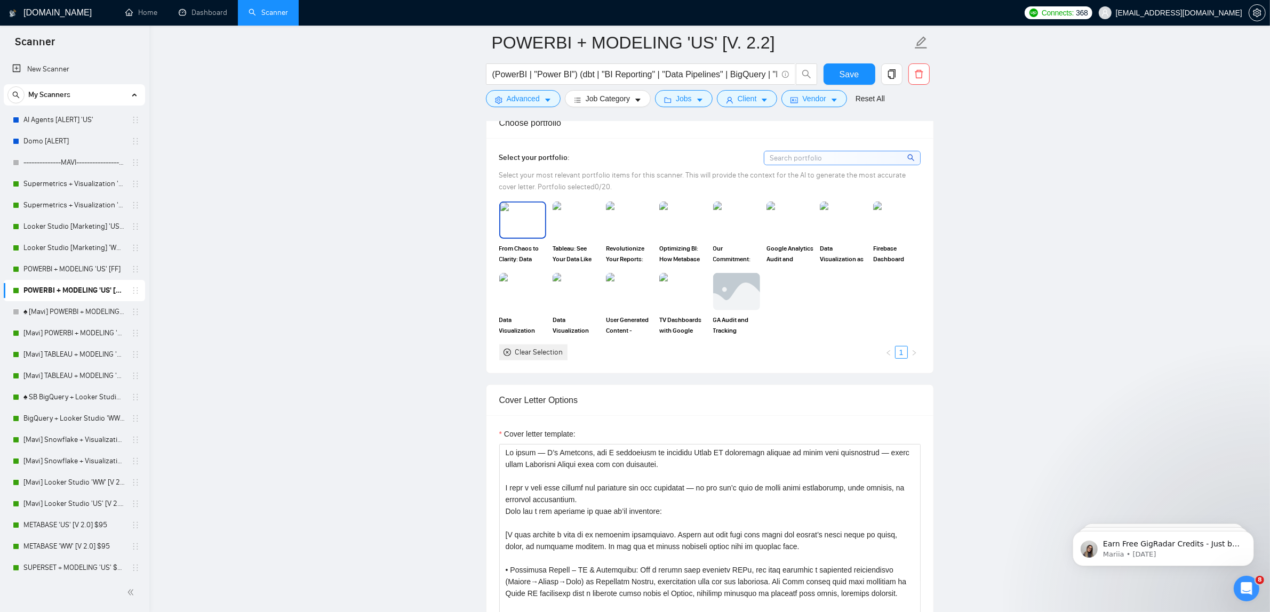
click at [531, 233] on img at bounding box center [522, 220] width 45 height 35
click at [731, 226] on img at bounding box center [736, 220] width 45 height 35
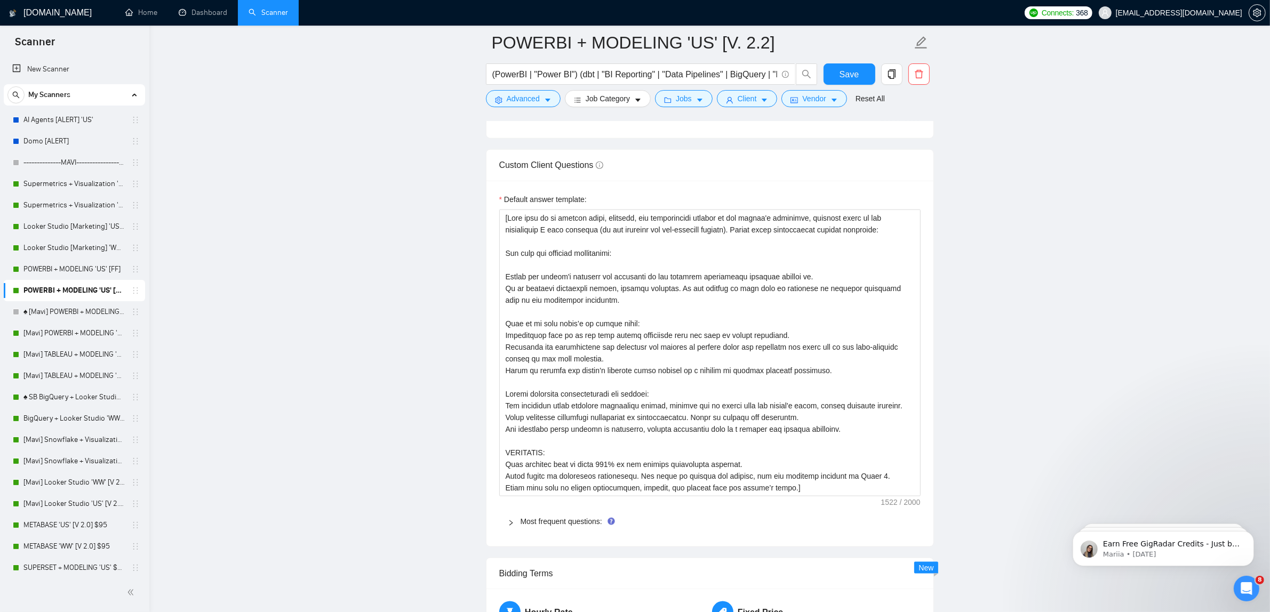
scroll to position [0, 0]
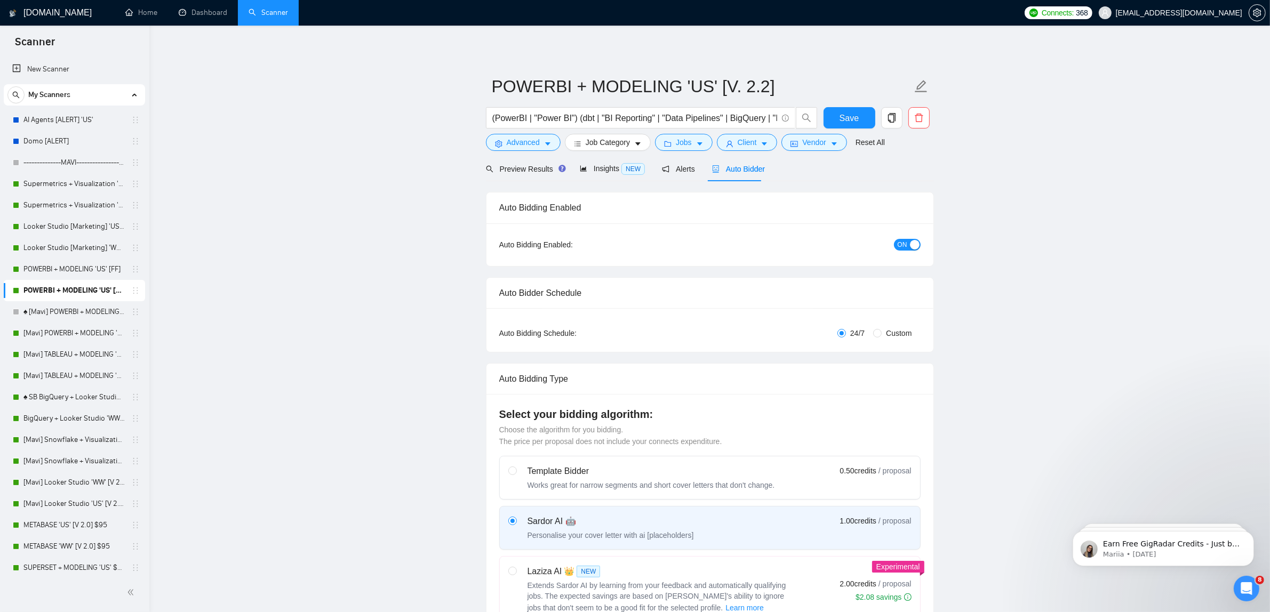
drag, startPoint x: 1079, startPoint y: 397, endPoint x: 1036, endPoint y: 167, distance: 234.5
click at [898, 337] on span "Custom" at bounding box center [899, 334] width 34 height 12
click at [882, 337] on input "Custom" at bounding box center [877, 333] width 9 height 9
radio input "true"
radio input "false"
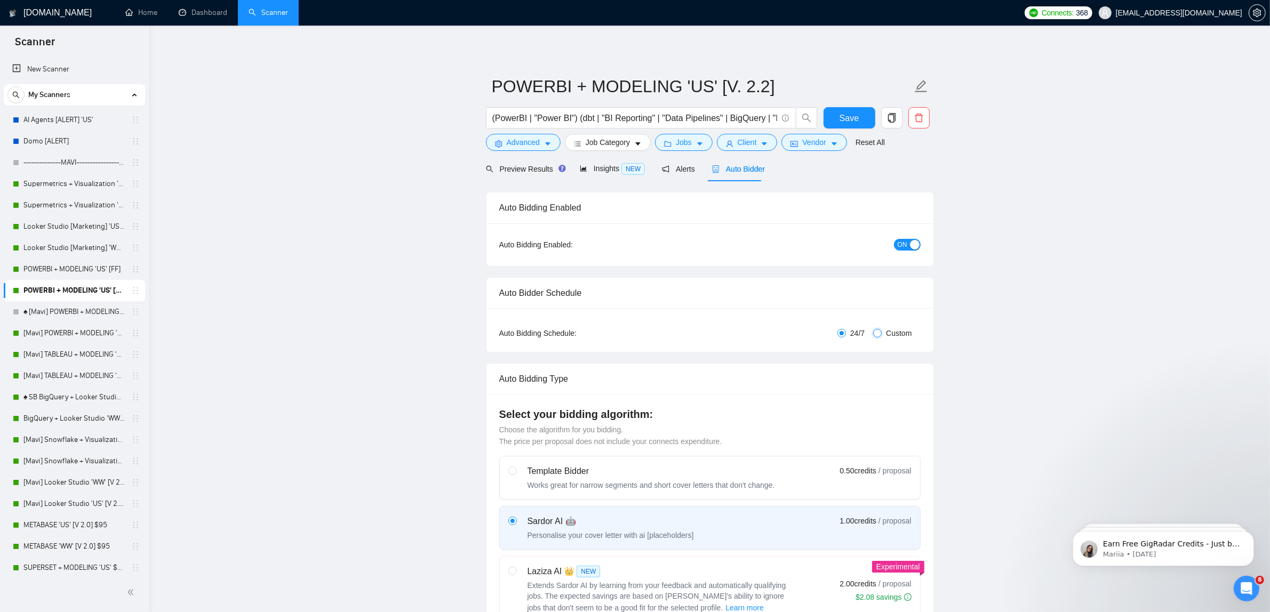
checkbox input "true"
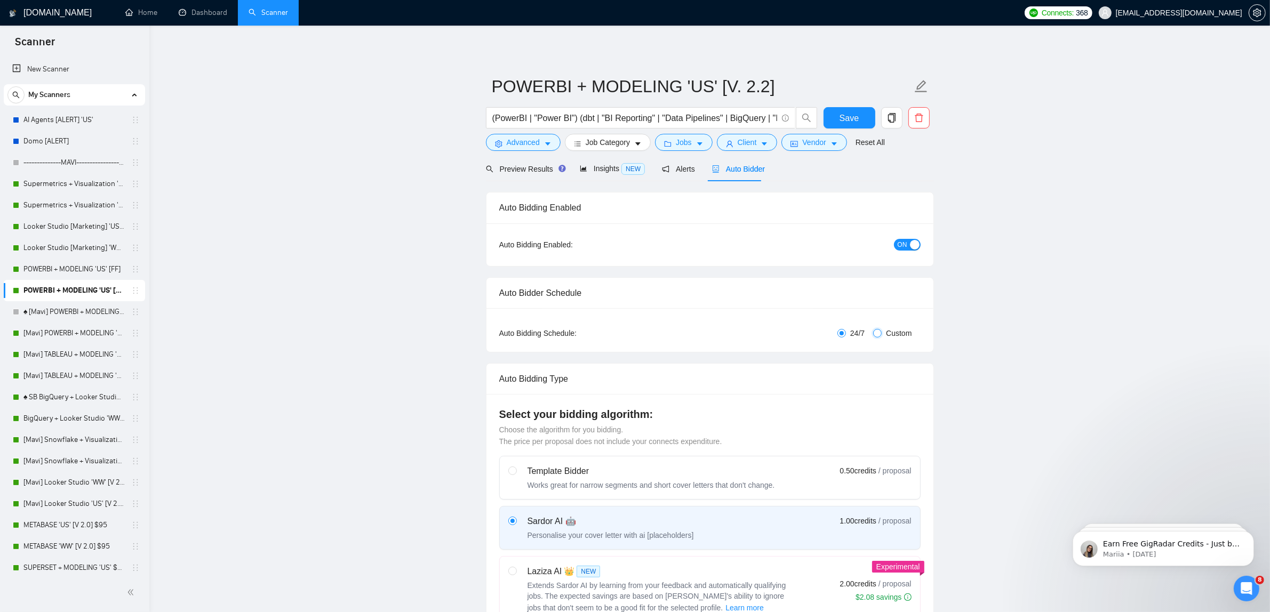
checkbox input "true"
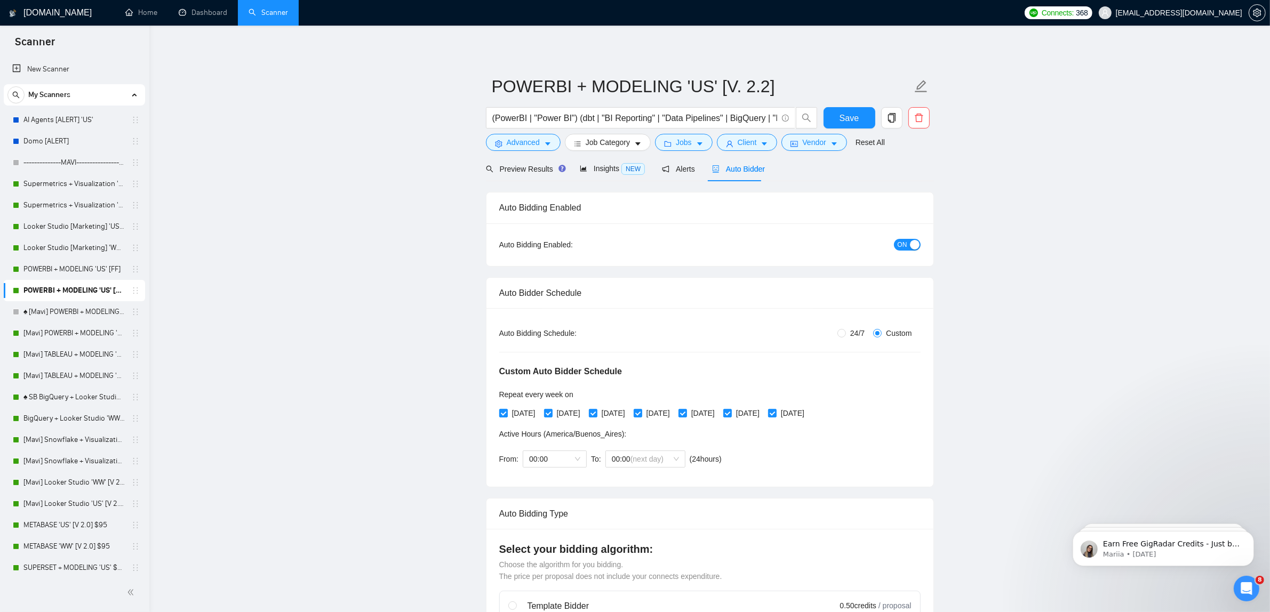
click at [519, 417] on span "[DATE]" at bounding box center [524, 414] width 32 height 12
click at [507, 417] on input "[DATE]" at bounding box center [502, 412] width 7 height 7
checkbox input "false"
click at [617, 414] on span "[DATE]" at bounding box center [613, 414] width 32 height 12
click at [596, 414] on input "[DATE]" at bounding box center [592, 412] width 7 height 7
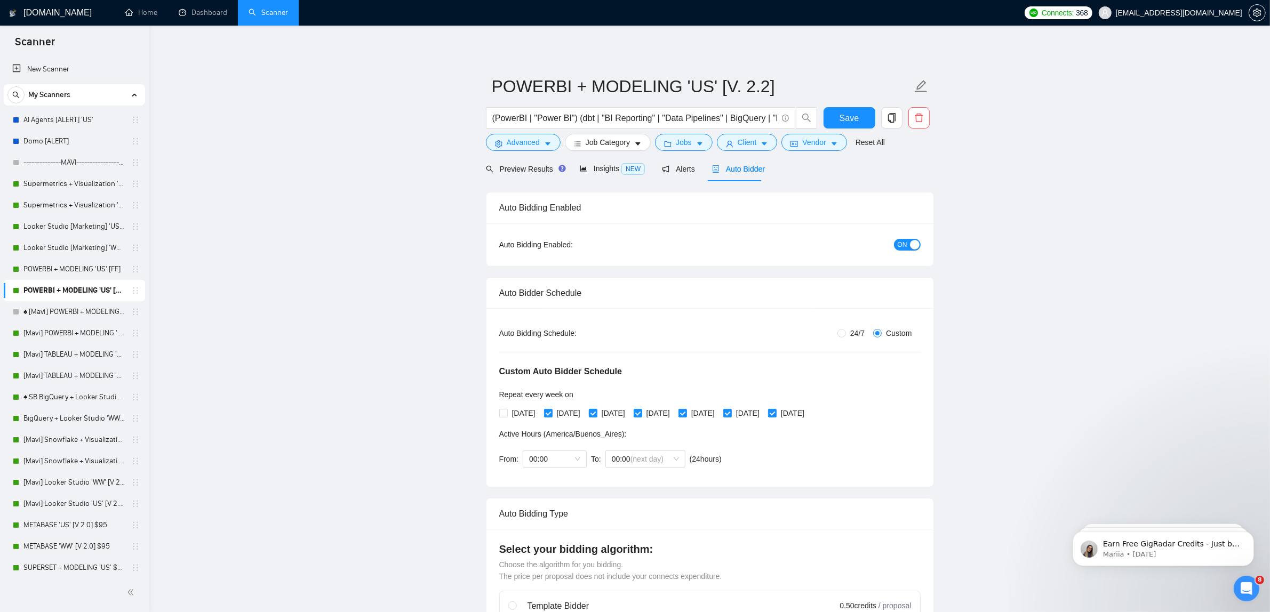
checkbox input "false"
click at [719, 411] on span "[DATE]" at bounding box center [703, 414] width 32 height 12
click at [686, 411] on input "[DATE]" at bounding box center [682, 412] width 7 height 7
checkbox input "false"
click at [809, 412] on span "[DATE]" at bounding box center [793, 414] width 32 height 12
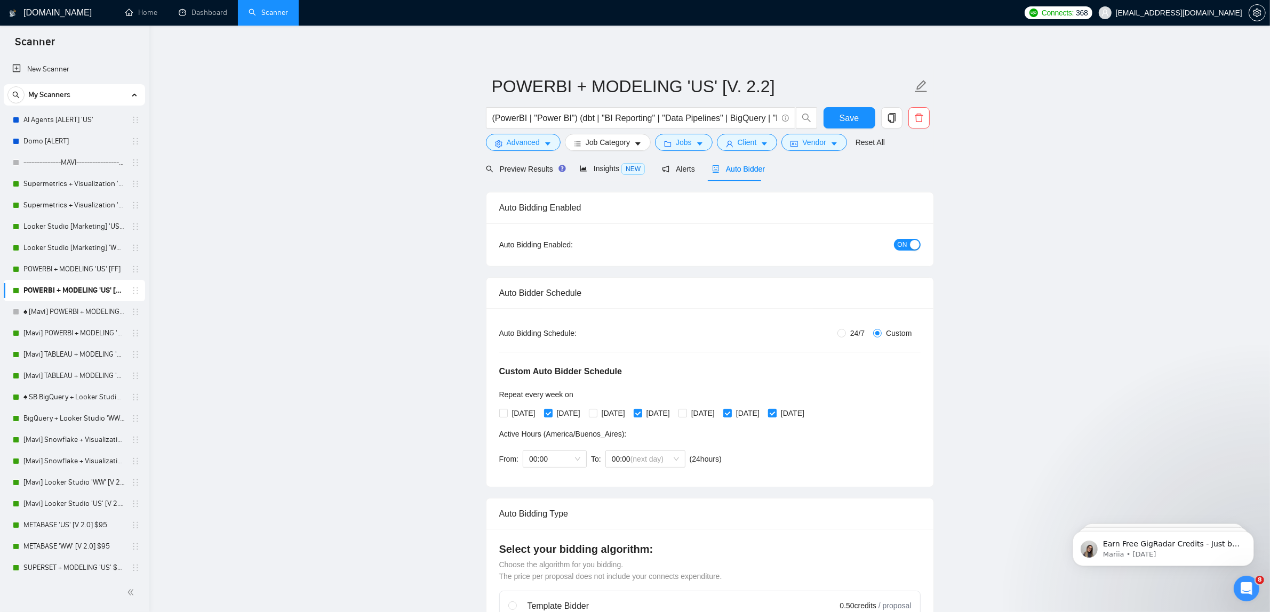
click at [776, 412] on input "[DATE]" at bounding box center [771, 412] width 7 height 7
checkbox input "false"
click at [841, 113] on span "Save" at bounding box center [849, 117] width 19 height 13
click at [863, 123] on button "Save" at bounding box center [850, 117] width 52 height 21
click at [78, 271] on link "POWERBI + MODELING 'US' [FF]" at bounding box center [73, 269] width 101 height 21
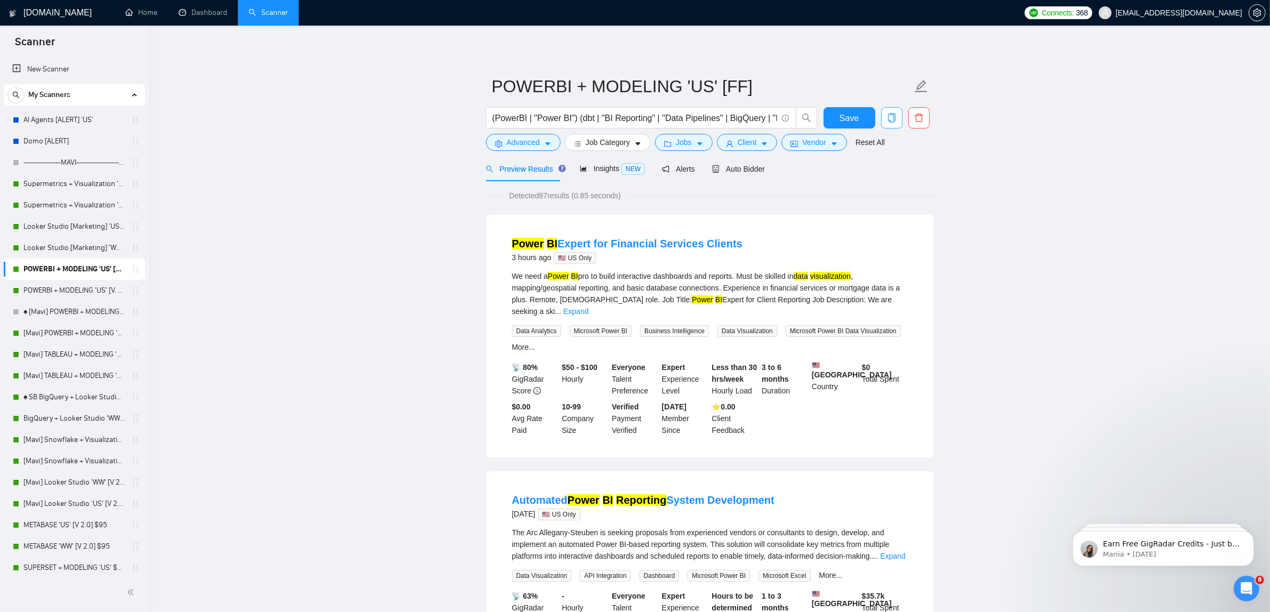
click at [891, 109] on button "button" at bounding box center [891, 117] width 21 height 21
click at [884, 171] on span "Yes" at bounding box center [885, 172] width 12 height 12
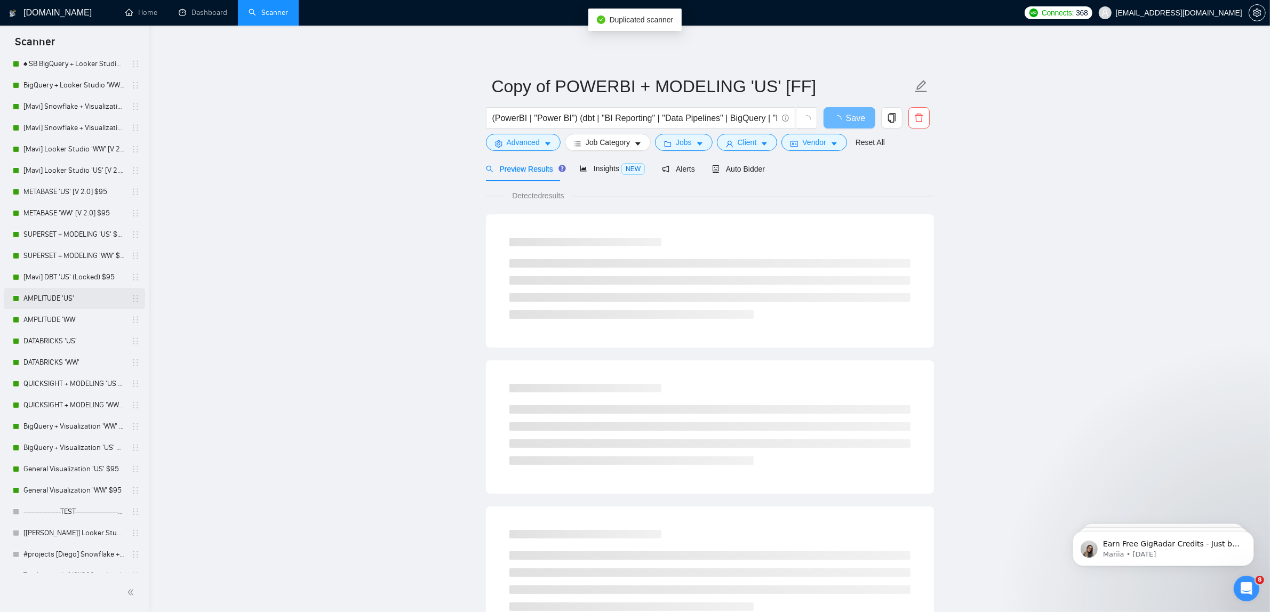
scroll to position [367, 0]
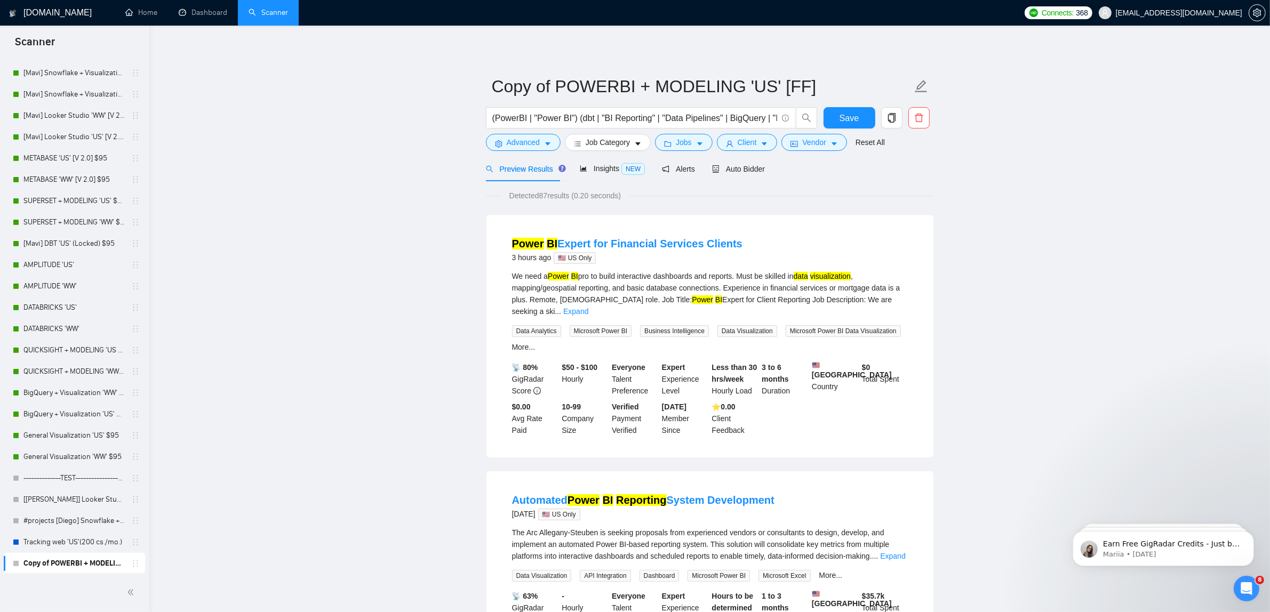
click at [10, 563] on div "Copy of POWERBI + MODELING 'US' [FF]" at bounding box center [74, 563] width 141 height 21
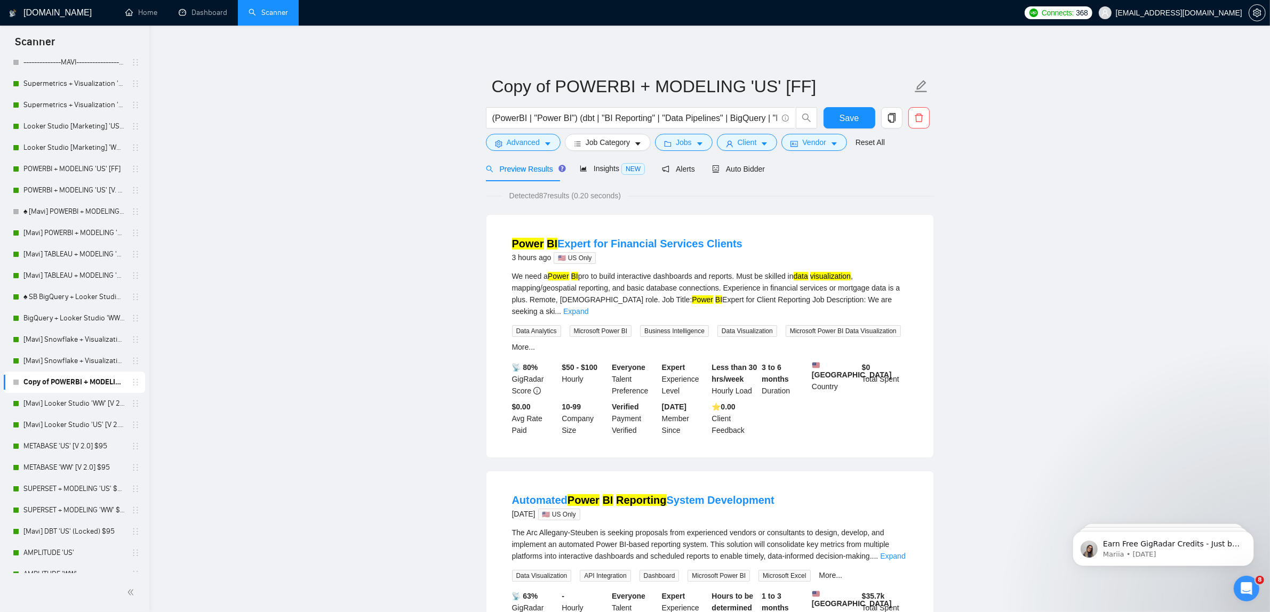
scroll to position [0, 0]
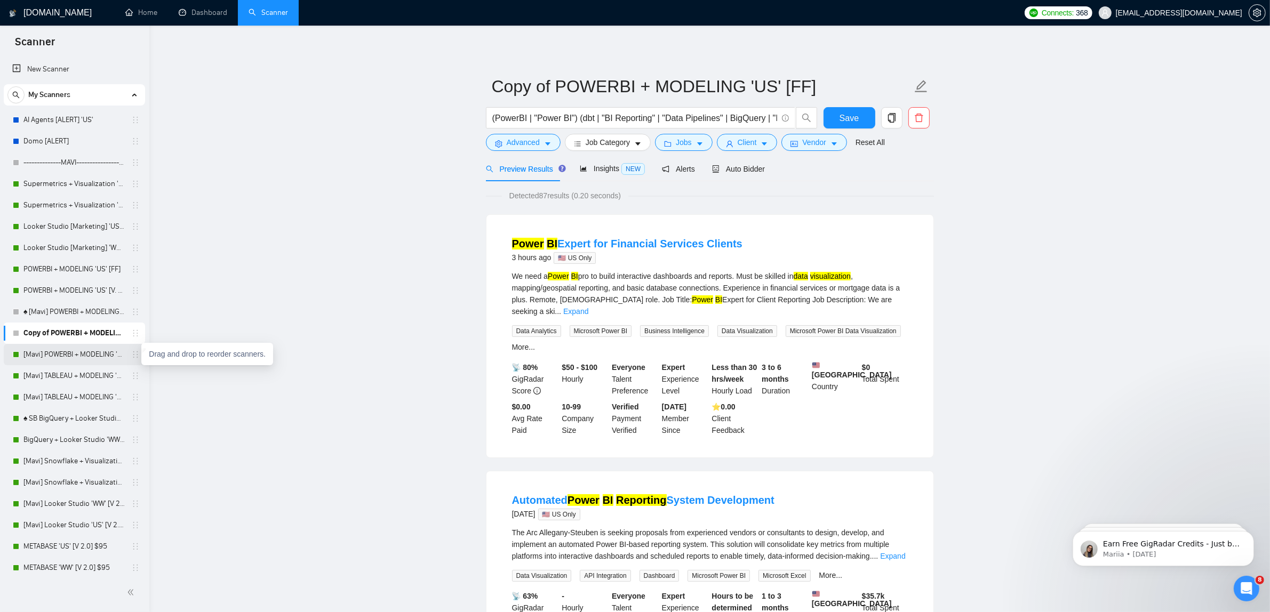
click at [90, 361] on link "[Mavi] POWERBI + MODELING 'WW' [V. 2.2] $95" at bounding box center [73, 354] width 101 height 21
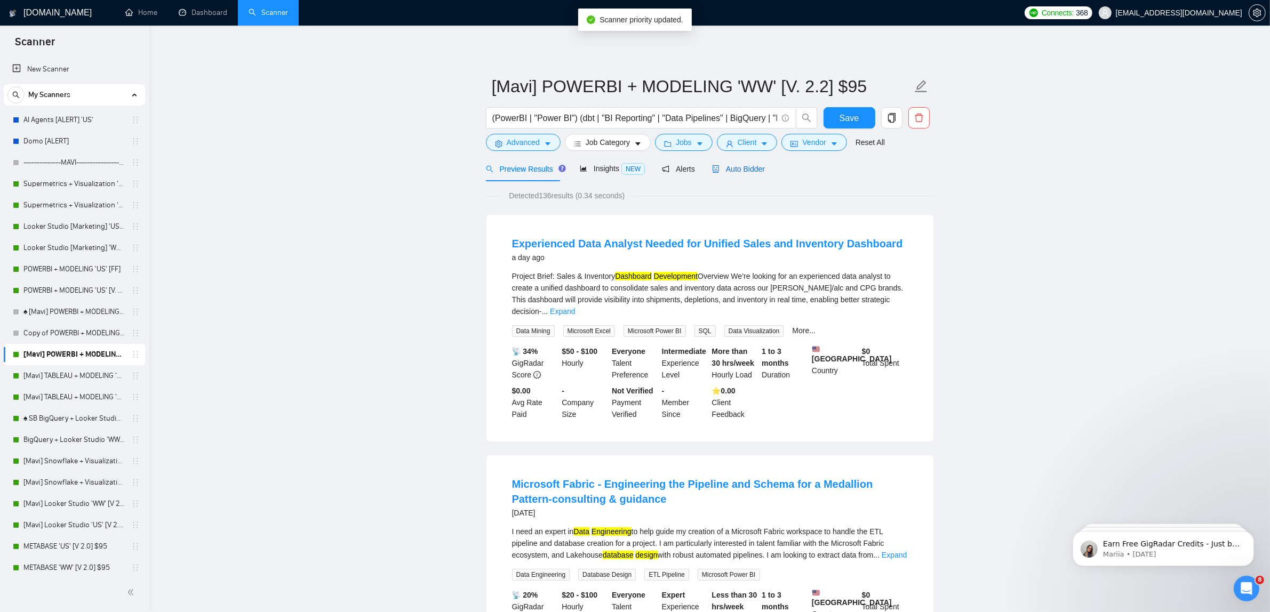
click at [727, 171] on span "Auto Bidder" at bounding box center [738, 169] width 53 height 9
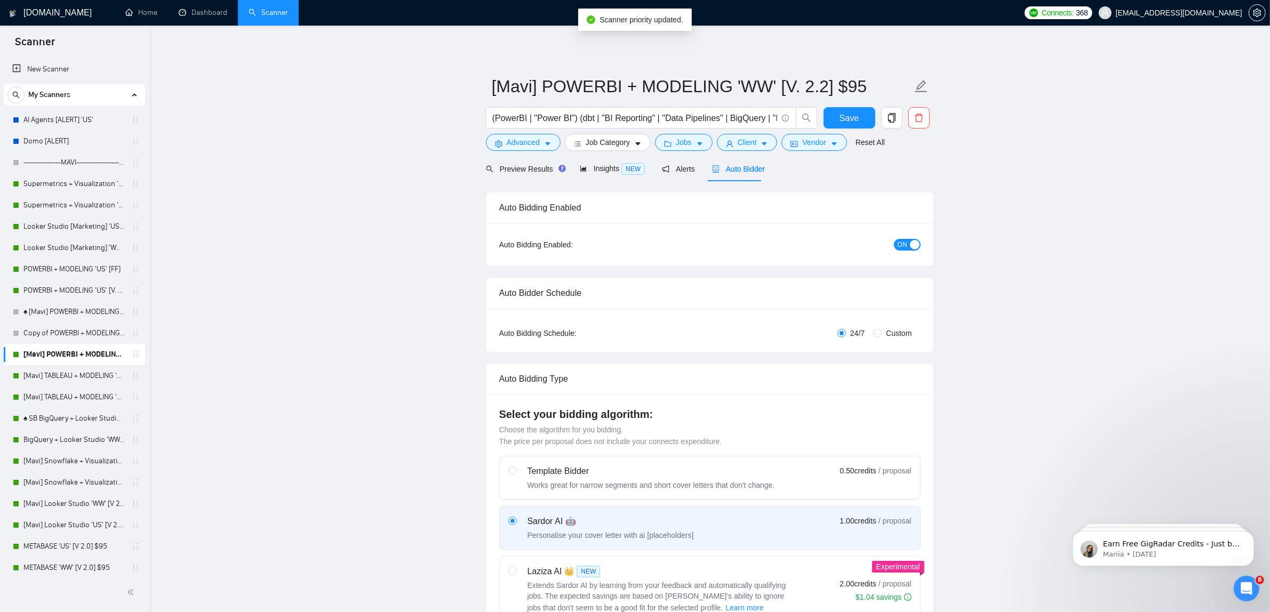
click at [898, 246] on span "ON" at bounding box center [903, 245] width 10 height 12
click at [842, 116] on span "Save" at bounding box center [849, 117] width 19 height 13
click at [100, 331] on link "Copy of POWERBI + MODELING 'US' [FF]" at bounding box center [73, 333] width 101 height 21
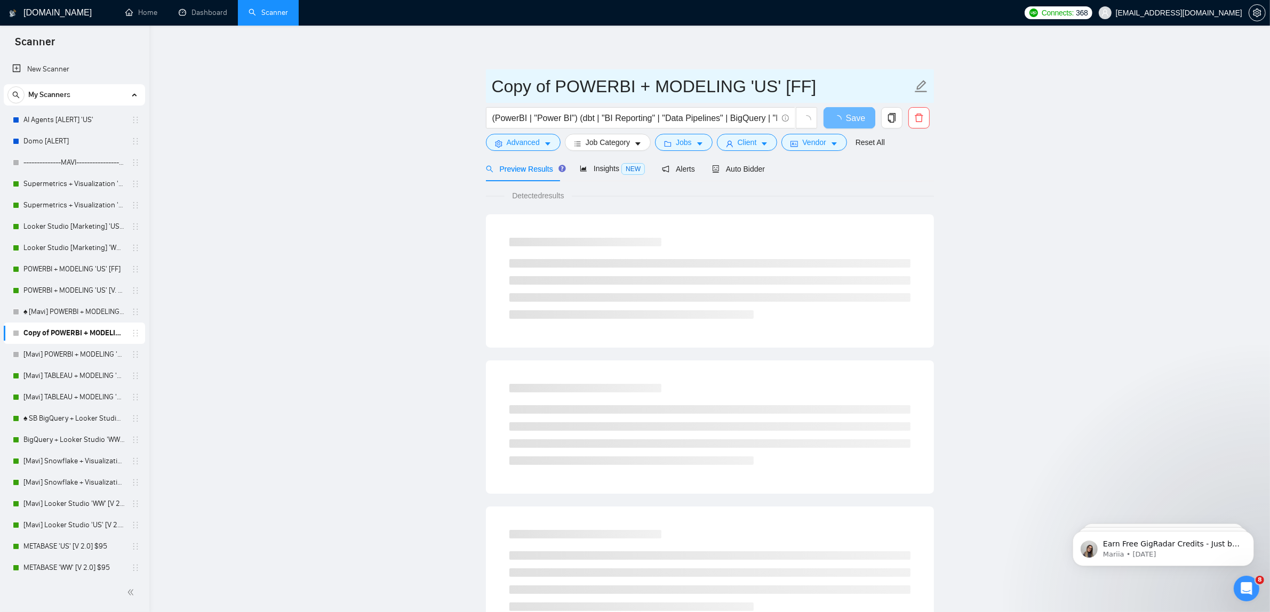
drag, startPoint x: 561, startPoint y: 78, endPoint x: 446, endPoint y: 91, distance: 115.4
click at [446, 91] on main "Copy of POWERBI + MODELING 'US' [FF] (PowerBI | "Power BI") (dbt | "BI Reportin…" at bounding box center [709, 488] width 1087 height 890
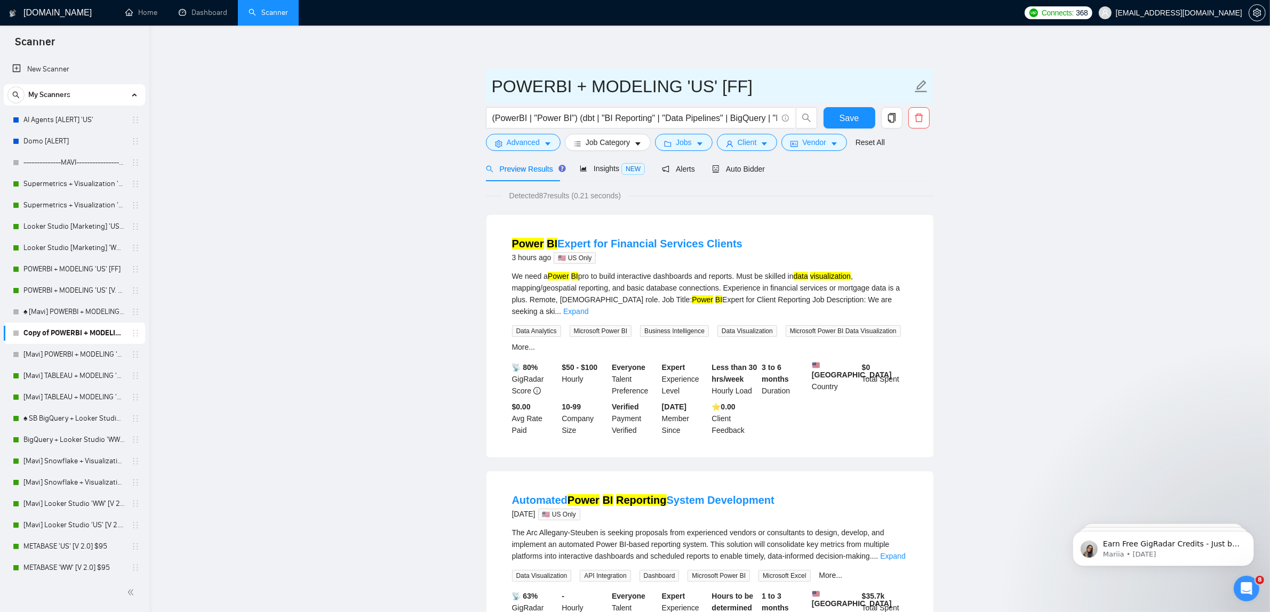
click at [708, 91] on input "POWERBI + MODELING 'US' [FF]" at bounding box center [702, 86] width 420 height 27
type input "POWERBI + MODELING 'WW' [FF]"
click at [743, 172] on span "Auto Bidder" at bounding box center [738, 169] width 53 height 9
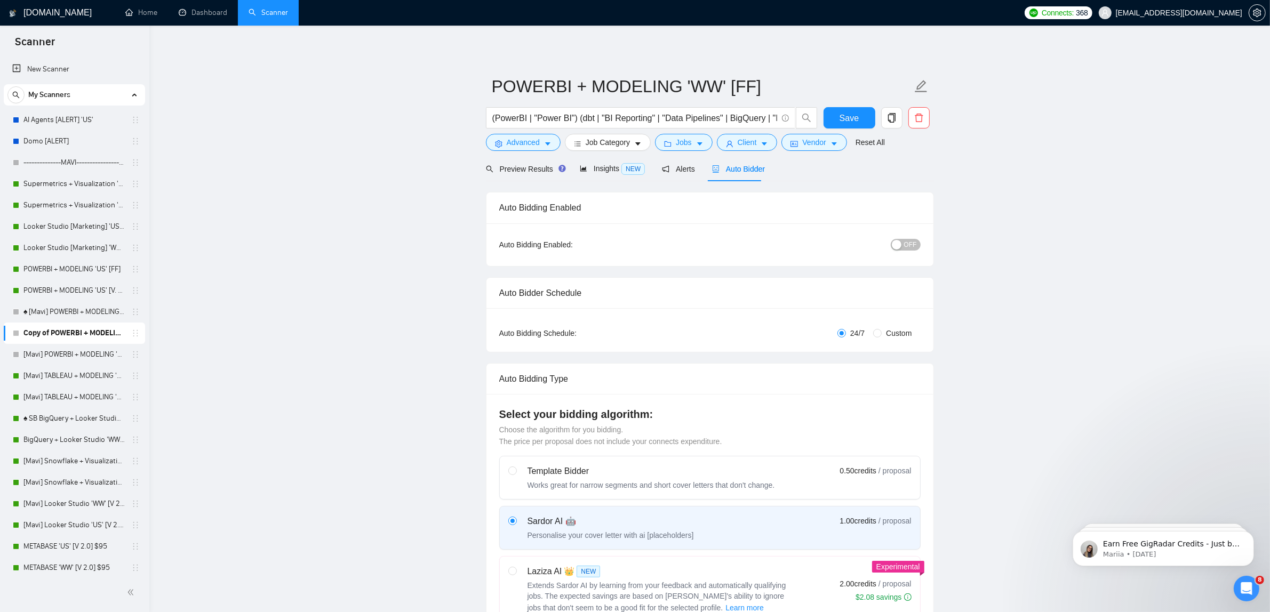
radio input "false"
radio input "true"
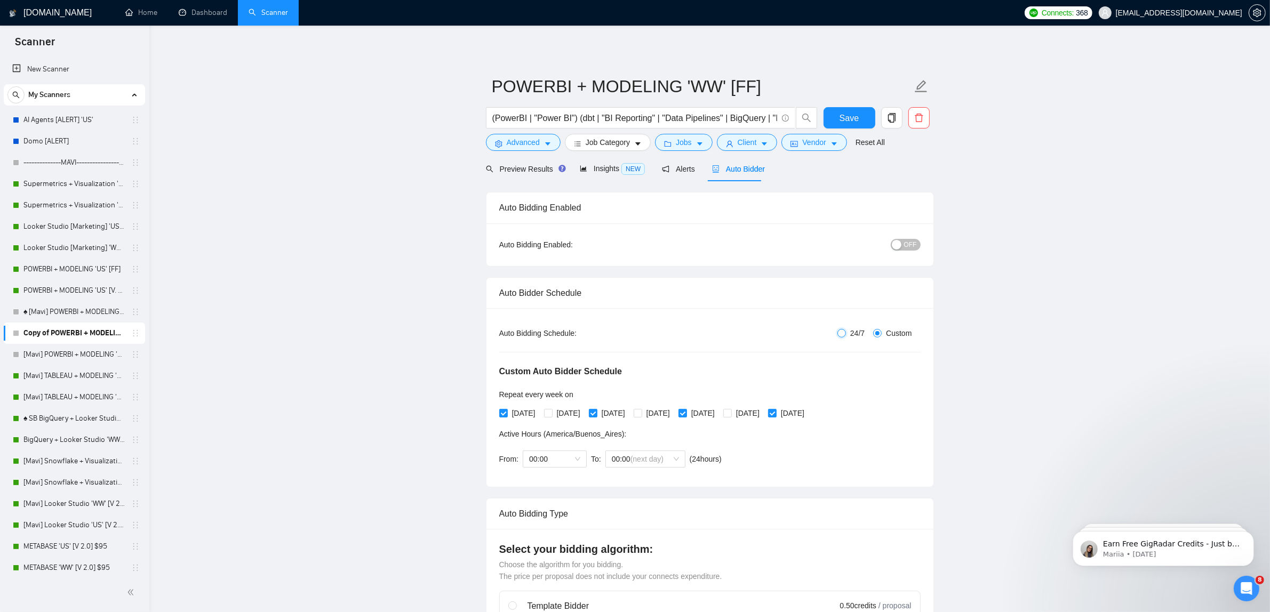
click at [846, 331] on input "24/7" at bounding box center [842, 333] width 9 height 9
radio input "true"
radio input "false"
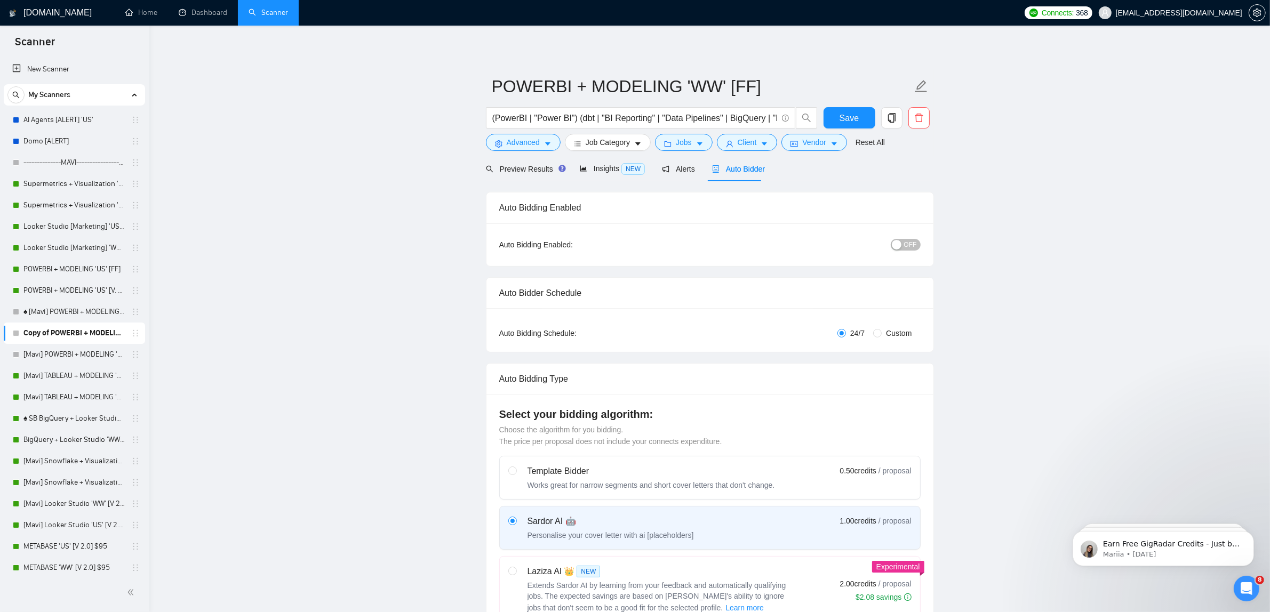
click at [907, 244] on span "OFF" at bounding box center [910, 245] width 13 height 12
click at [743, 132] on div "(PowerBI | "Power BI") (dbt | "BI Reporting" | "Data Pipelines" | BigQuery | "B…" at bounding box center [652, 120] width 336 height 27
click at [738, 137] on span "Client" at bounding box center [747, 143] width 19 height 12
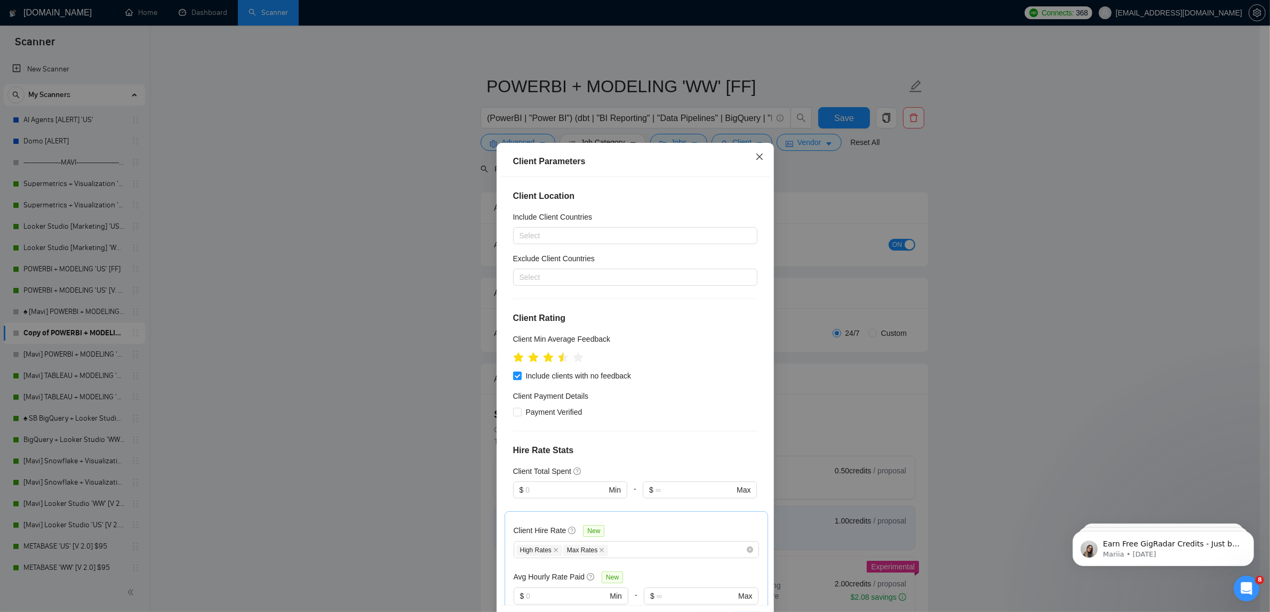
click at [755, 157] on icon "close" at bounding box center [759, 157] width 9 height 9
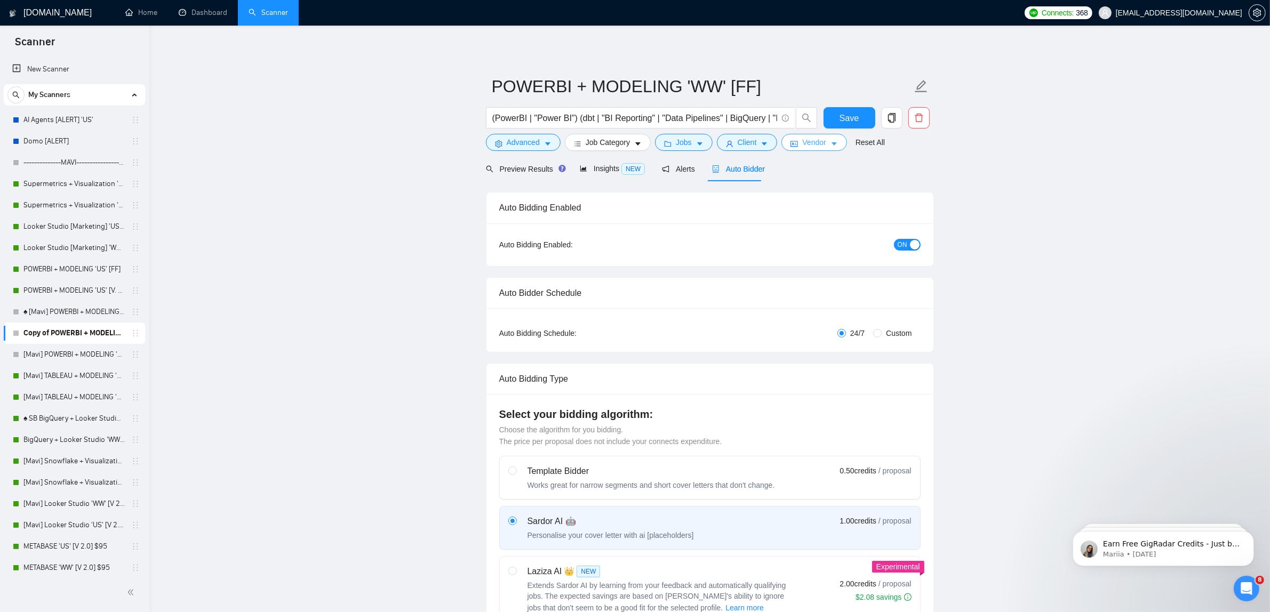
click at [796, 141] on button "Vendor" at bounding box center [813, 142] width 65 height 17
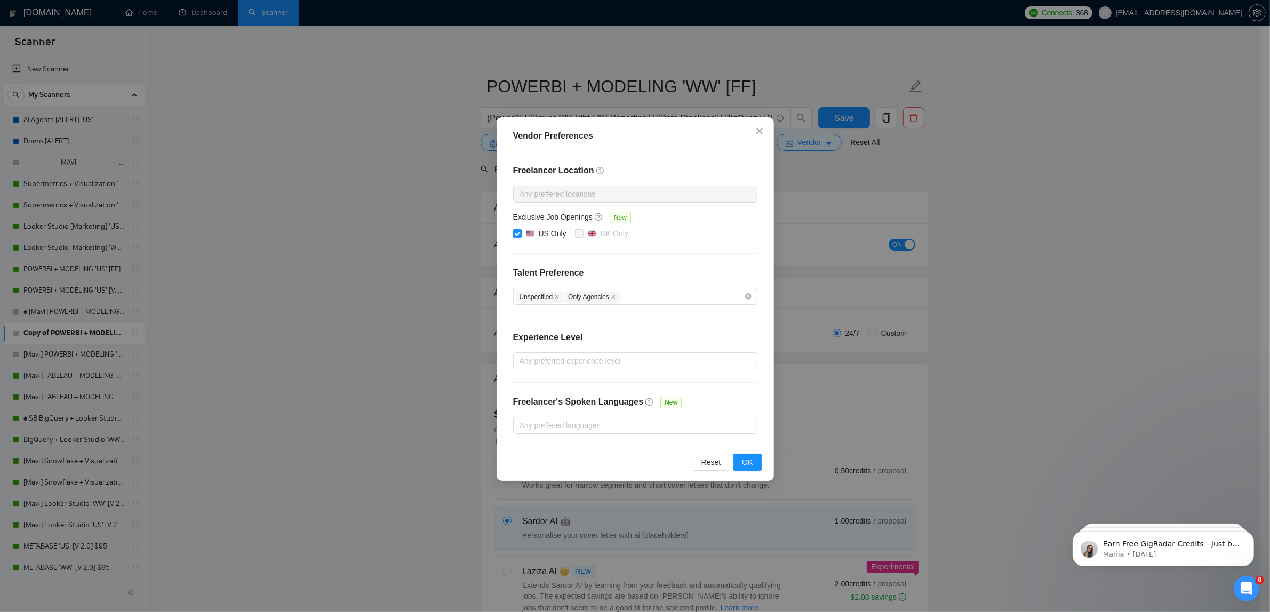
click at [556, 233] on div "US Only" at bounding box center [553, 234] width 28 height 12
click at [521, 233] on input "US Only" at bounding box center [516, 232] width 7 height 7
checkbox input "false"
click at [753, 464] on button "OK" at bounding box center [747, 462] width 28 height 17
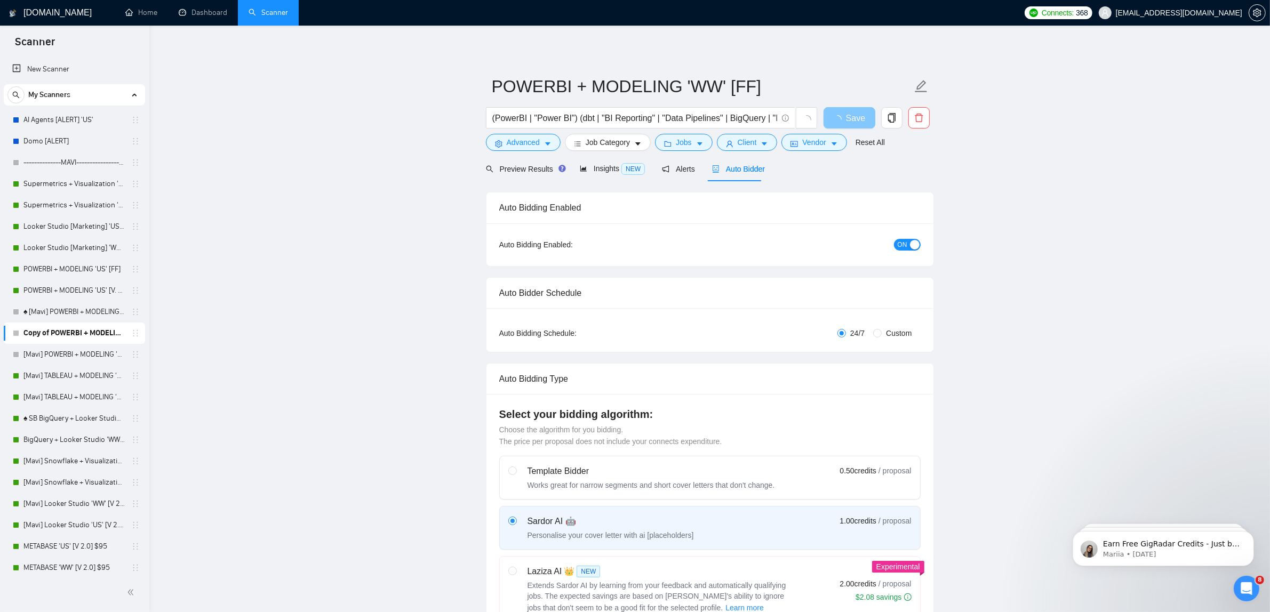
click at [850, 119] on span "Save" at bounding box center [855, 117] width 19 height 13
click at [806, 146] on span "Vendor" at bounding box center [813, 143] width 23 height 12
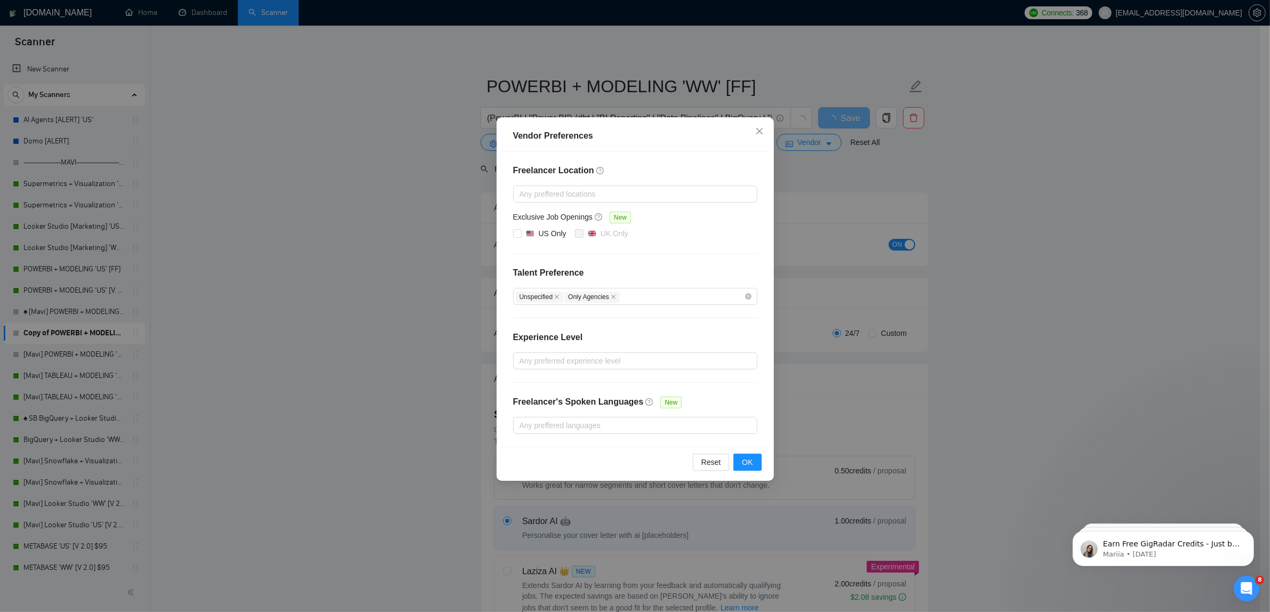
click at [867, 211] on div "Vendor Preferences Freelancer Location Any preffered locations Exclusive Job Op…" at bounding box center [635, 306] width 1270 height 612
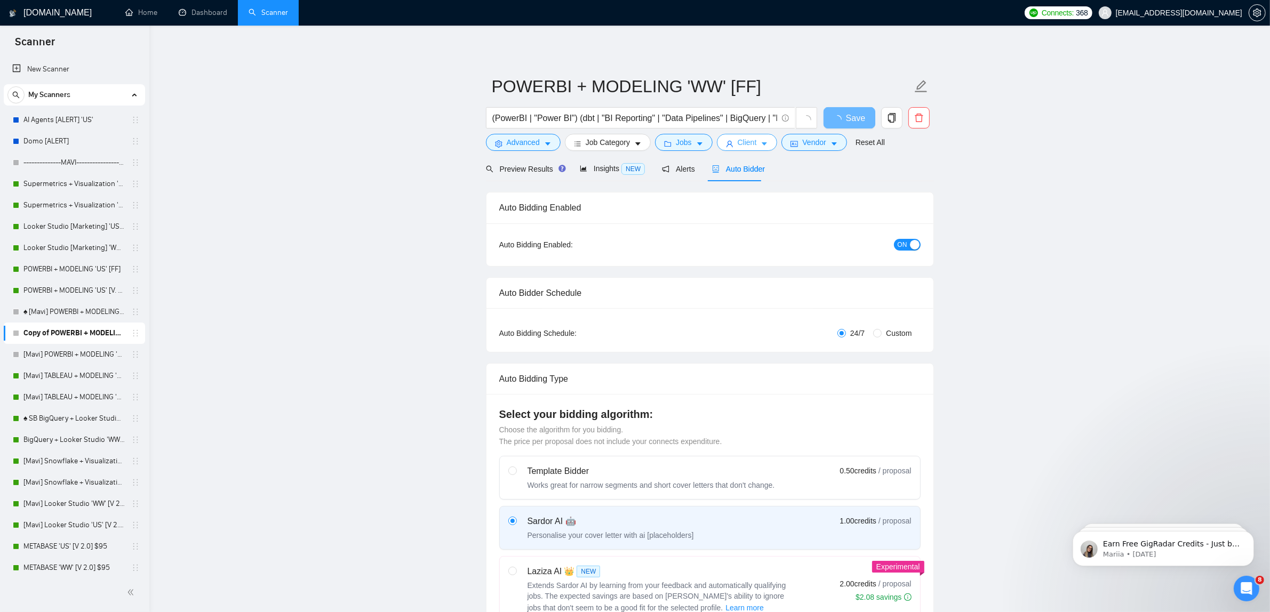
click at [745, 146] on span "Client" at bounding box center [747, 143] width 19 height 12
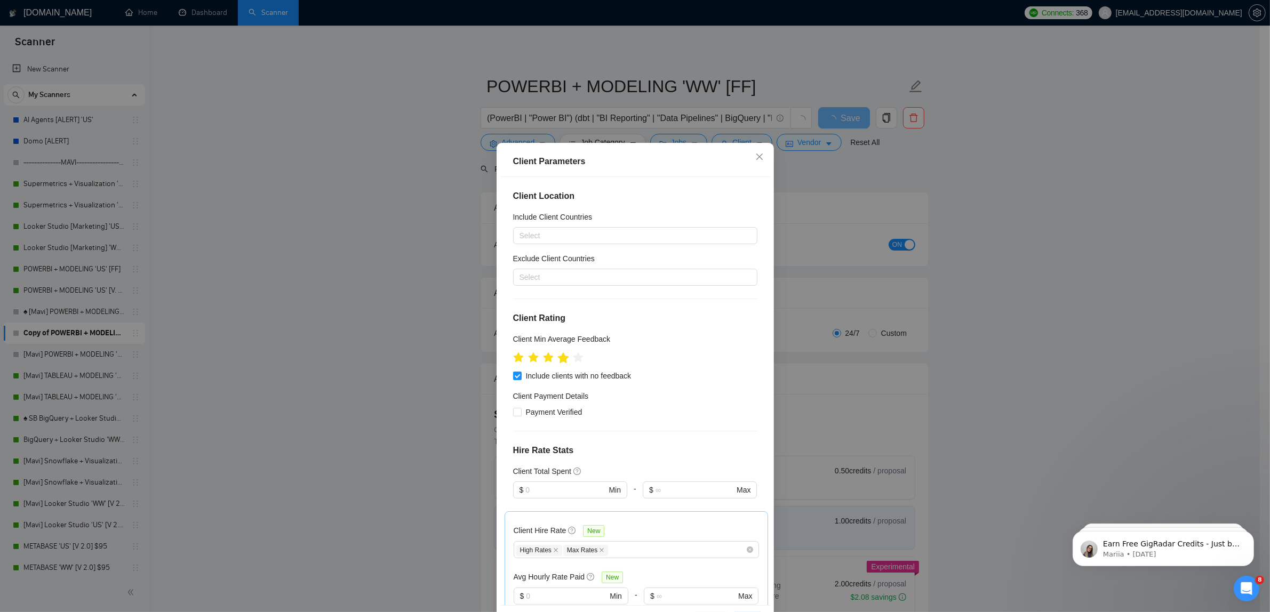
click at [559, 361] on icon "star" at bounding box center [562, 358] width 11 height 11
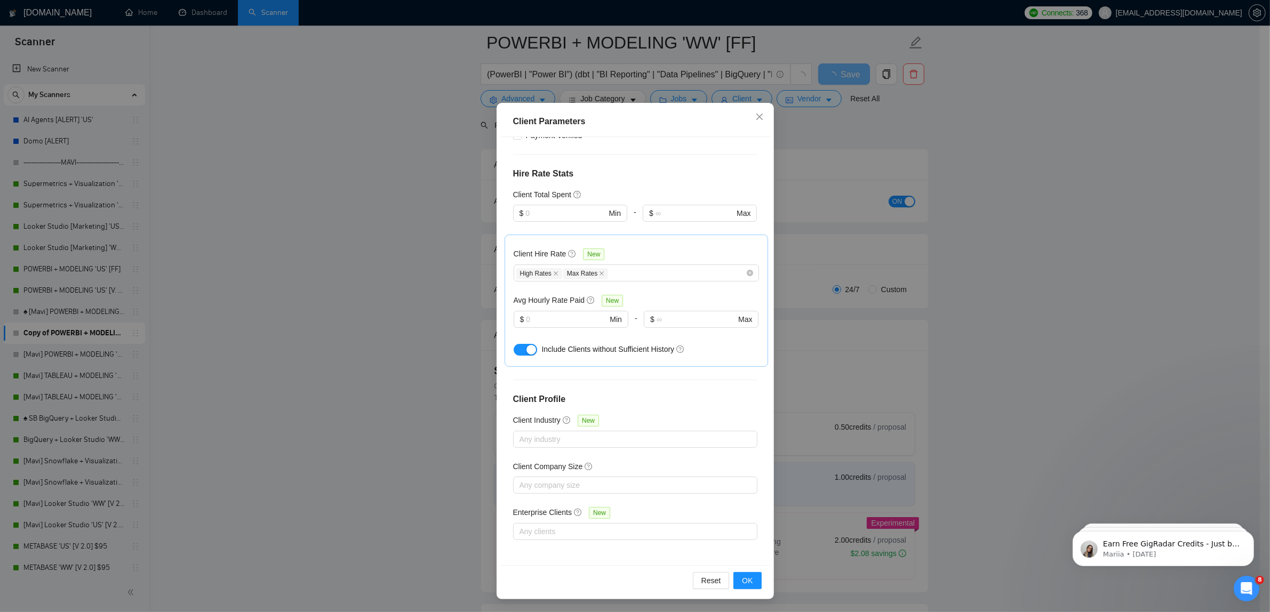
scroll to position [67, 0]
click at [745, 584] on span "OK" at bounding box center [747, 581] width 11 height 12
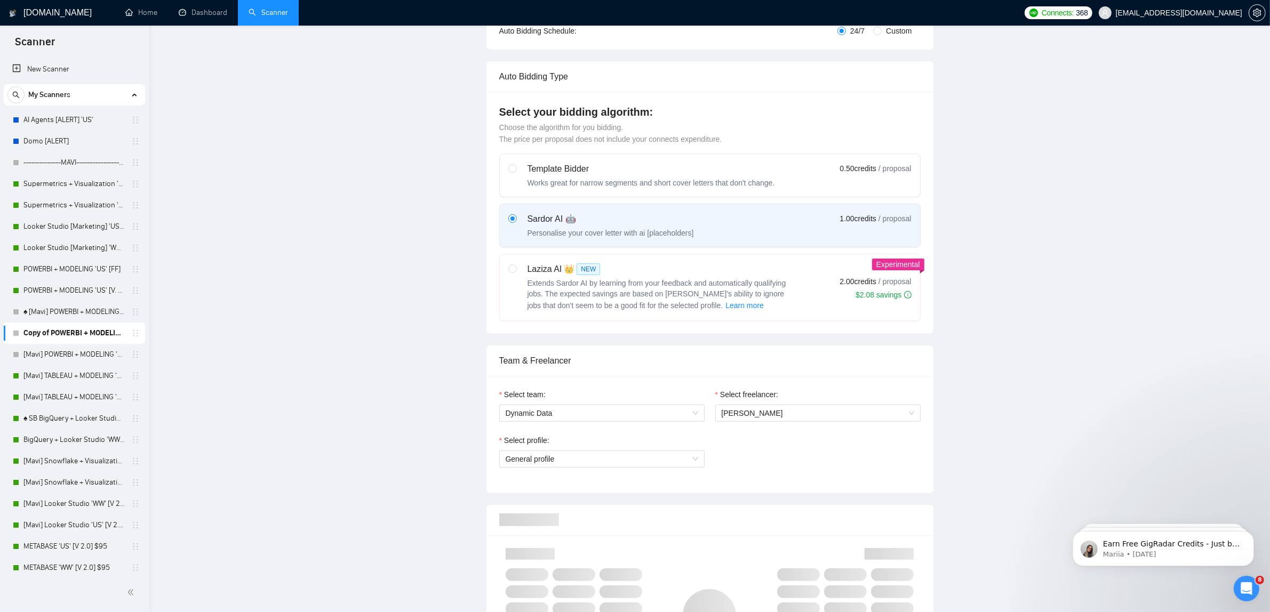
scroll to position [0, 0]
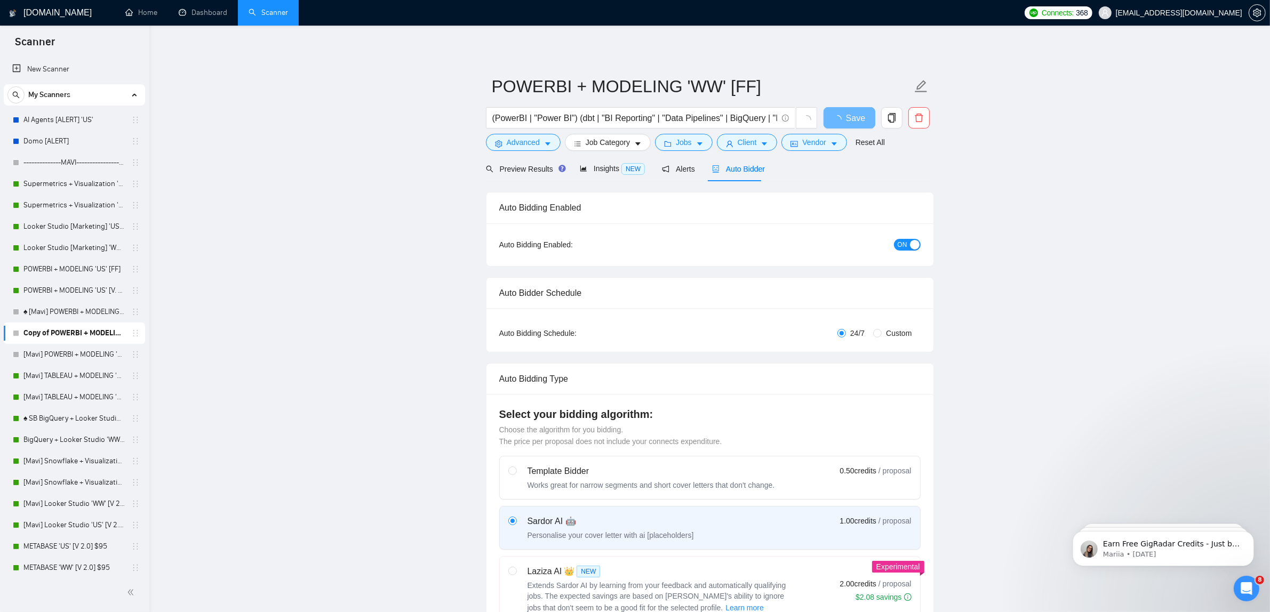
drag, startPoint x: 1009, startPoint y: 218, endPoint x: 1000, endPoint y: 158, distance: 60.4
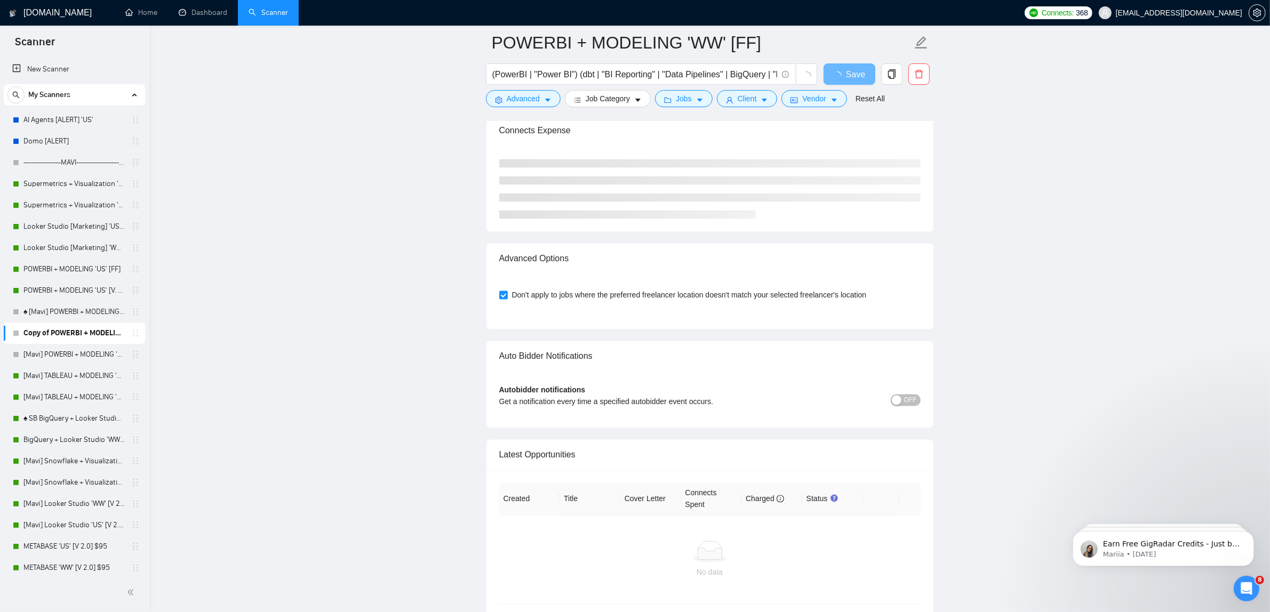
scroll to position [2583, 0]
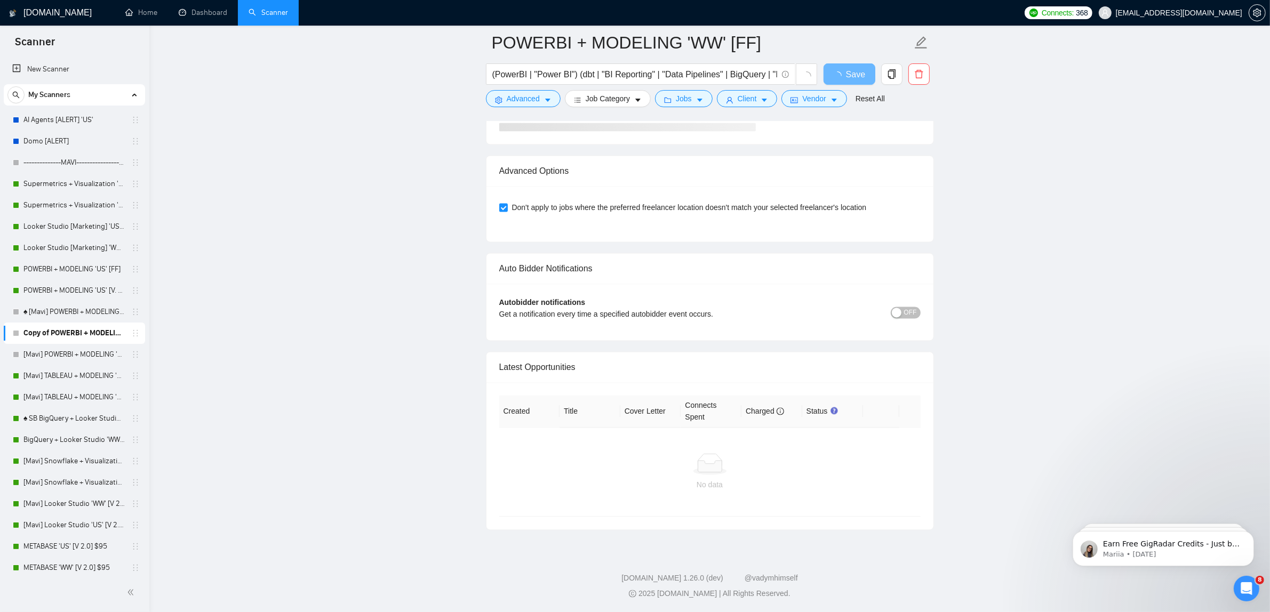
click at [905, 311] on button "OFF" at bounding box center [906, 313] width 30 height 12
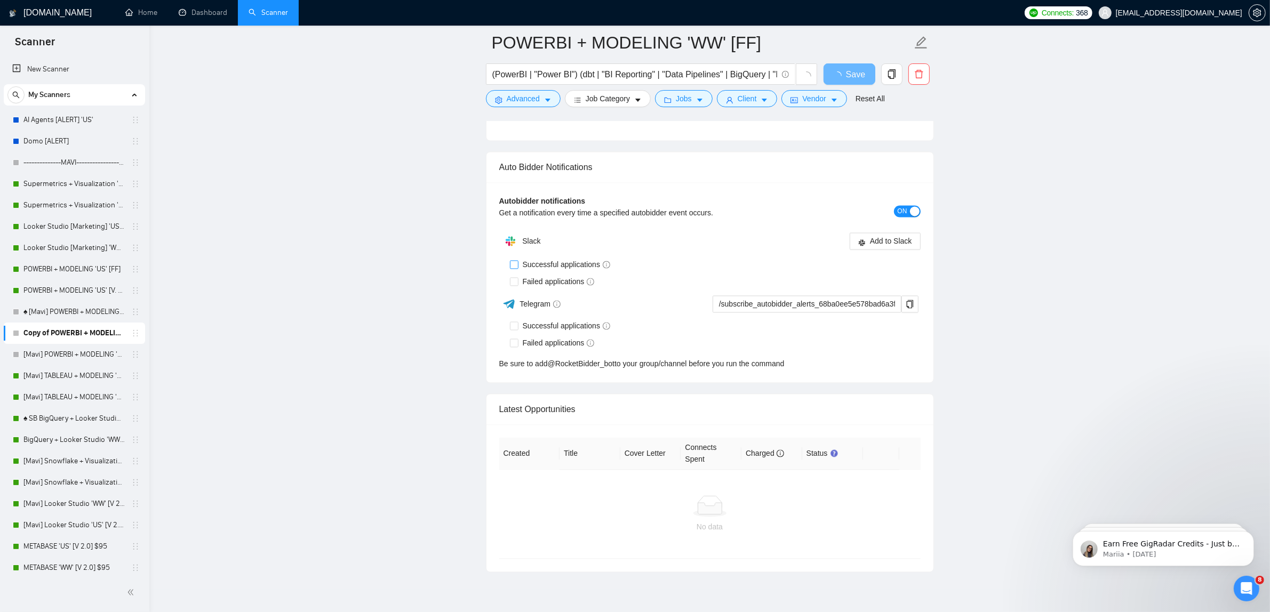
click at [563, 182] on div "Auto Bidder Notifications" at bounding box center [709, 167] width 421 height 30
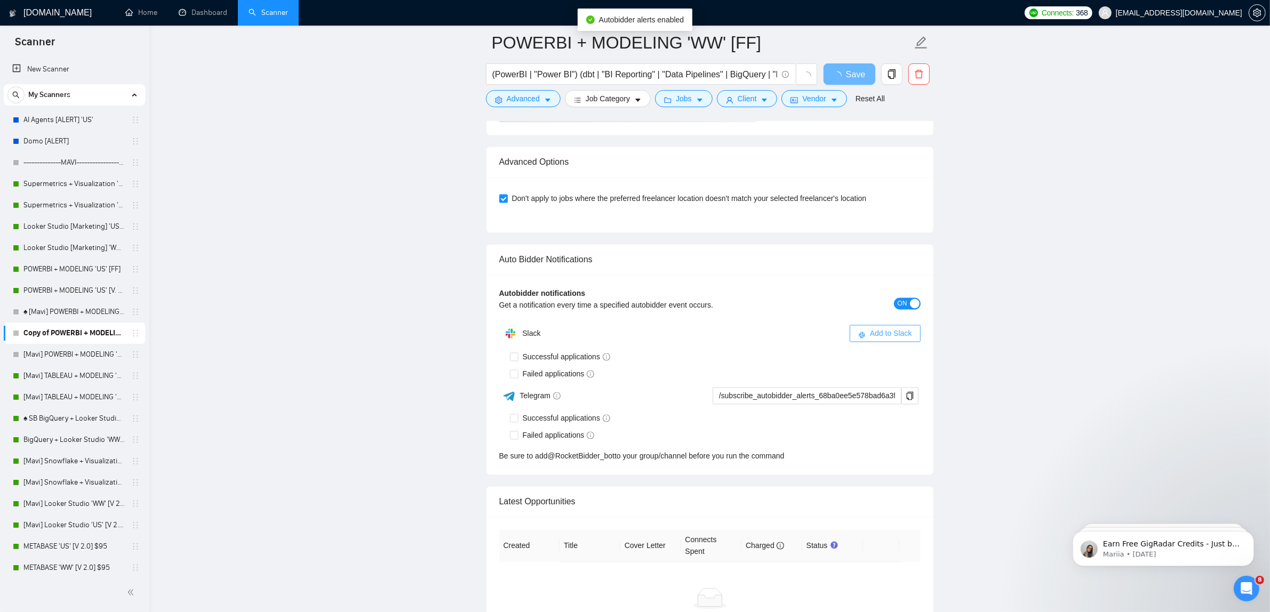
click at [883, 177] on div "Advanced Options" at bounding box center [709, 162] width 421 height 30
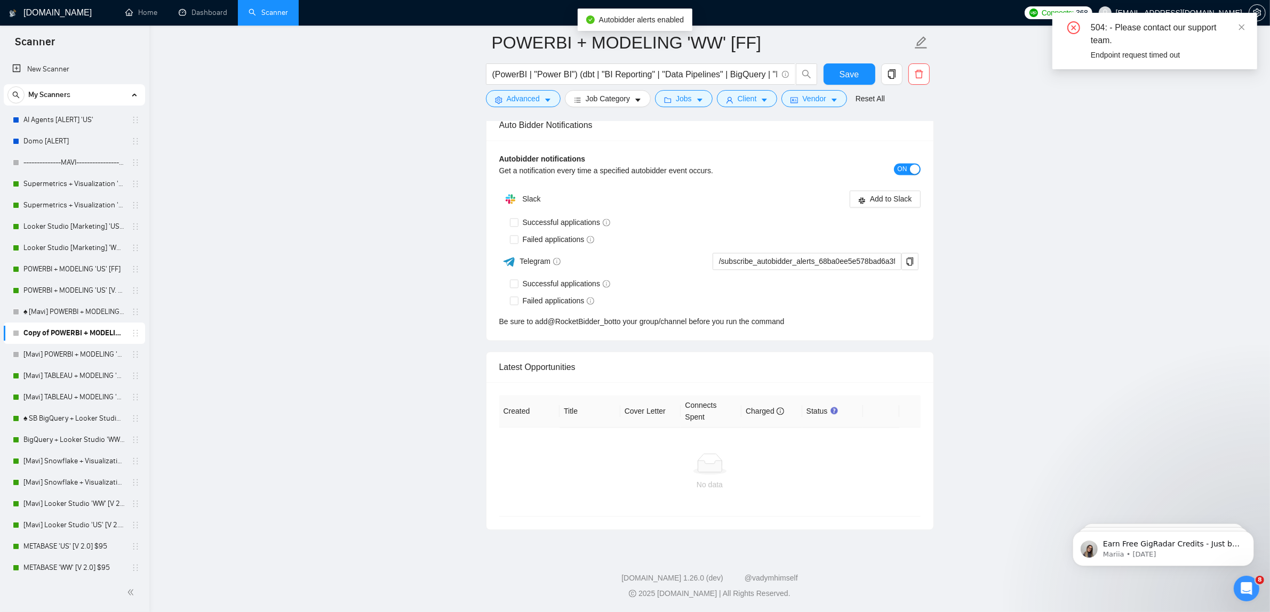
scroll to position [2823, 0]
click at [565, 225] on span "Successful applications" at bounding box center [567, 223] width 97 height 12
click at [517, 225] on input "Successful applications" at bounding box center [513, 221] width 7 height 7
checkbox input "true"
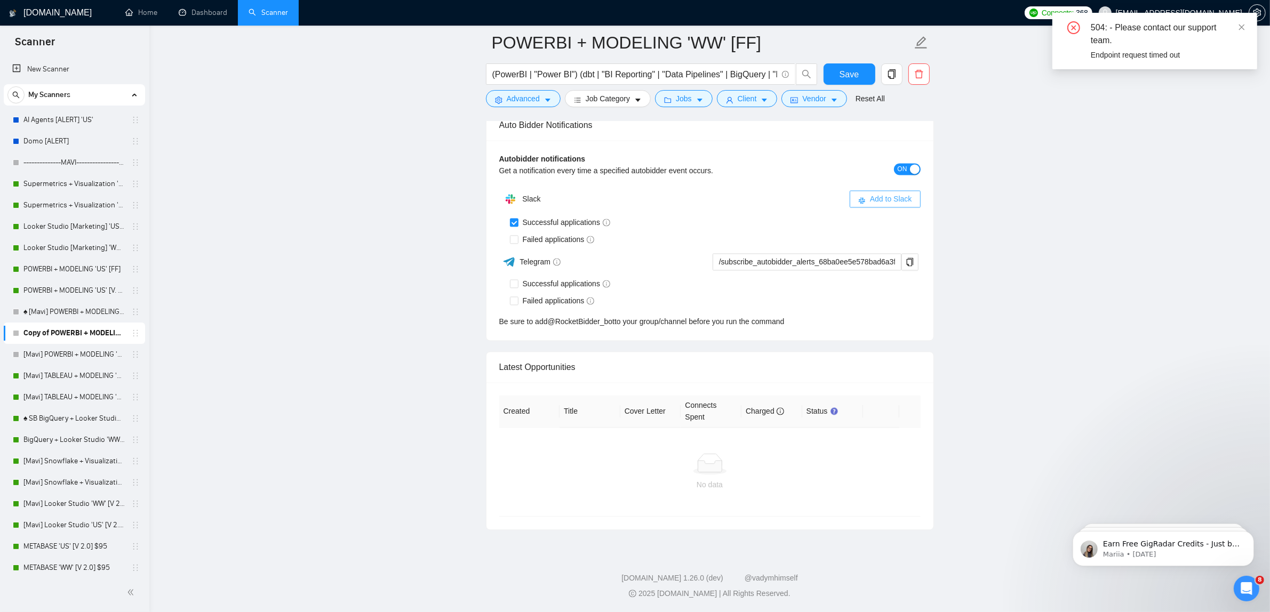
click at [884, 195] on span "Add to Slack" at bounding box center [891, 199] width 42 height 12
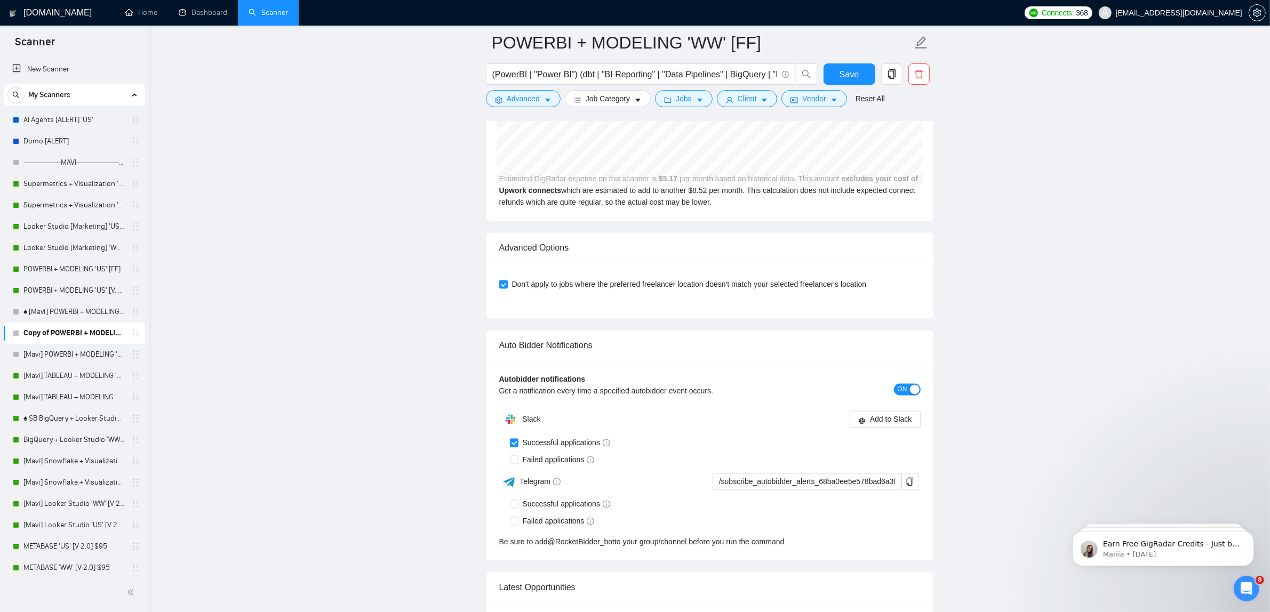
scroll to position [2450, 0]
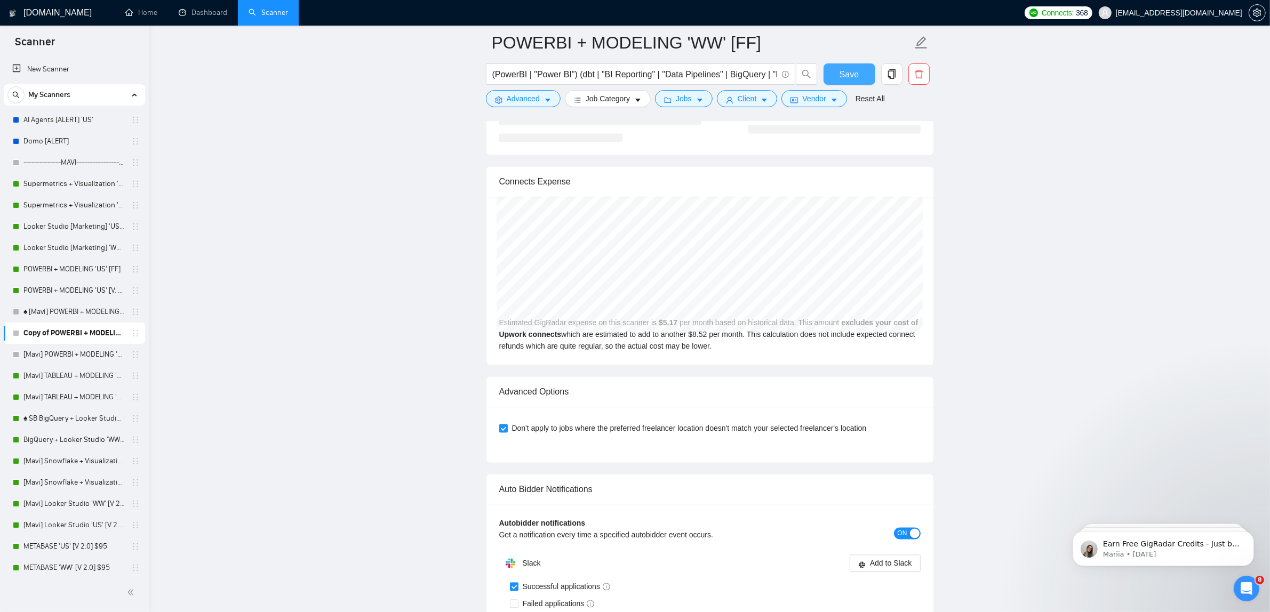
click at [851, 68] on span "Save" at bounding box center [849, 74] width 19 height 13
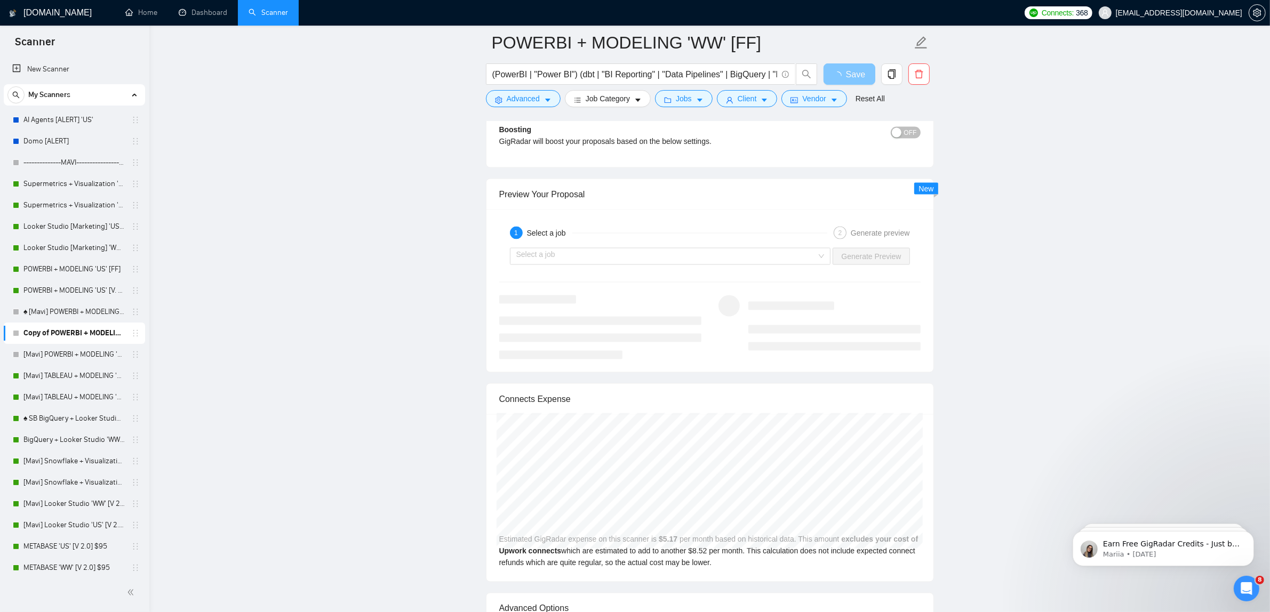
radio input "false"
radio input "true"
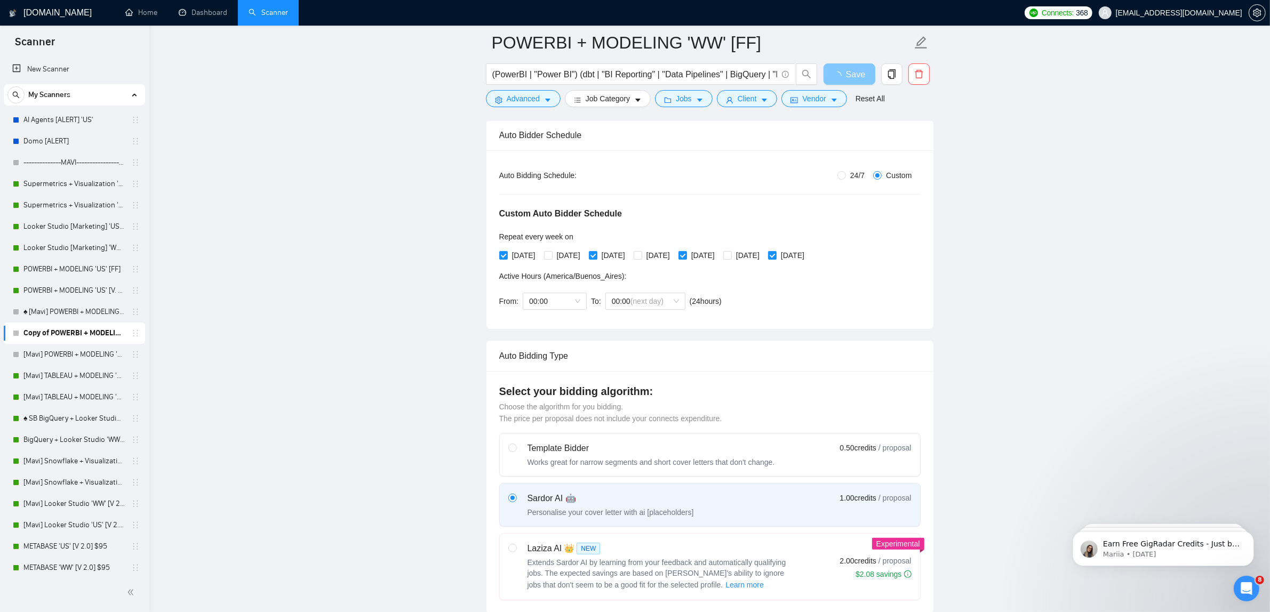
scroll to position [0, 0]
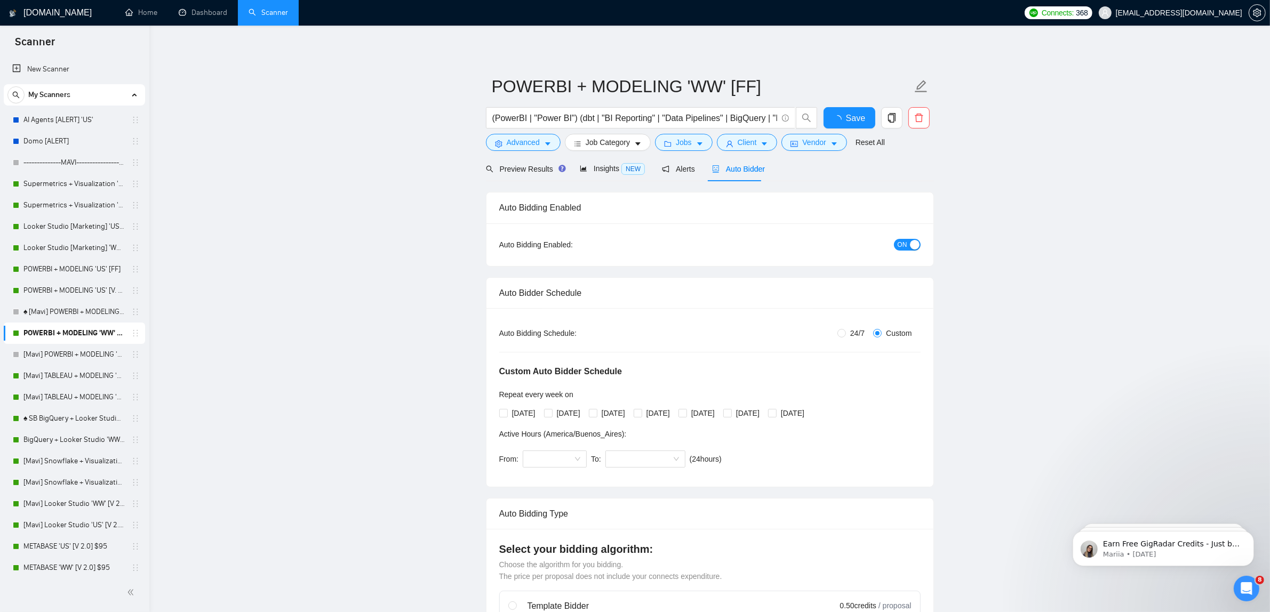
radio input "true"
radio input "false"
